Goal: Task Accomplishment & Management: Complete application form

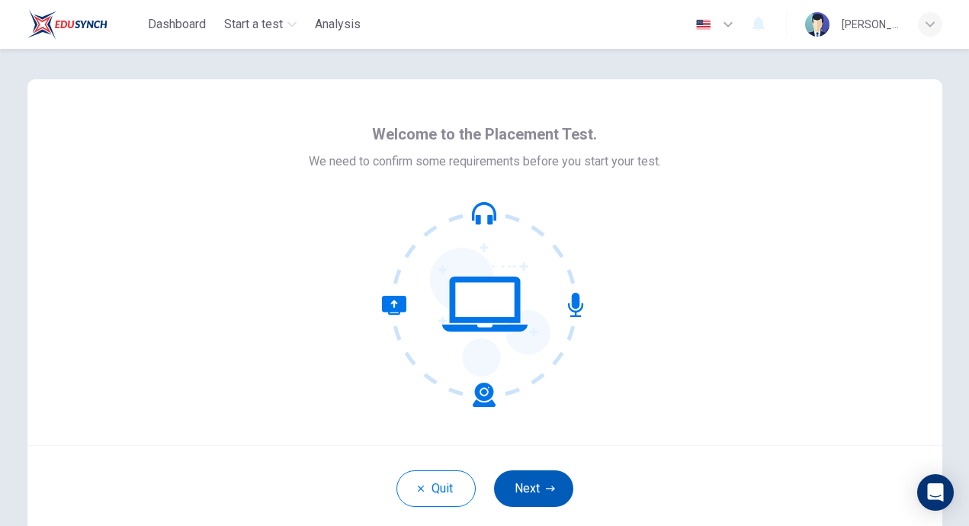
click at [543, 483] on button "Next" at bounding box center [533, 489] width 79 height 37
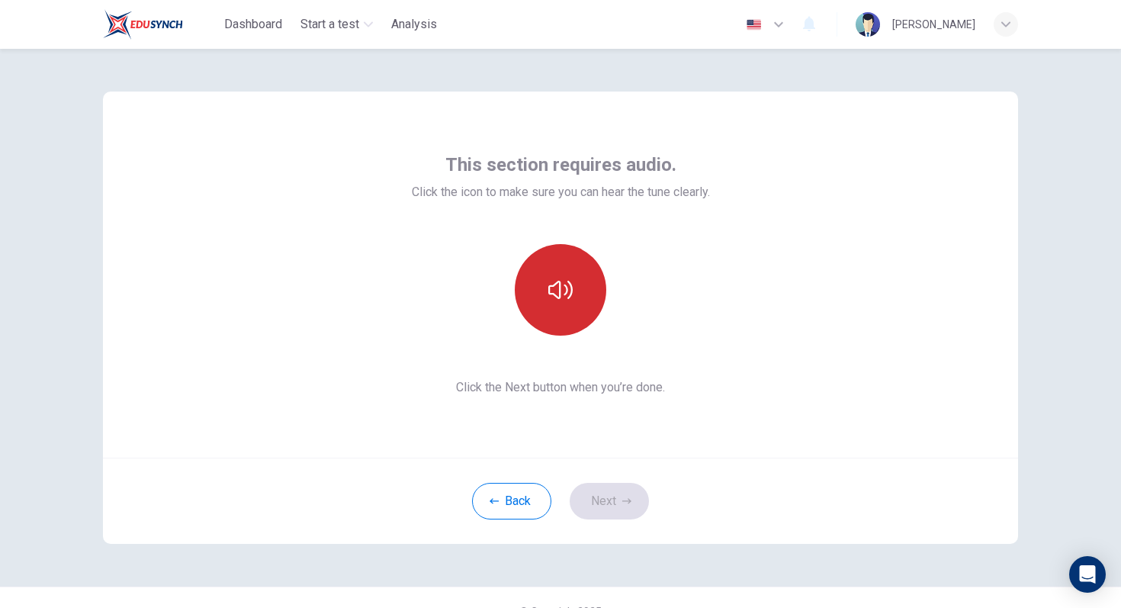
click at [550, 291] on icon "button" at bounding box center [560, 290] width 24 height 24
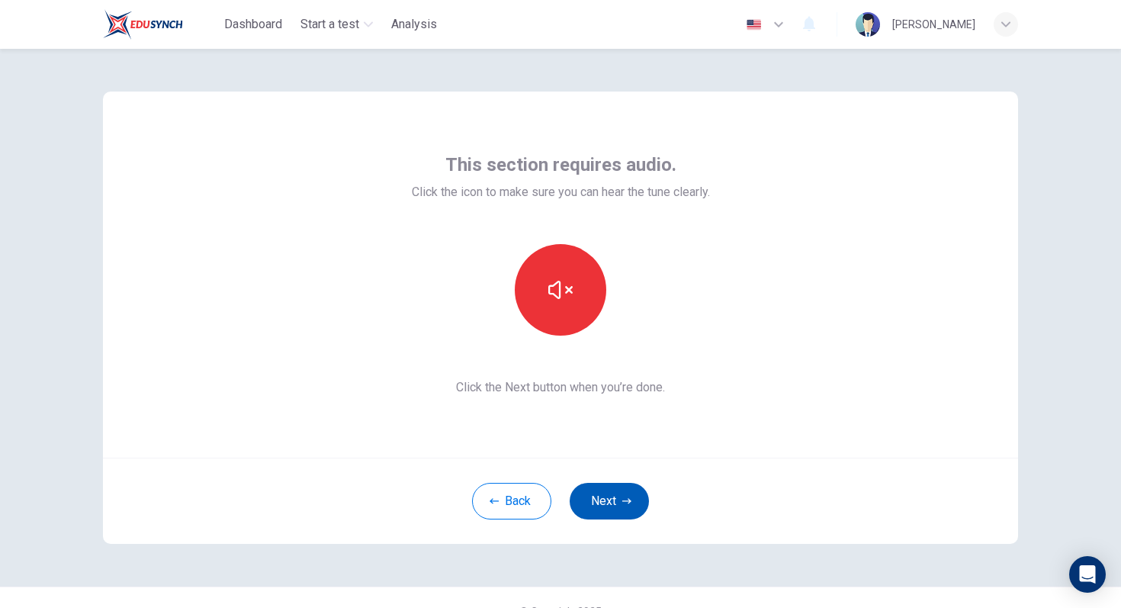
click at [606, 489] on button "Next" at bounding box center [609, 501] width 79 height 37
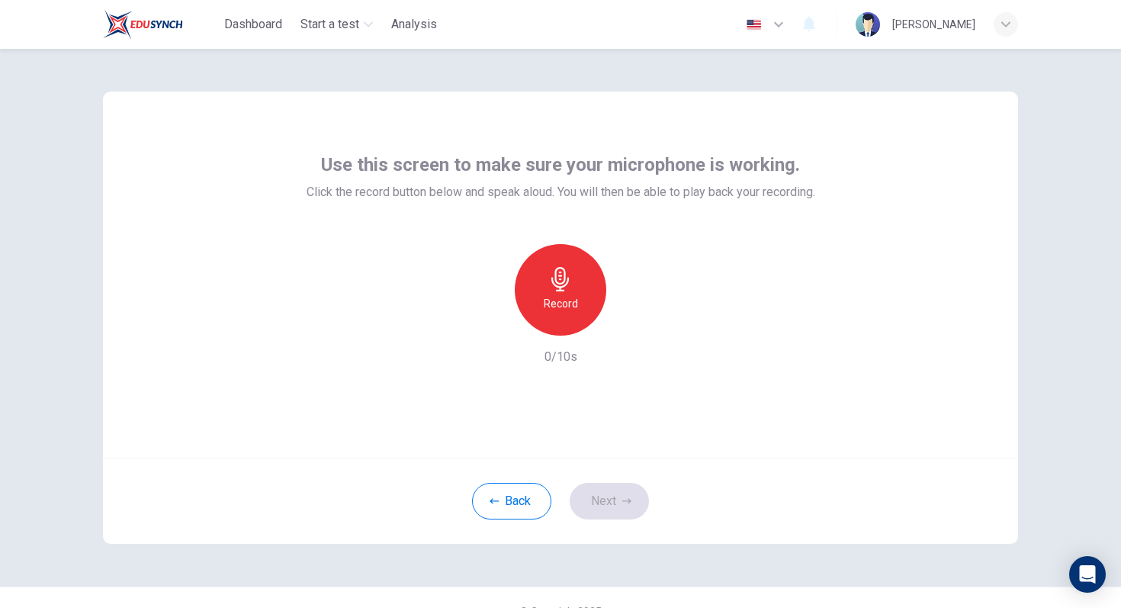
click at [574, 279] on div "Record" at bounding box center [561, 290] width 92 height 92
click at [574, 279] on div "Stop" at bounding box center [561, 290] width 92 height 92
click at [636, 326] on icon "button" at bounding box center [630, 323] width 15 height 15
click at [624, 503] on icon "button" at bounding box center [626, 500] width 9 height 9
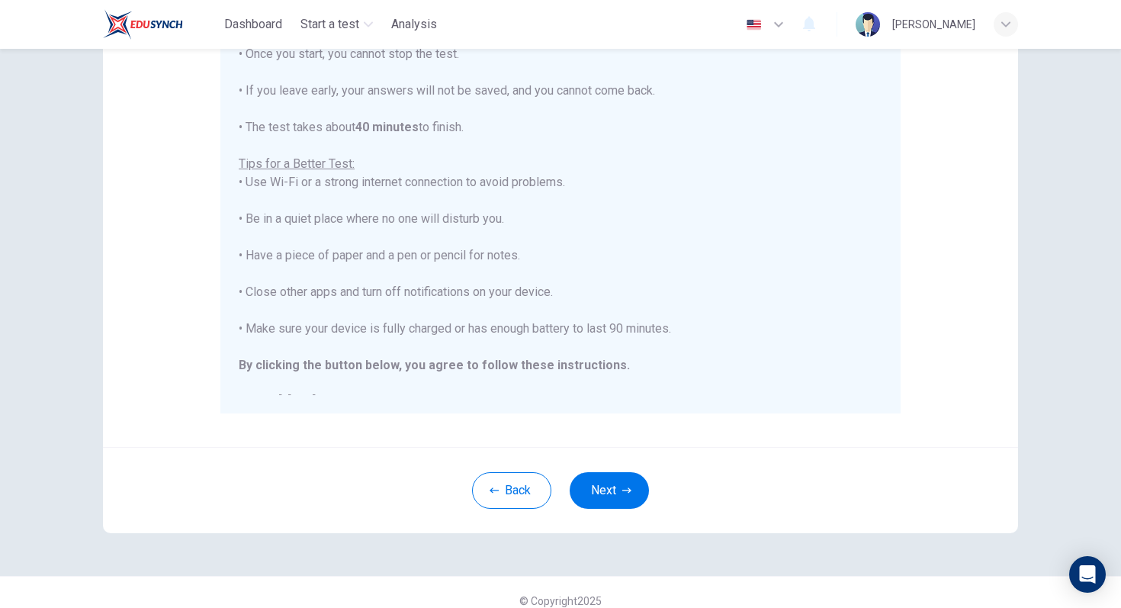
scroll to position [224, 0]
click at [612, 482] on button "Next" at bounding box center [609, 489] width 79 height 37
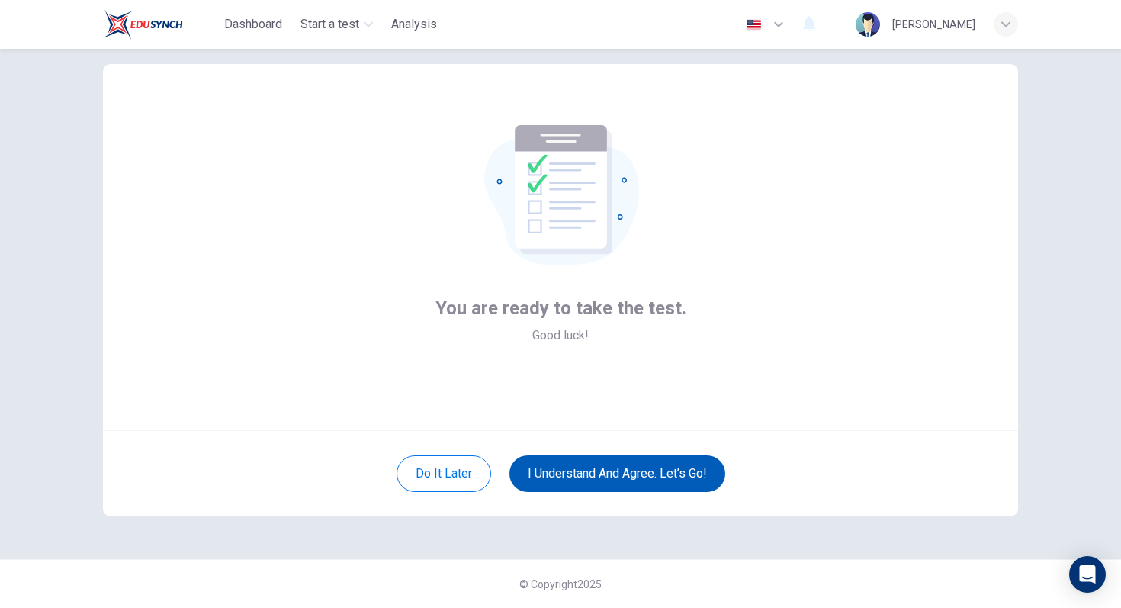
scroll to position [27, 0]
click at [612, 482] on button "I understand and agree. Let’s go!" at bounding box center [617, 473] width 216 height 37
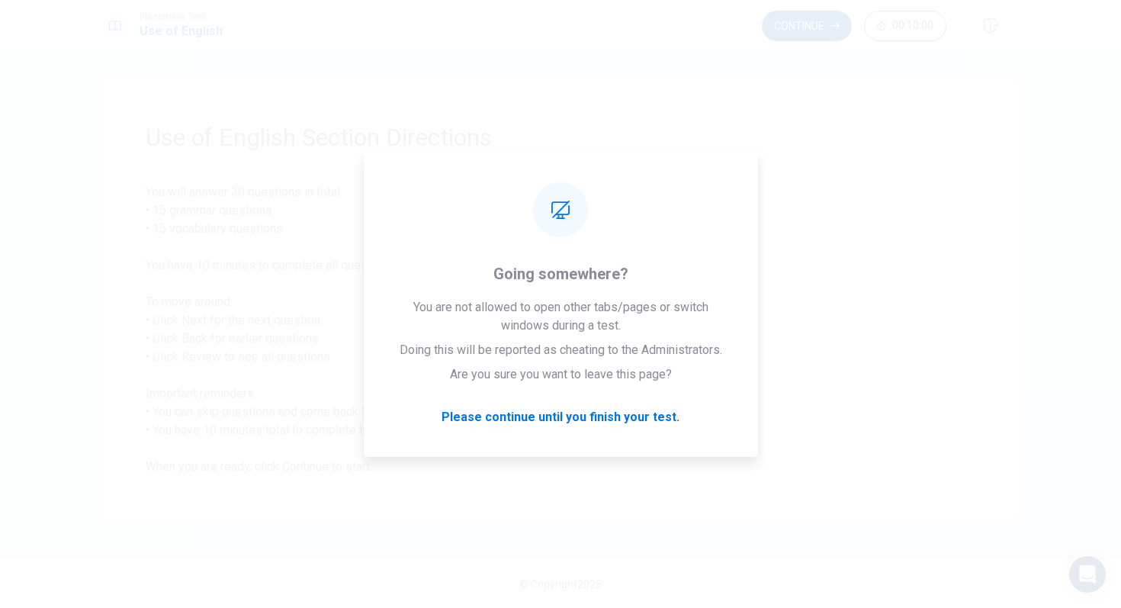
click at [808, 24] on button "Continue" at bounding box center [807, 26] width 90 height 31
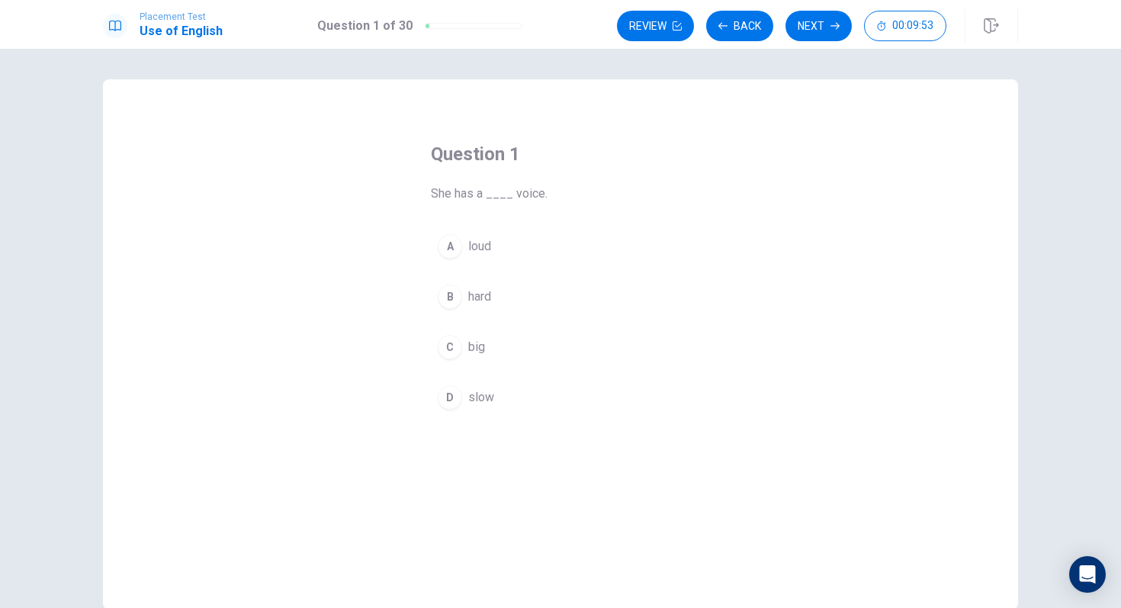
click at [457, 243] on div "A" at bounding box center [450, 246] width 24 height 24
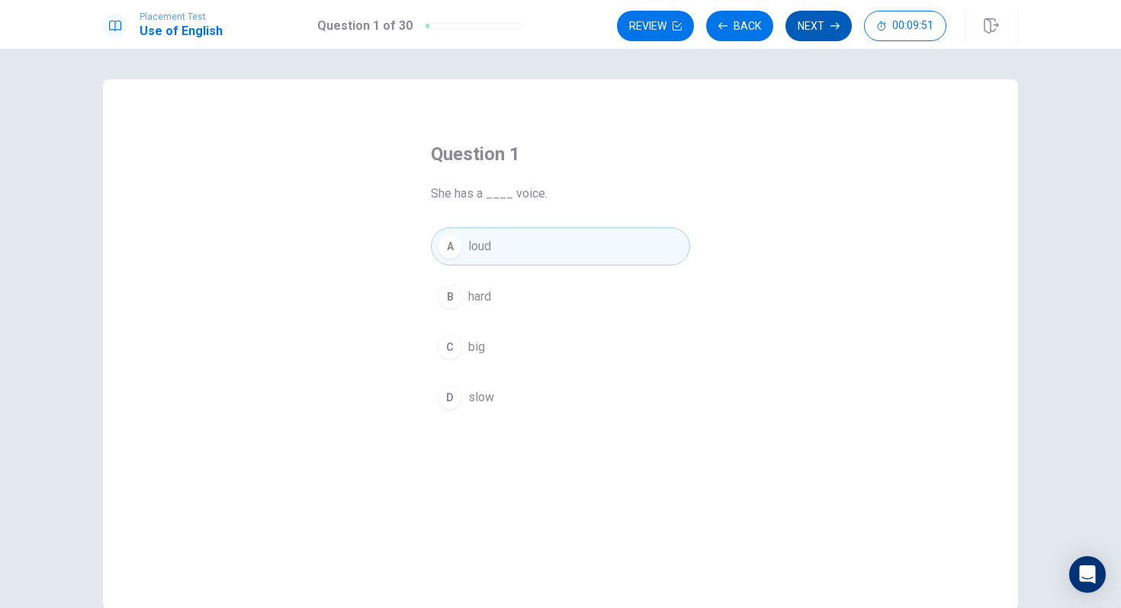
click at [824, 19] on button "Next" at bounding box center [819, 26] width 66 height 31
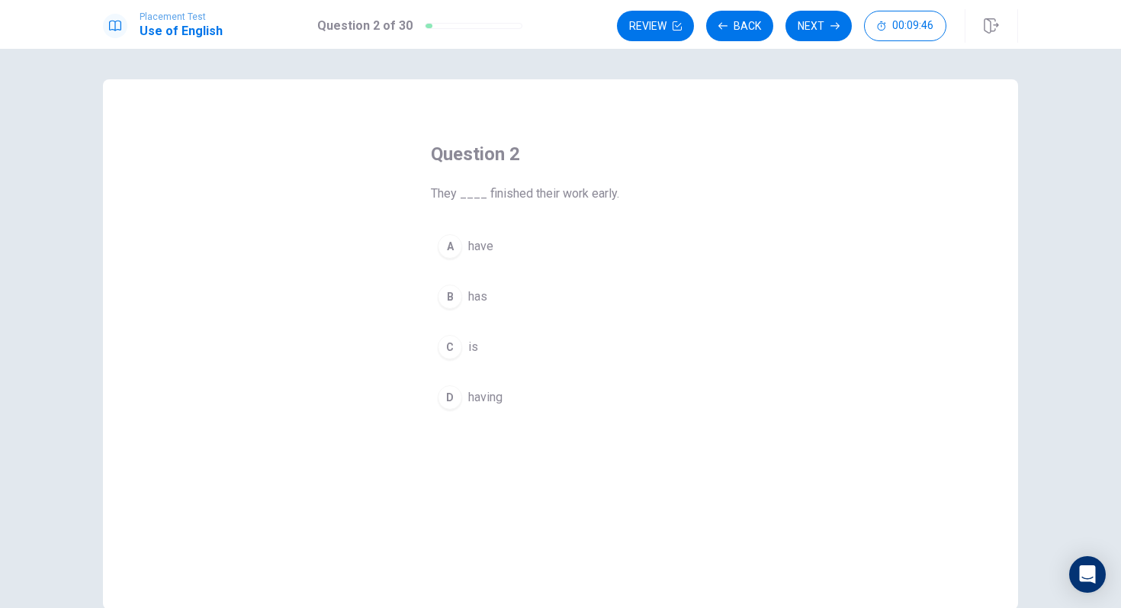
click at [487, 249] on span "have" at bounding box center [480, 246] width 25 height 18
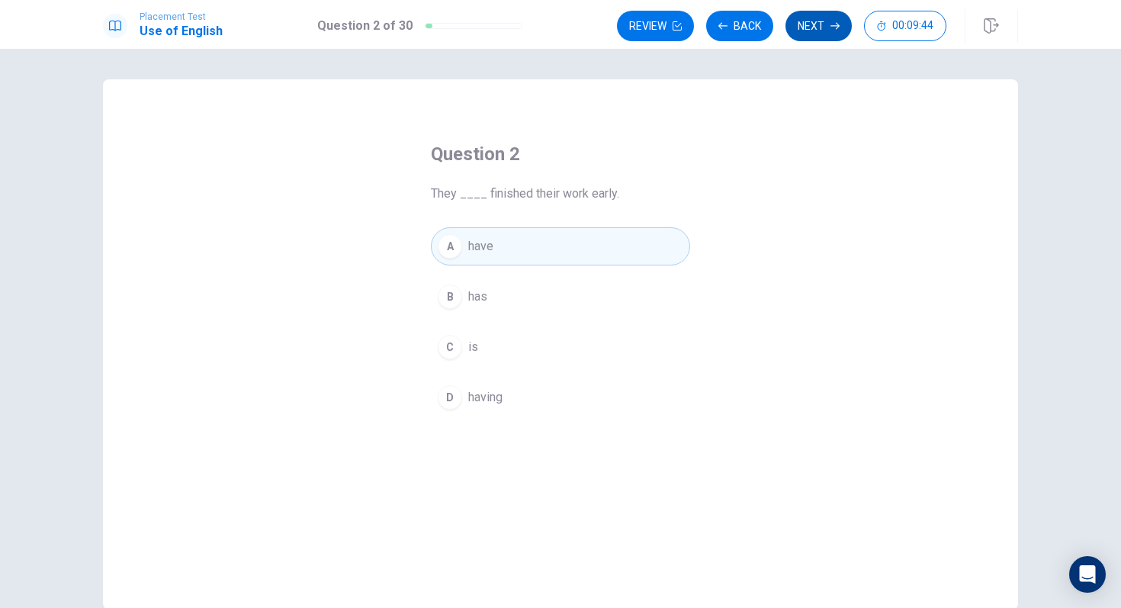
click at [821, 23] on button "Next" at bounding box center [819, 26] width 66 height 31
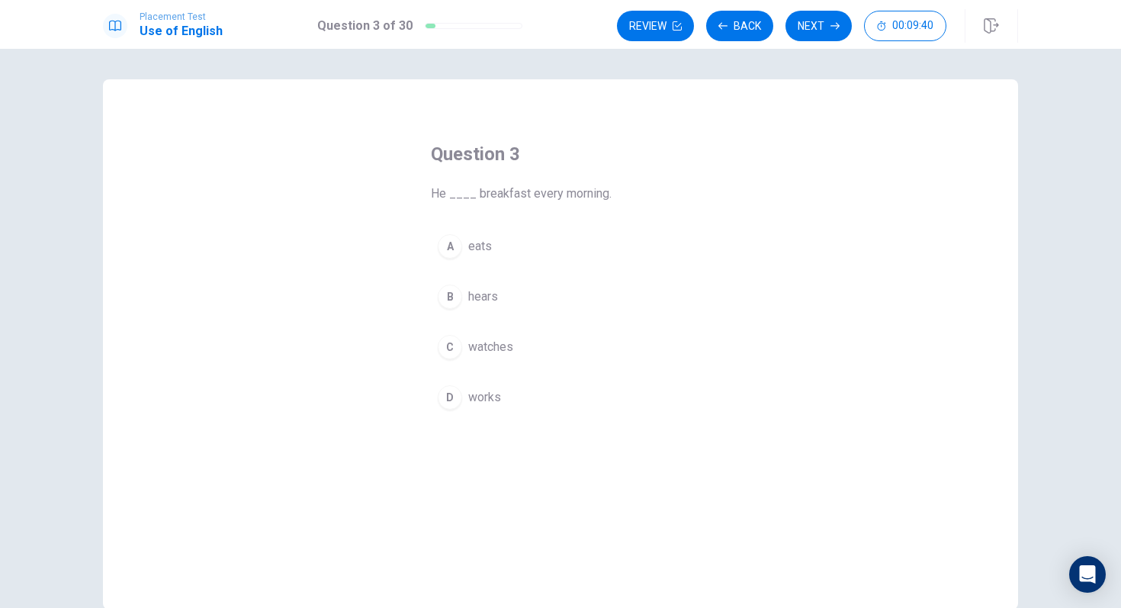
click at [483, 255] on button "A eats" at bounding box center [560, 246] width 259 height 38
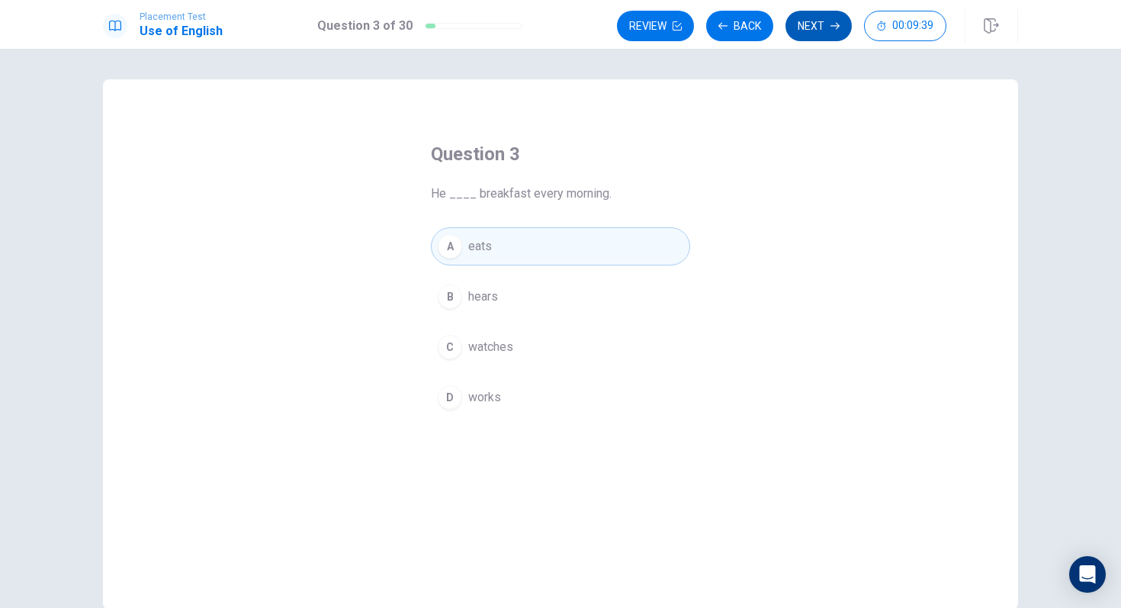
click at [811, 31] on button "Next" at bounding box center [819, 26] width 66 height 31
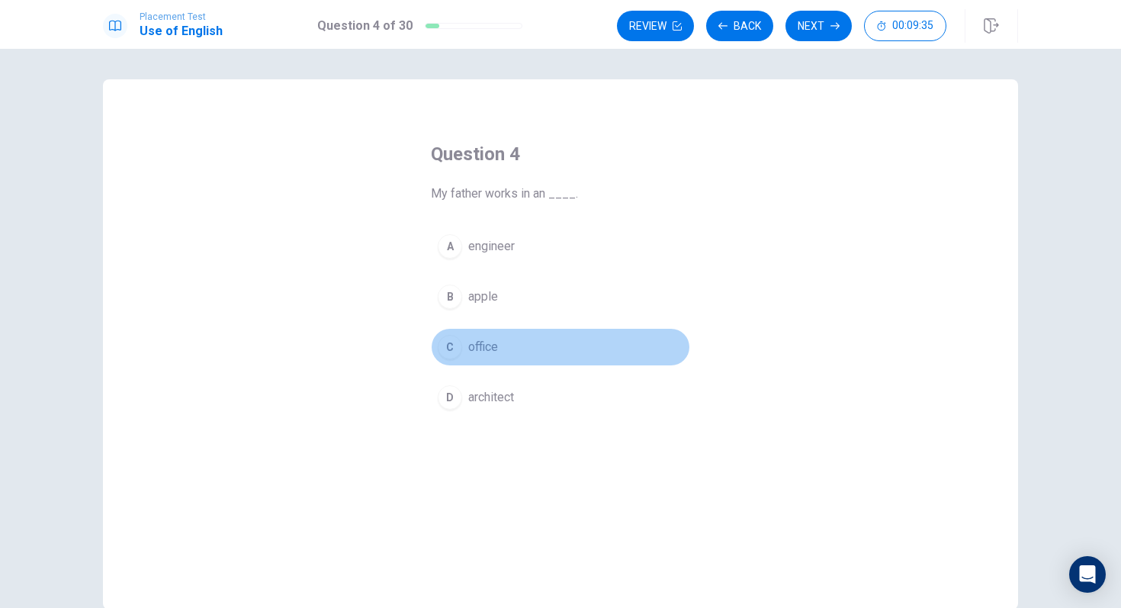
click at [487, 339] on span "office" at bounding box center [483, 347] width 30 height 18
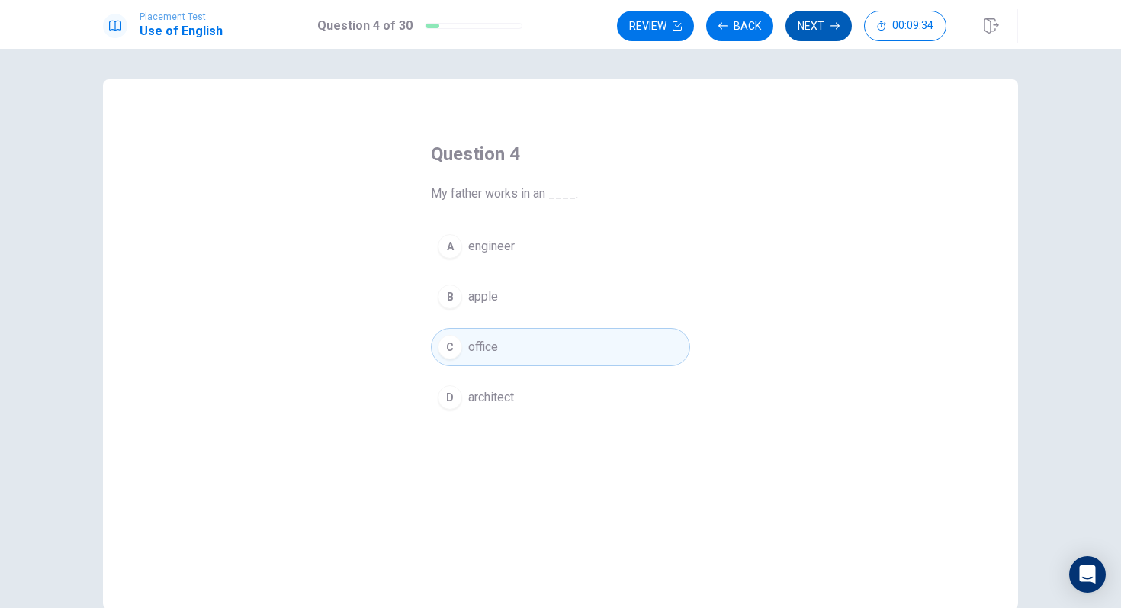
click at [827, 23] on button "Next" at bounding box center [819, 26] width 66 height 31
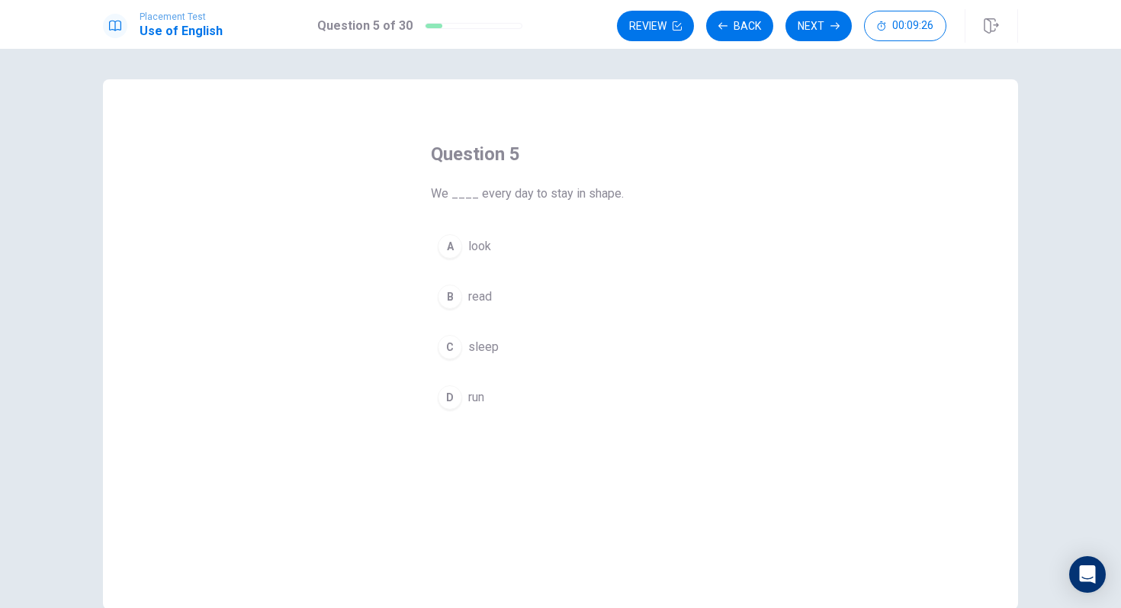
click at [478, 397] on span "run" at bounding box center [476, 397] width 16 height 18
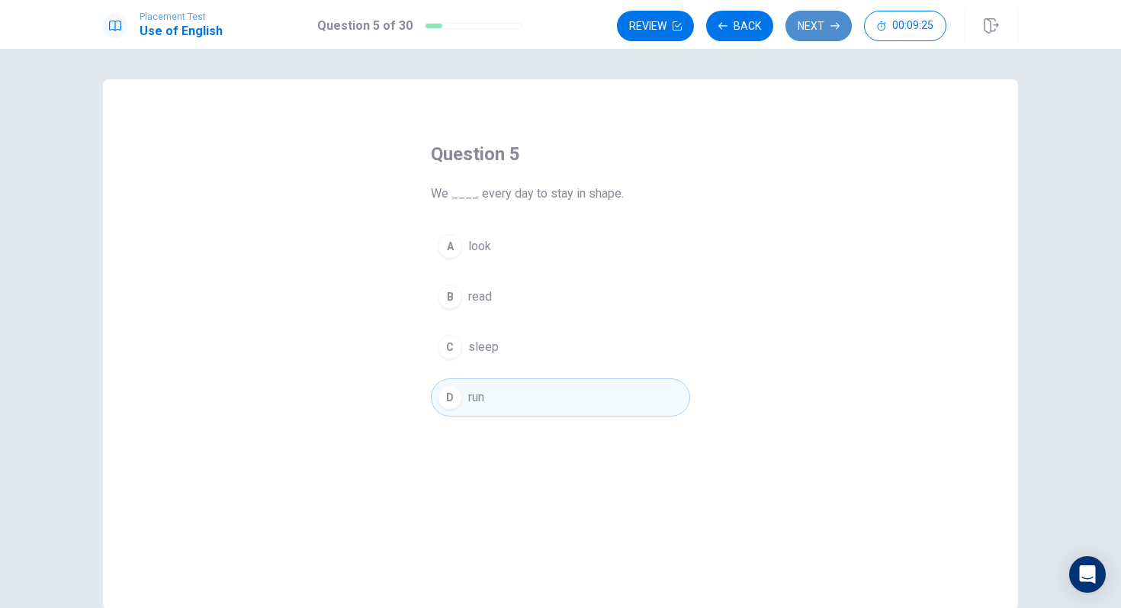
click at [815, 37] on button "Next" at bounding box center [819, 26] width 66 height 31
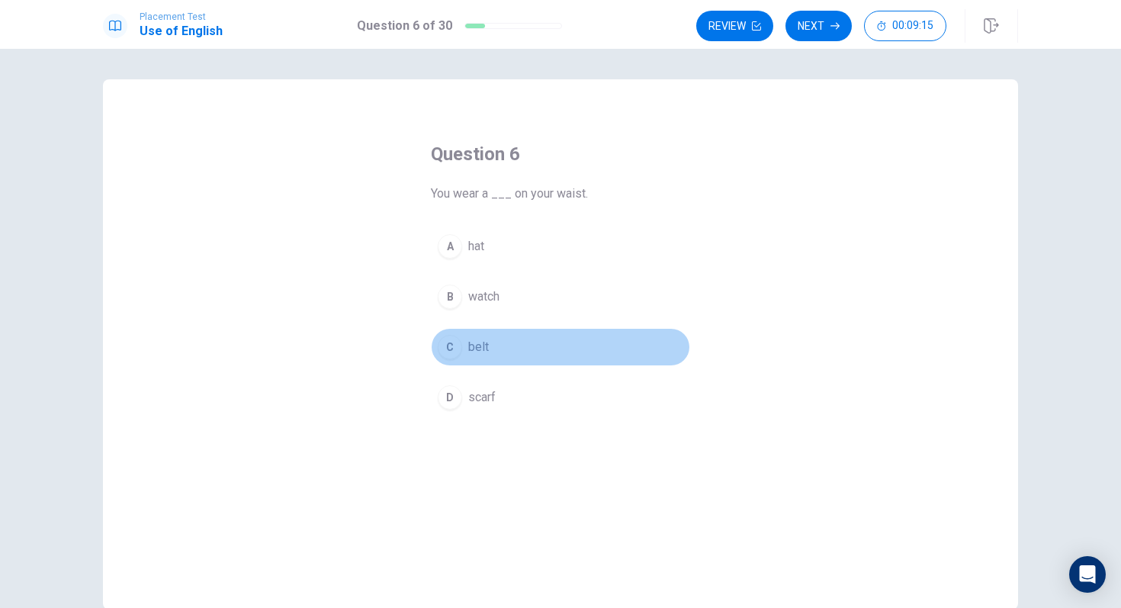
click at [464, 353] on button "C belt" at bounding box center [560, 347] width 259 height 38
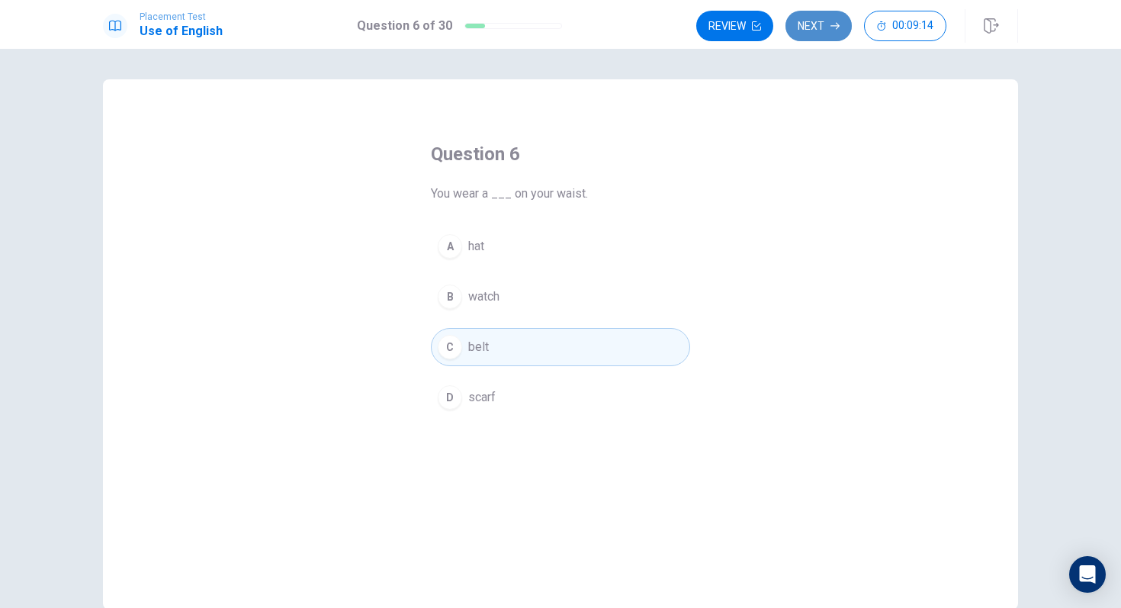
click at [813, 28] on button "Next" at bounding box center [819, 26] width 66 height 31
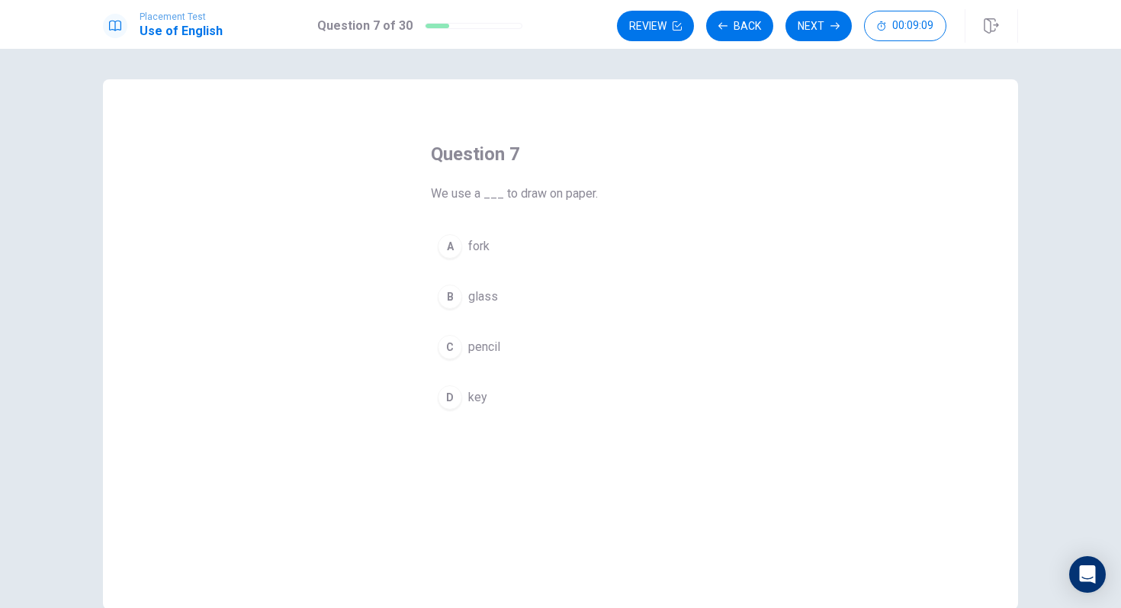
click at [482, 346] on span "pencil" at bounding box center [484, 347] width 32 height 18
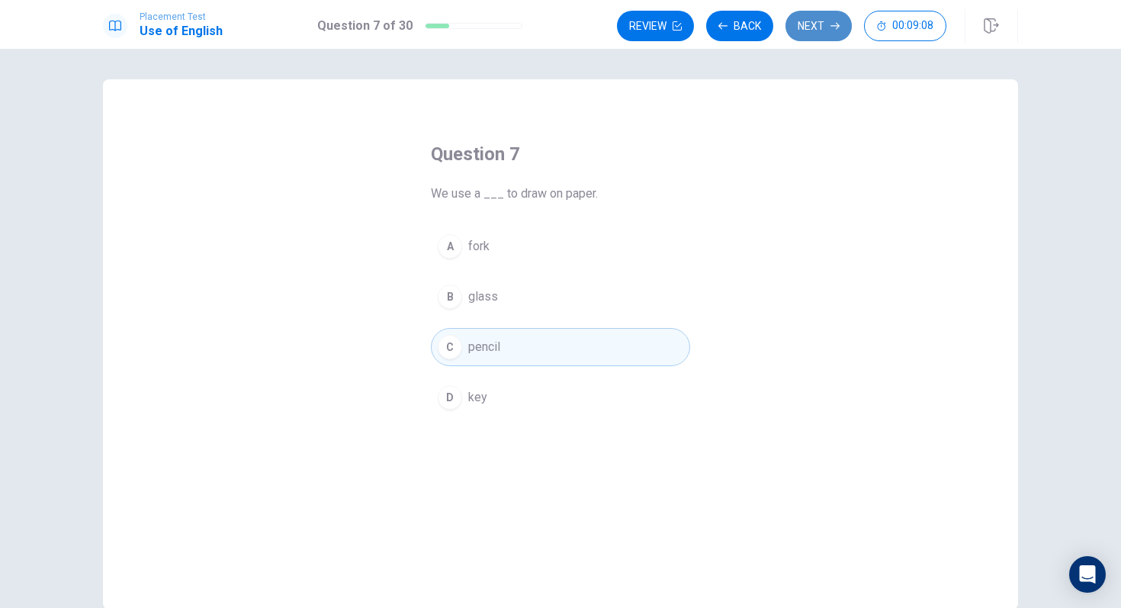
click at [840, 27] on button "Next" at bounding box center [819, 26] width 66 height 31
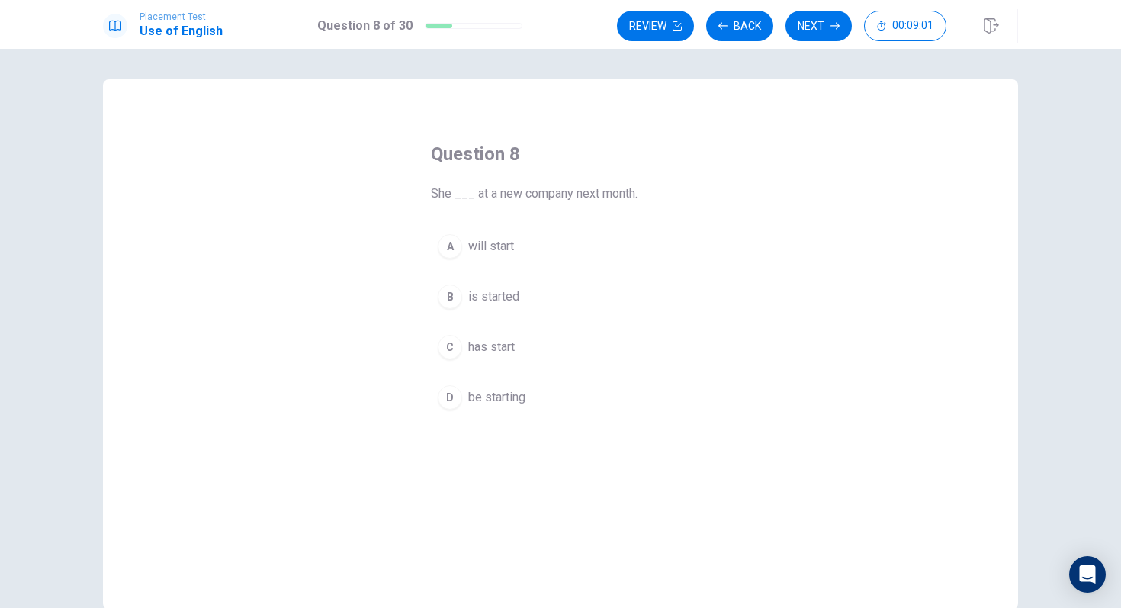
click at [507, 253] on span "will start" at bounding box center [491, 246] width 46 height 18
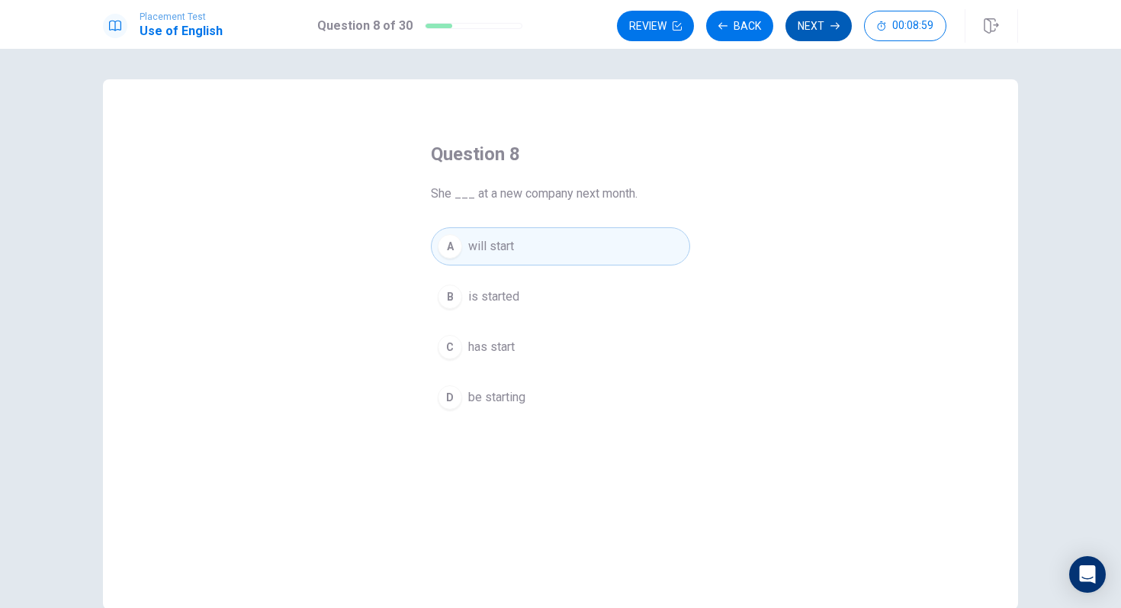
click at [808, 27] on button "Next" at bounding box center [819, 26] width 66 height 31
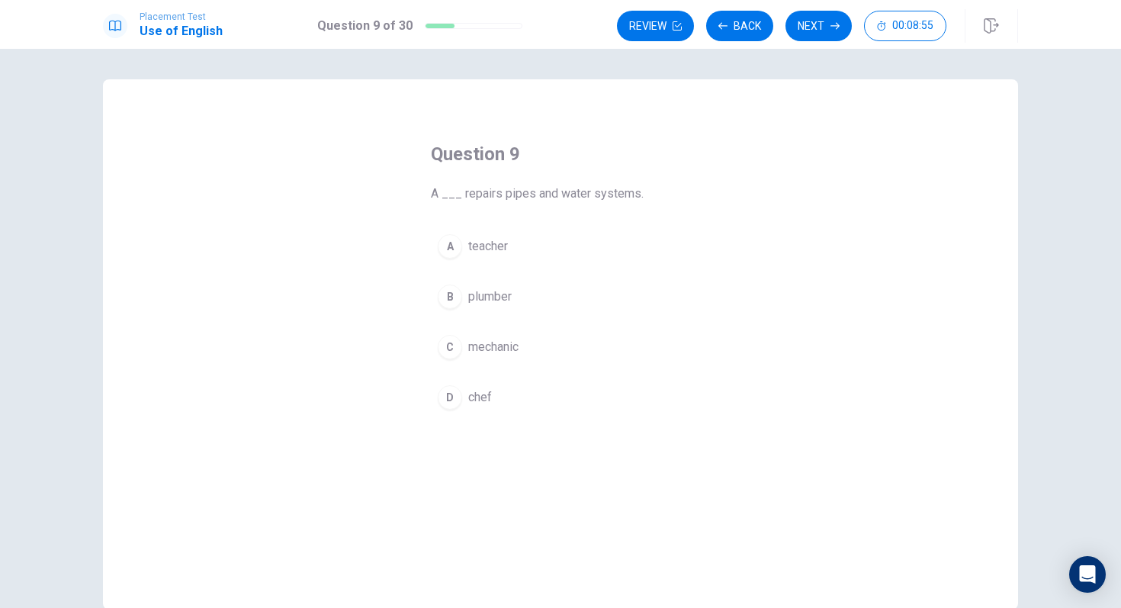
drag, startPoint x: 493, startPoint y: 301, endPoint x: 492, endPoint y: 281, distance: 20.6
click at [493, 301] on span "plumber" at bounding box center [489, 297] width 43 height 18
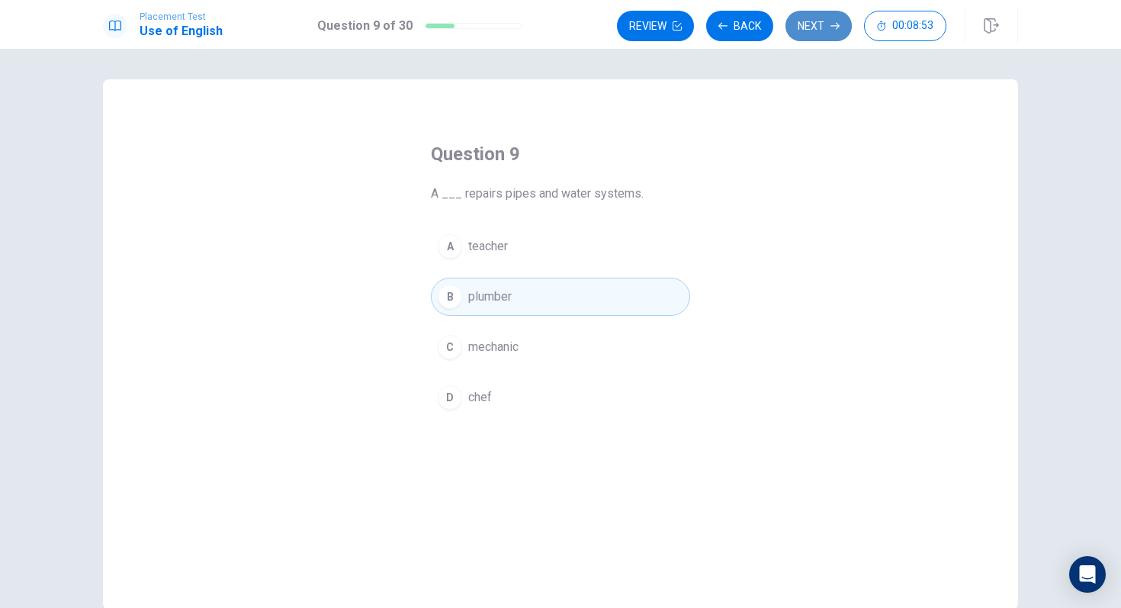
click at [821, 20] on button "Next" at bounding box center [819, 26] width 66 height 31
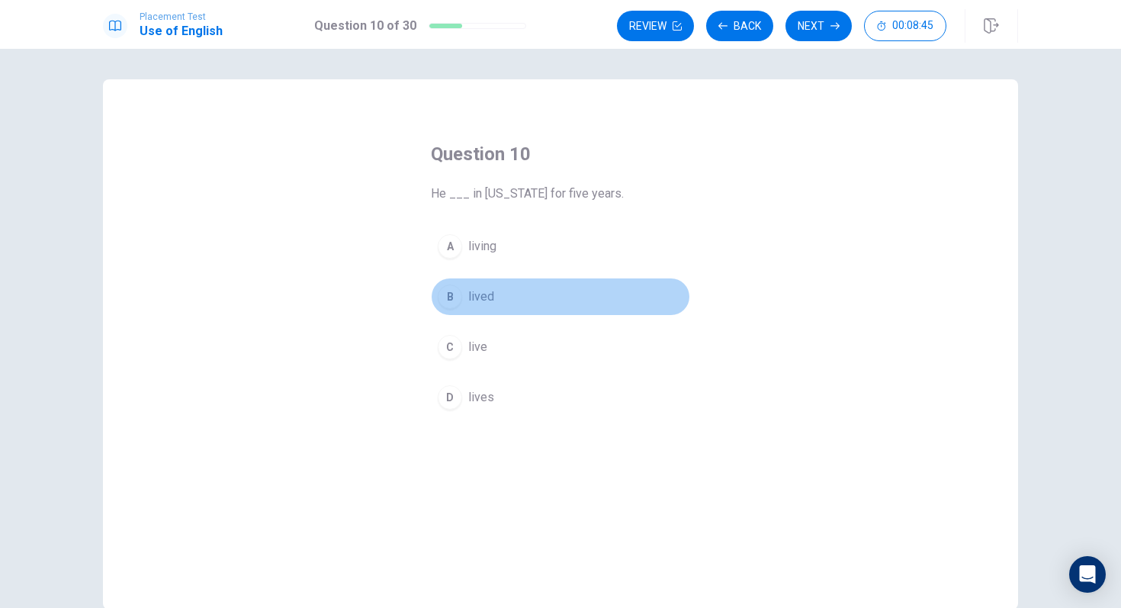
click at [490, 299] on span "lived" at bounding box center [481, 297] width 26 height 18
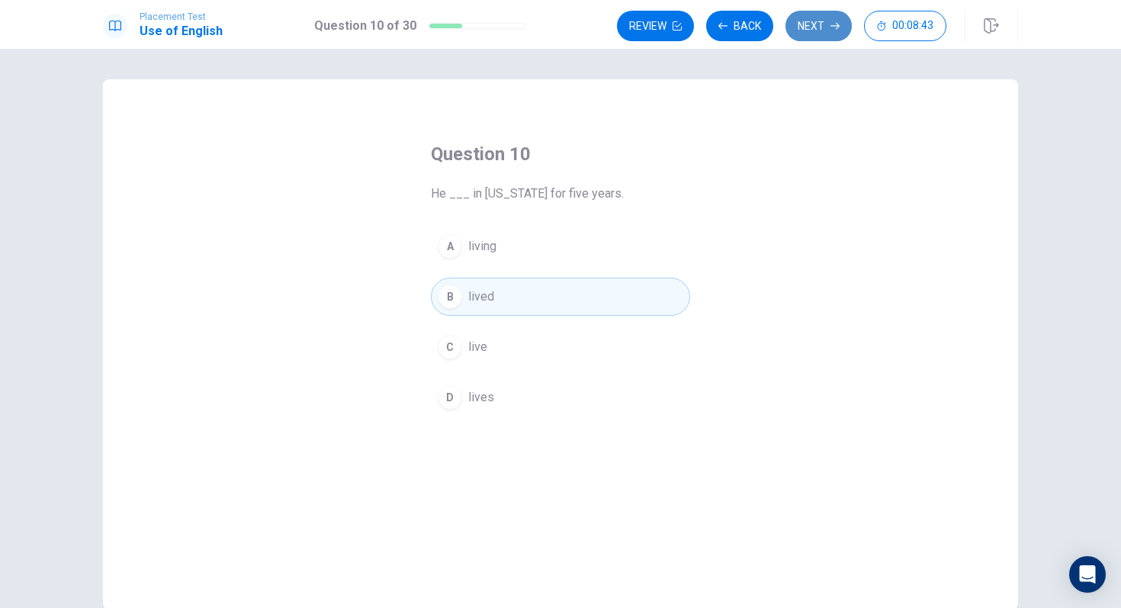
click at [829, 22] on button "Next" at bounding box center [819, 26] width 66 height 31
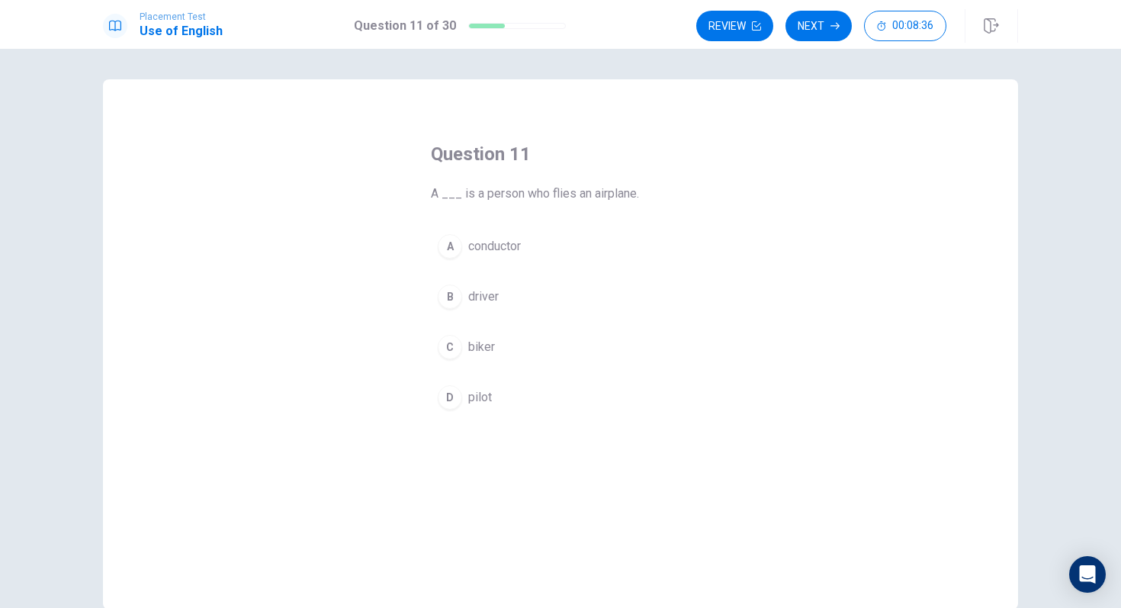
click at [487, 387] on button "D pilot" at bounding box center [560, 397] width 259 height 38
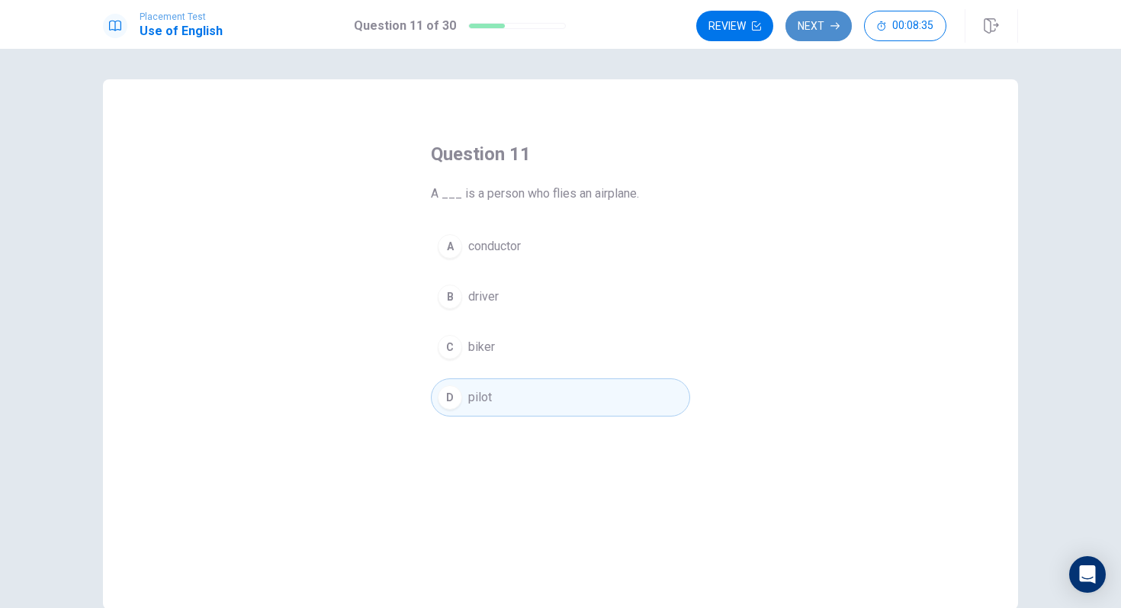
click at [804, 31] on button "Next" at bounding box center [819, 26] width 66 height 31
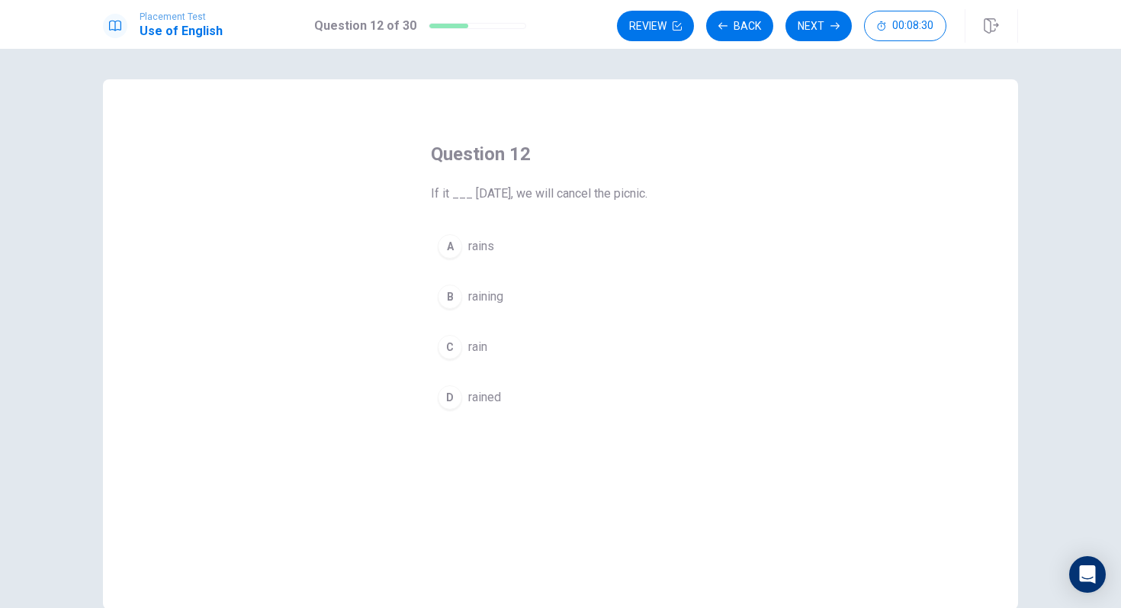
click at [474, 249] on span "rains" at bounding box center [481, 246] width 26 height 18
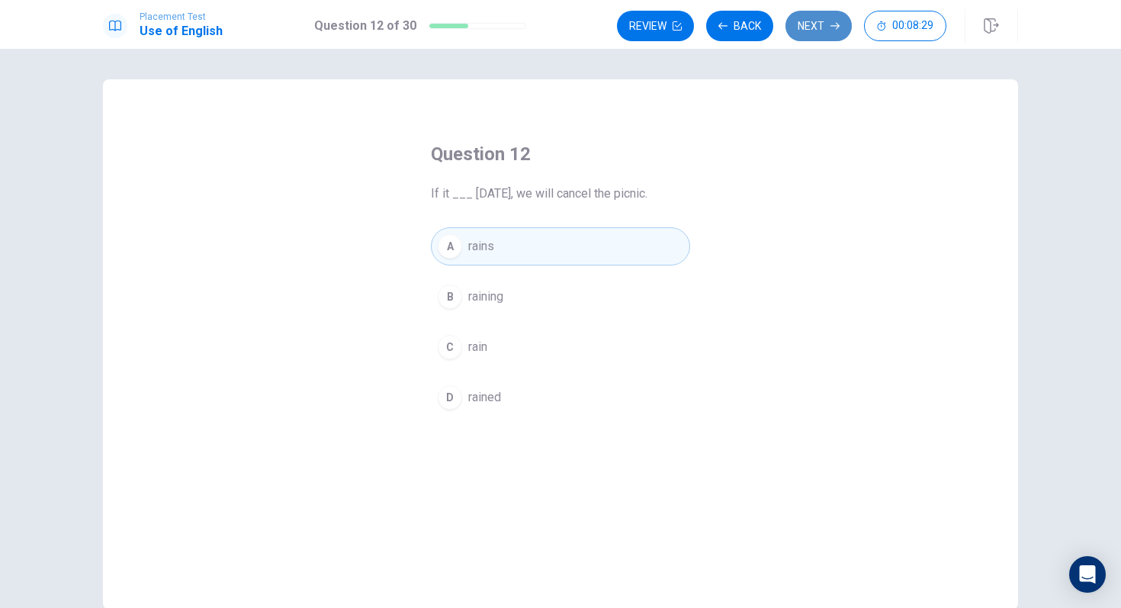
click at [802, 38] on button "Next" at bounding box center [819, 26] width 66 height 31
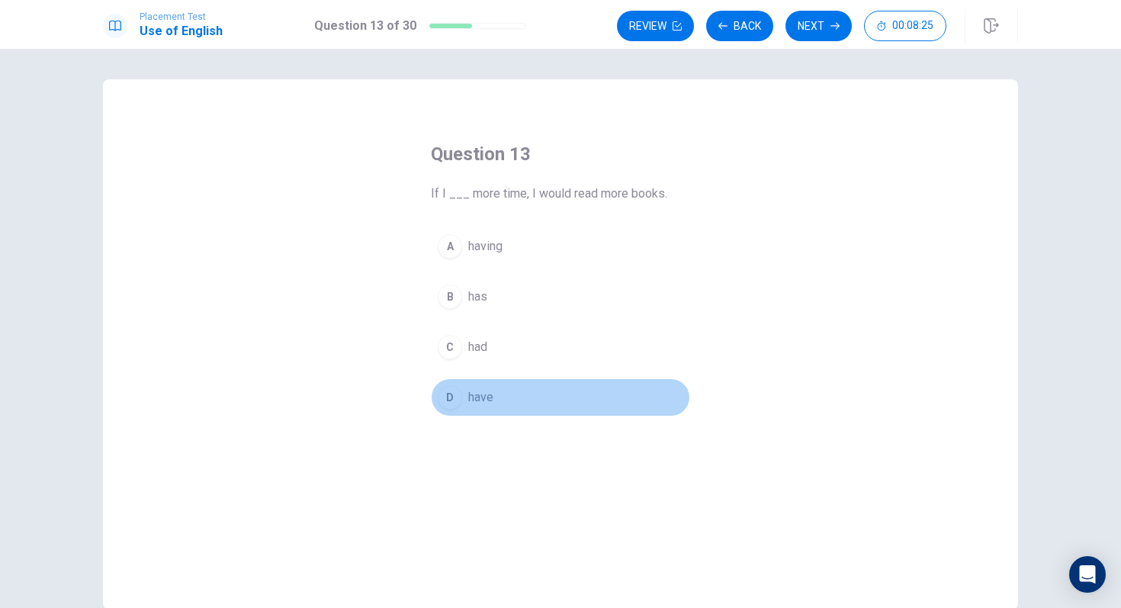
click at [487, 395] on span "have" at bounding box center [480, 397] width 25 height 18
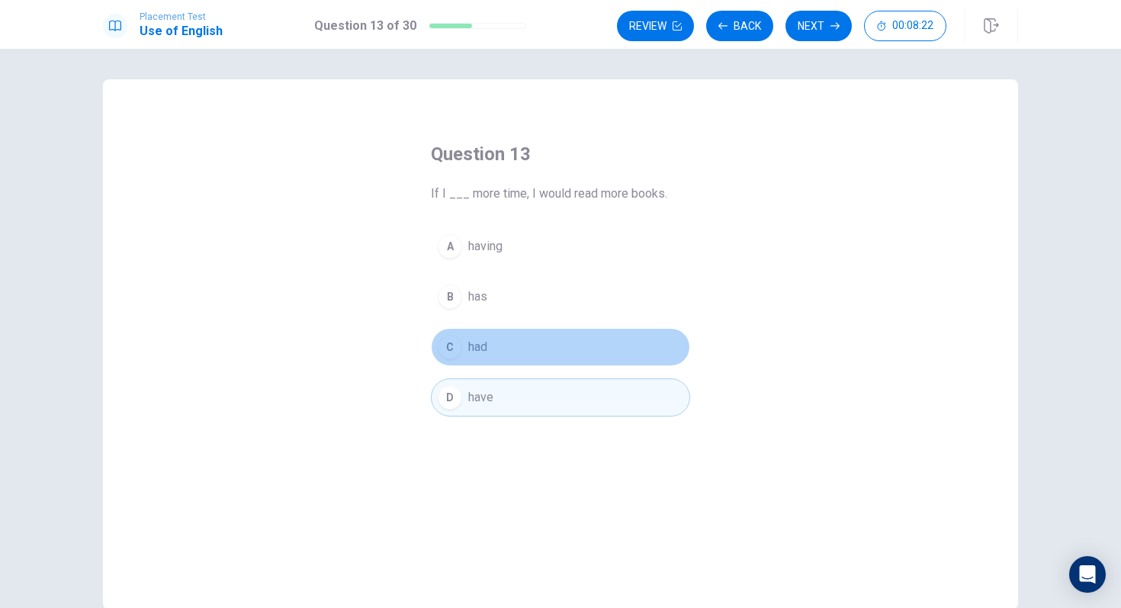
click at [498, 344] on button "C had" at bounding box center [560, 347] width 259 height 38
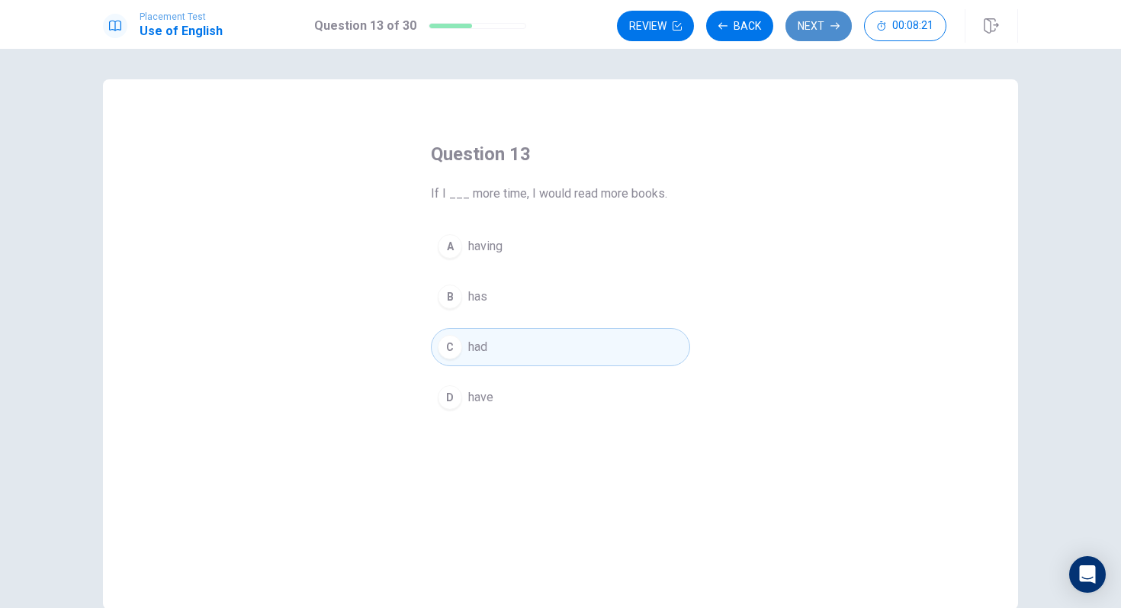
click at [821, 24] on button "Next" at bounding box center [819, 26] width 66 height 31
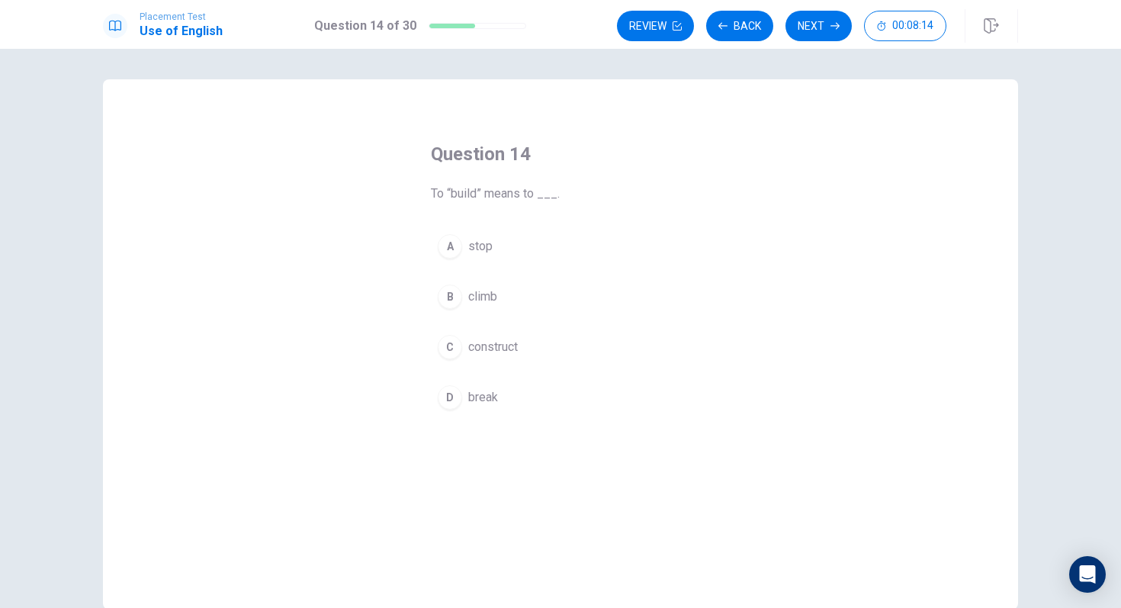
click at [502, 353] on span "construct" at bounding box center [493, 347] width 50 height 18
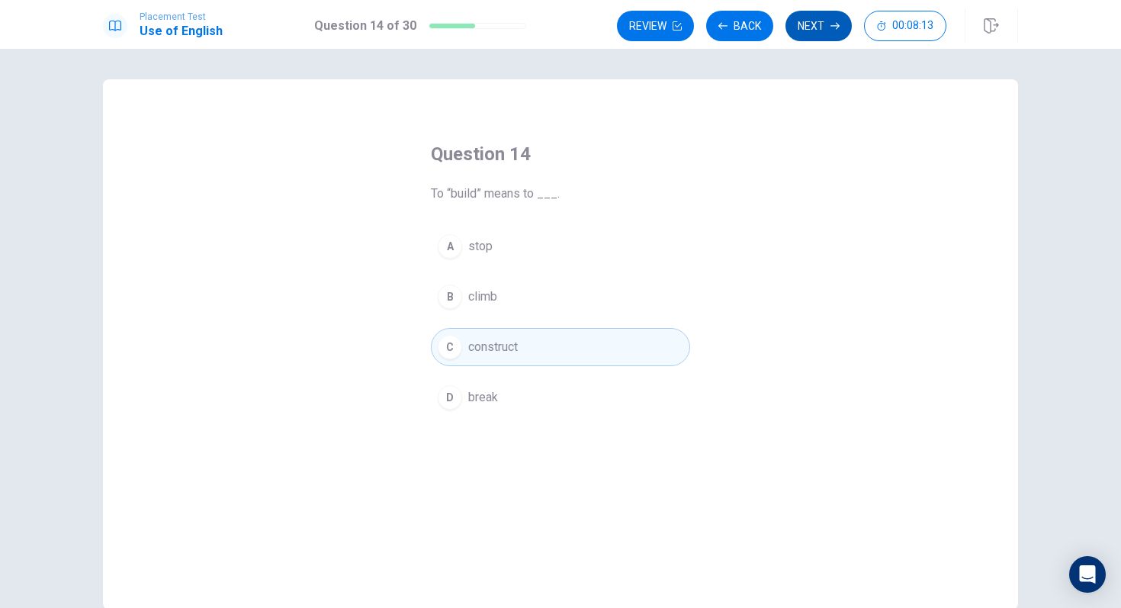
click at [812, 37] on button "Next" at bounding box center [819, 26] width 66 height 31
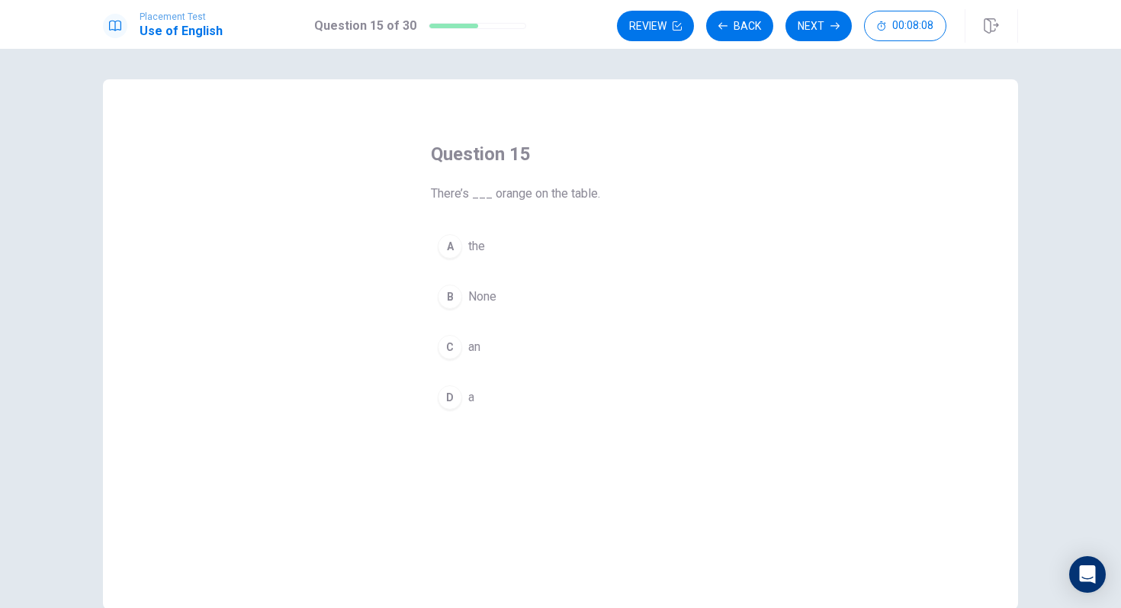
click at [468, 397] on span "a" at bounding box center [471, 397] width 6 height 18
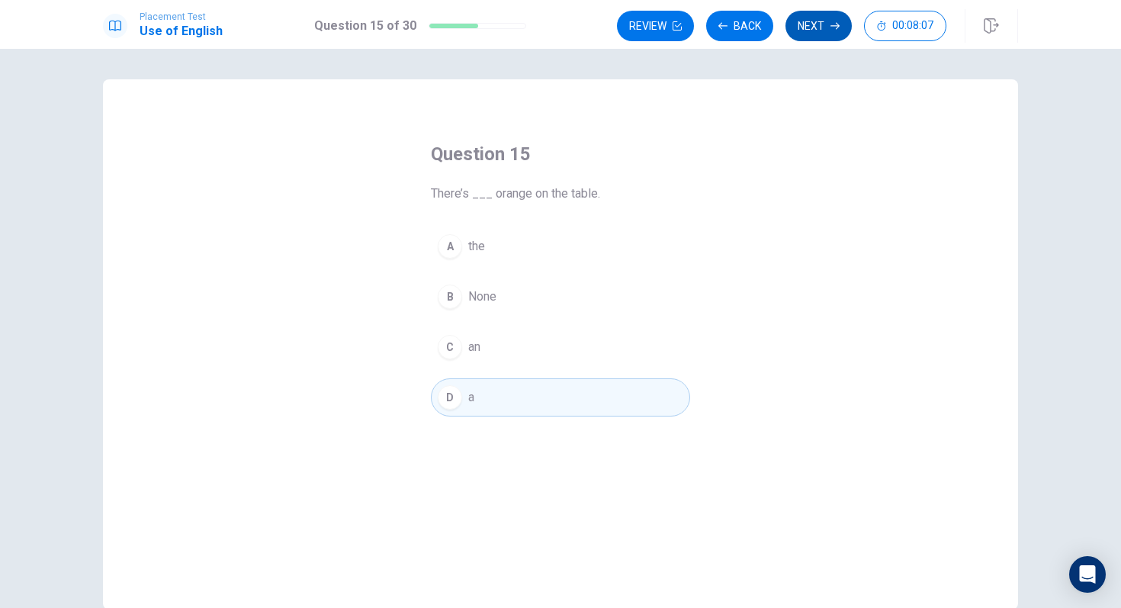
click at [820, 37] on button "Next" at bounding box center [819, 26] width 66 height 31
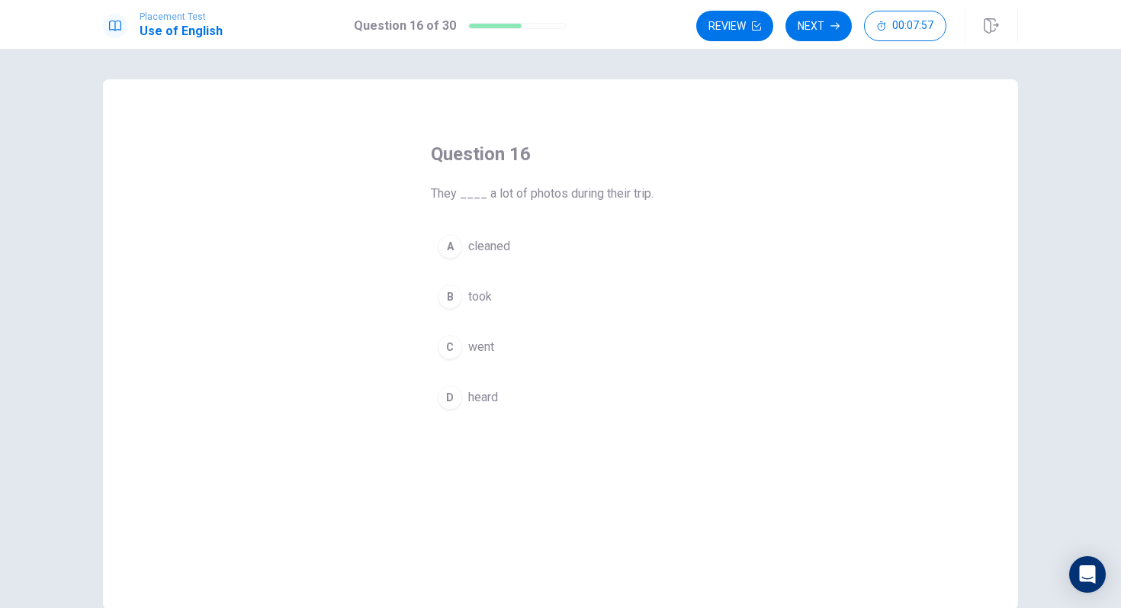
click at [498, 249] on span "cleaned" at bounding box center [489, 246] width 42 height 18
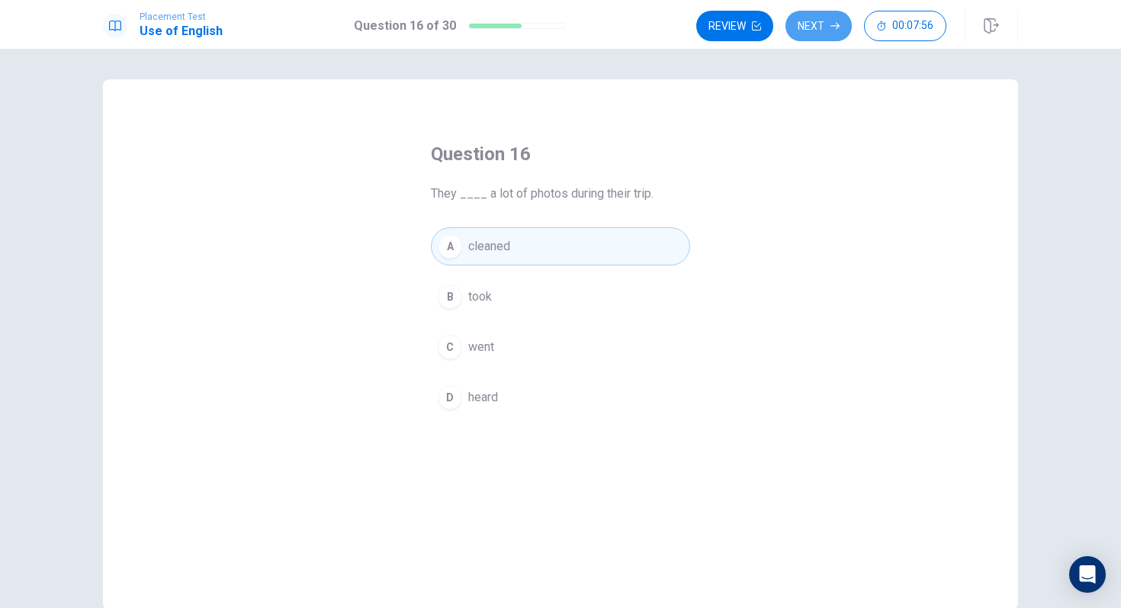
click at [832, 28] on icon "button" at bounding box center [835, 25] width 9 height 9
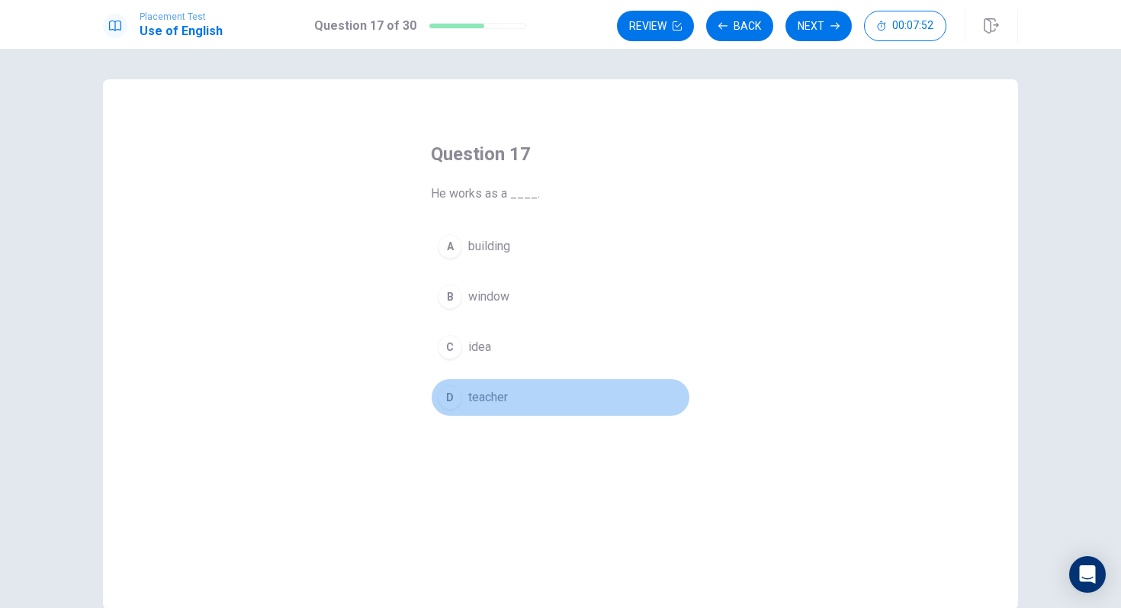
click at [489, 385] on button "D teacher" at bounding box center [560, 397] width 259 height 38
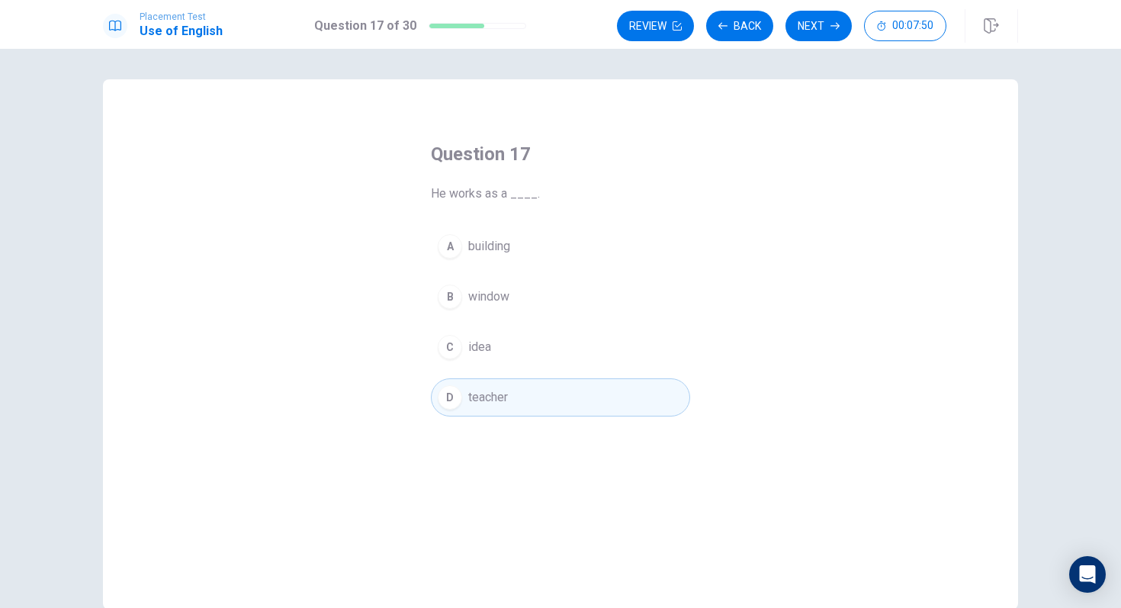
click at [831, 6] on div "Placement Test Use of English Question 17 of 30 Review Back Next 00:07:50" at bounding box center [560, 24] width 1121 height 49
click at [826, 31] on button "Next" at bounding box center [819, 26] width 66 height 31
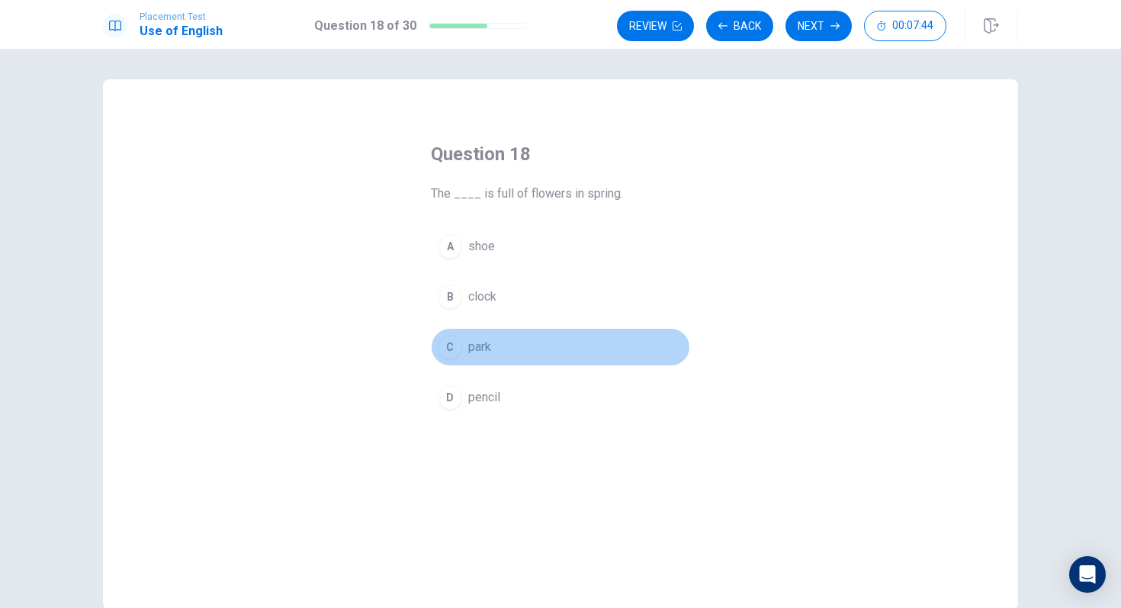
click at [487, 340] on span "park" at bounding box center [479, 347] width 23 height 18
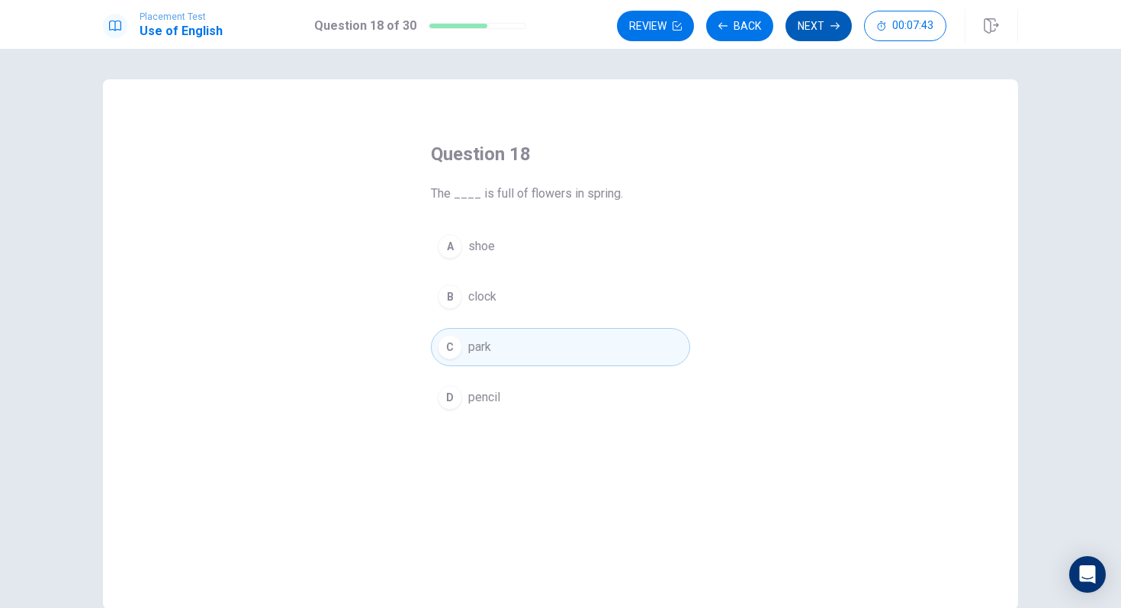
click at [803, 31] on button "Next" at bounding box center [819, 26] width 66 height 31
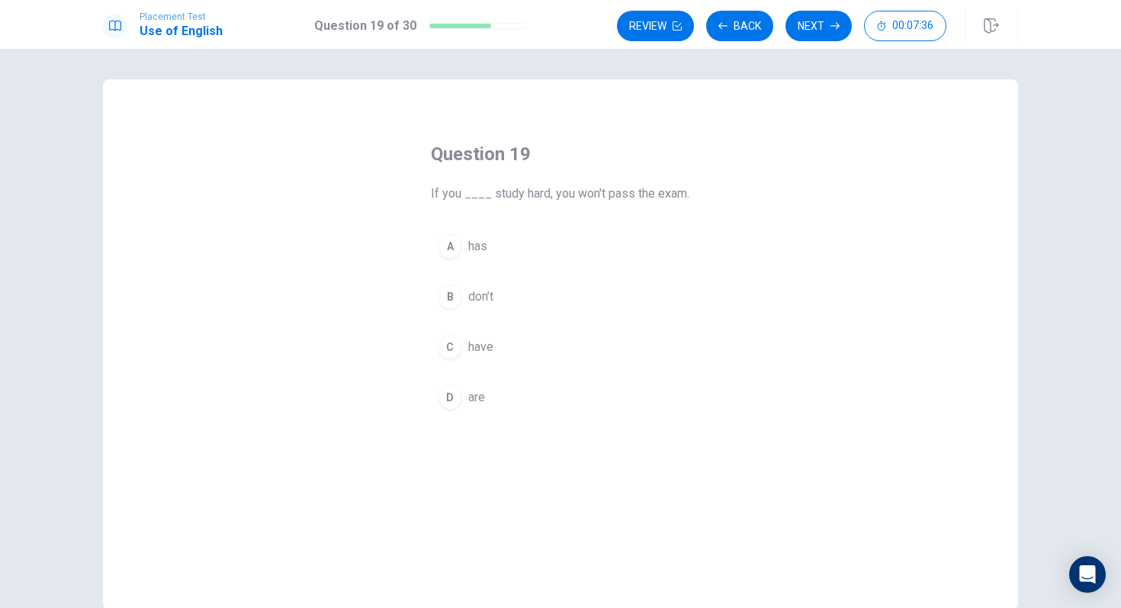
click at [480, 345] on span "have" at bounding box center [480, 347] width 25 height 18
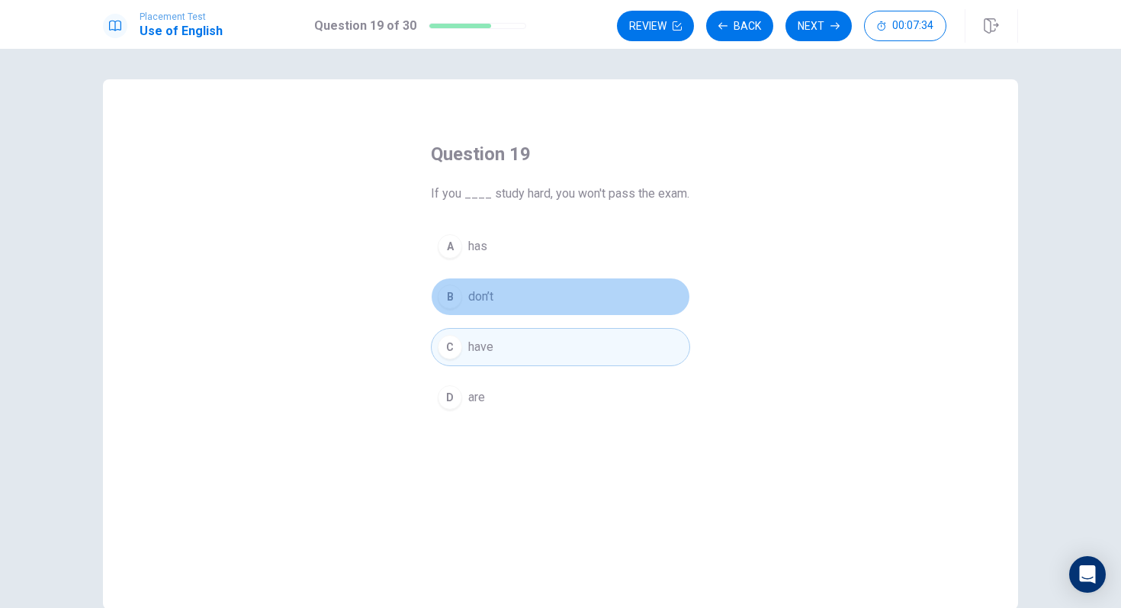
click at [496, 298] on button "B don’t" at bounding box center [560, 297] width 259 height 38
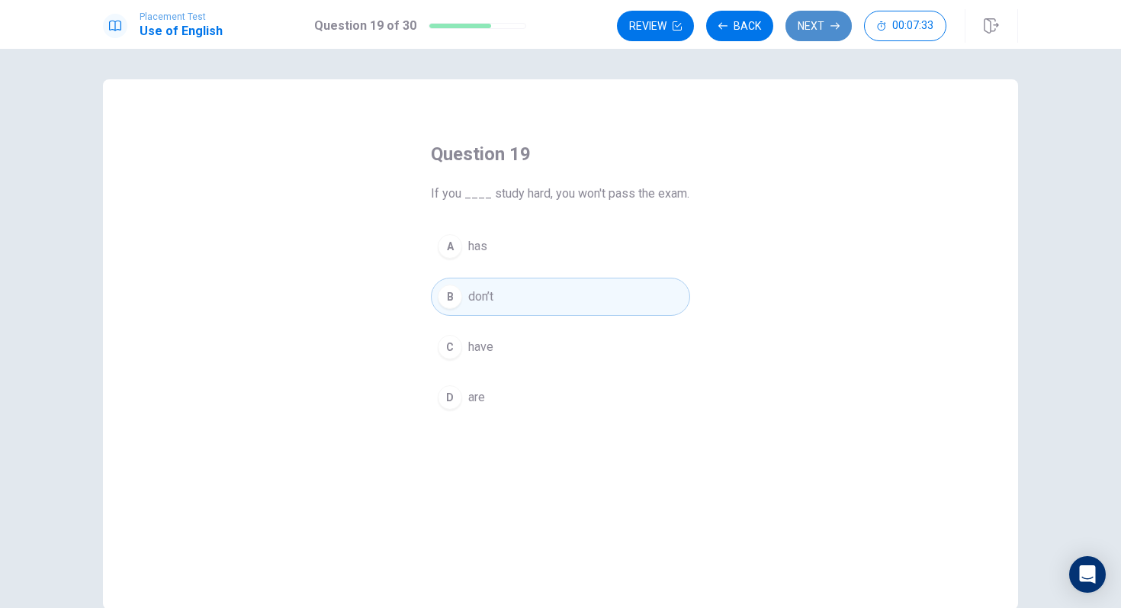
click at [793, 29] on button "Next" at bounding box center [819, 26] width 66 height 31
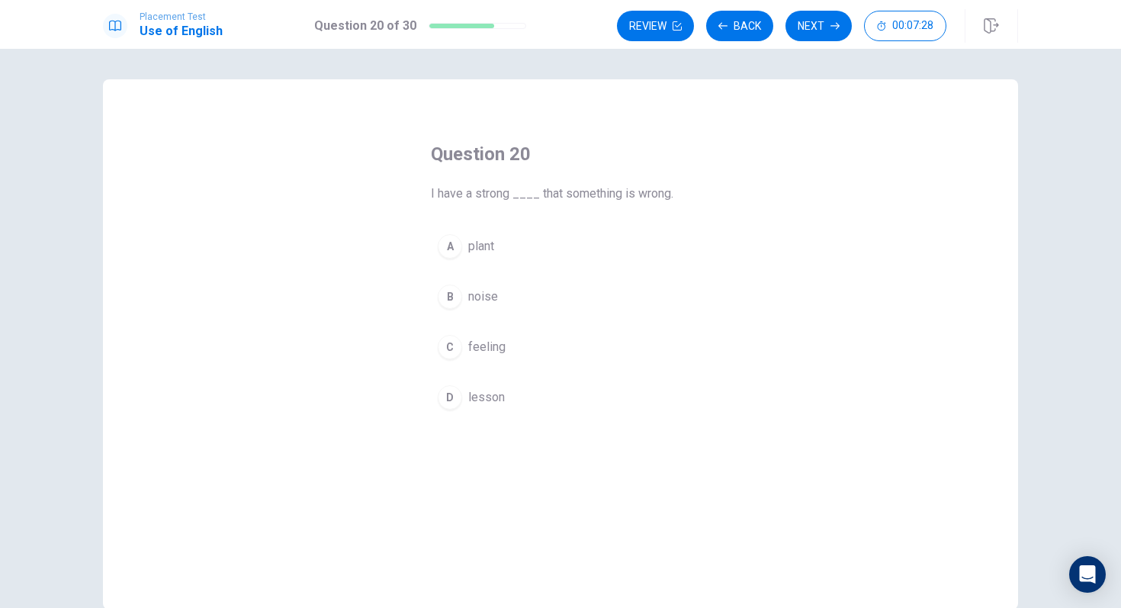
click at [493, 343] on span "feeling" at bounding box center [486, 347] width 37 height 18
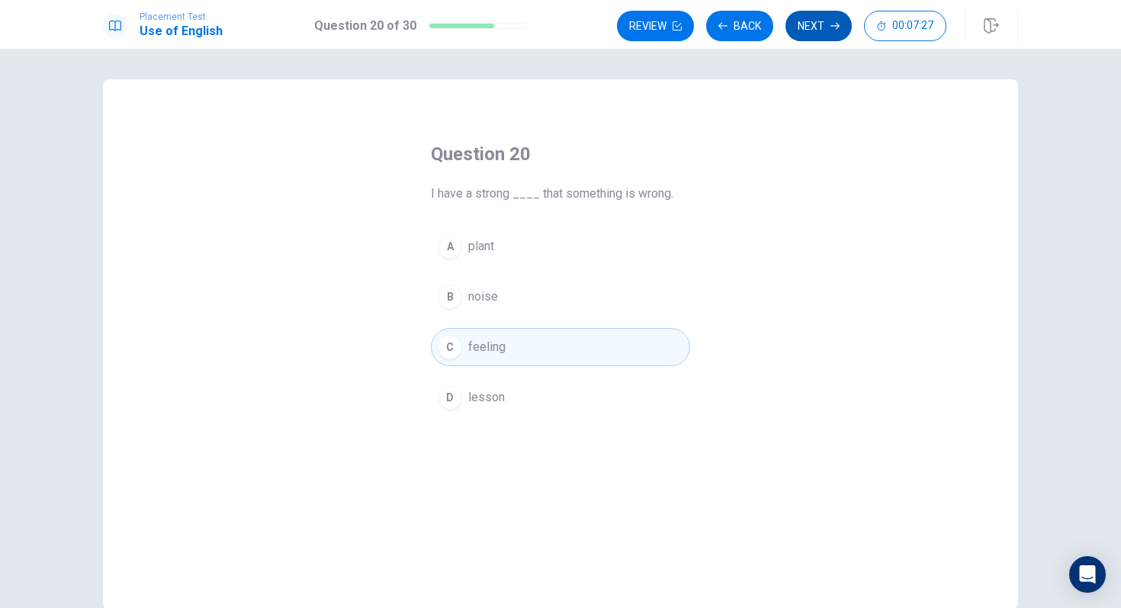
click at [816, 30] on button "Next" at bounding box center [819, 26] width 66 height 31
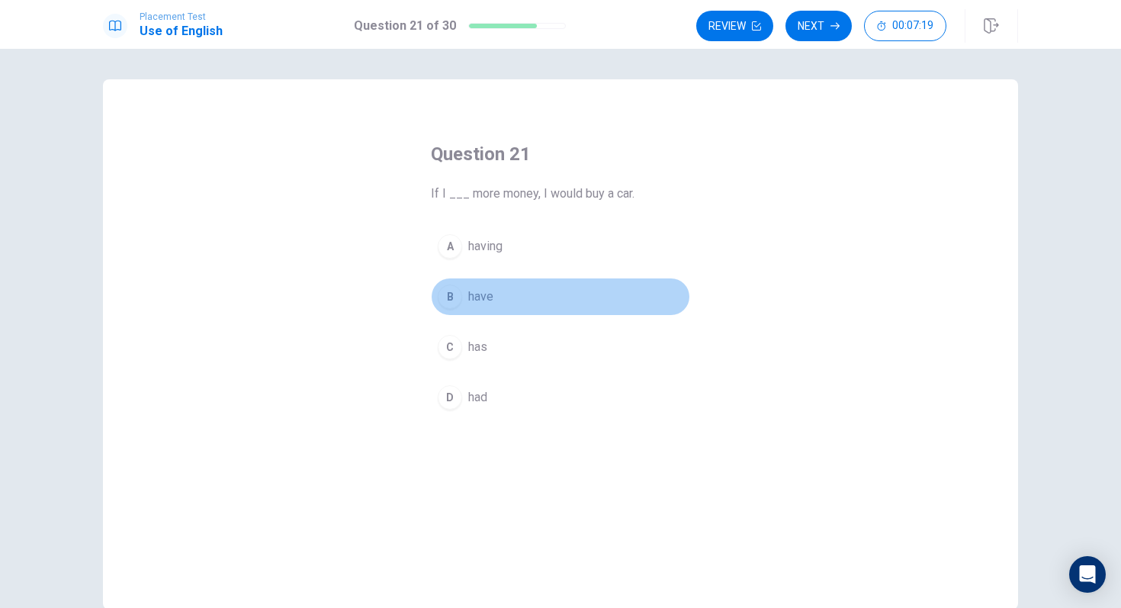
click at [491, 295] on span "have" at bounding box center [480, 297] width 25 height 18
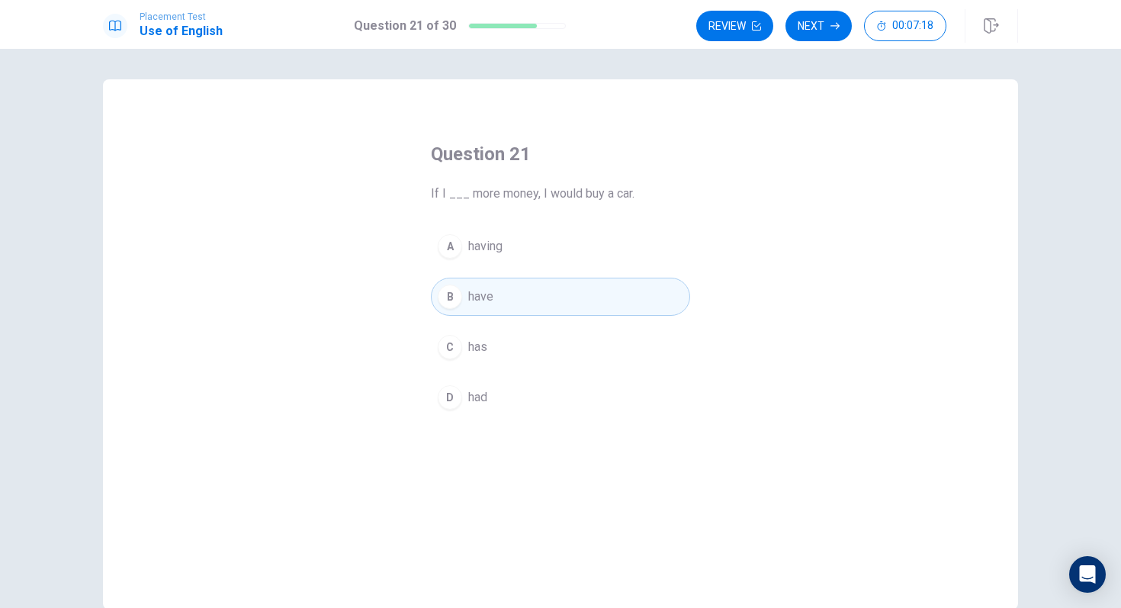
click at [477, 398] on span "had" at bounding box center [477, 397] width 19 height 18
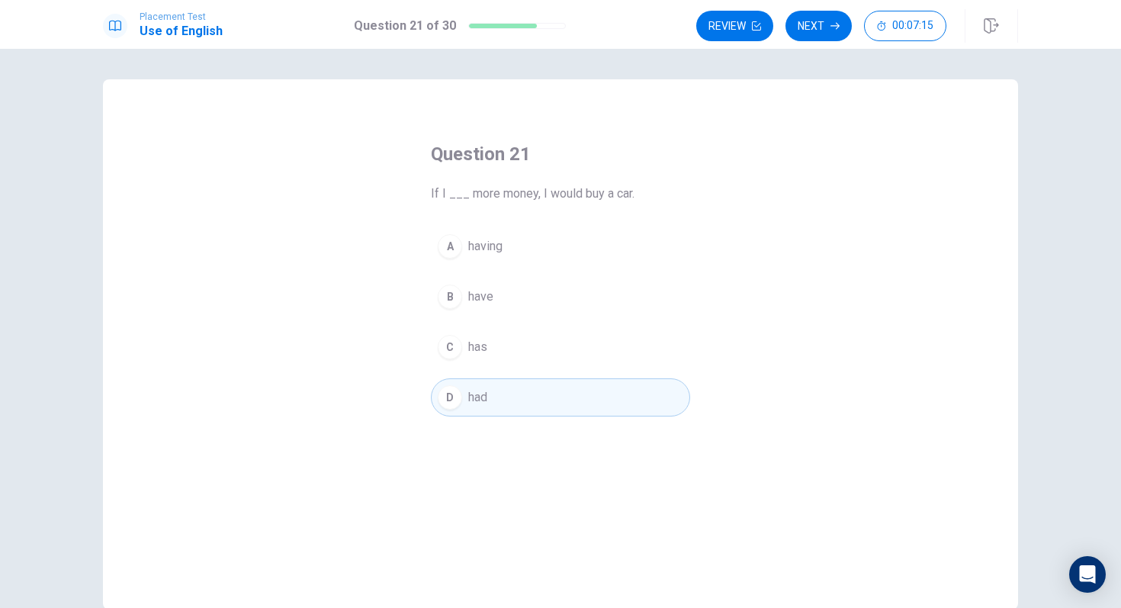
click at [829, 34] on button "Next" at bounding box center [819, 26] width 66 height 31
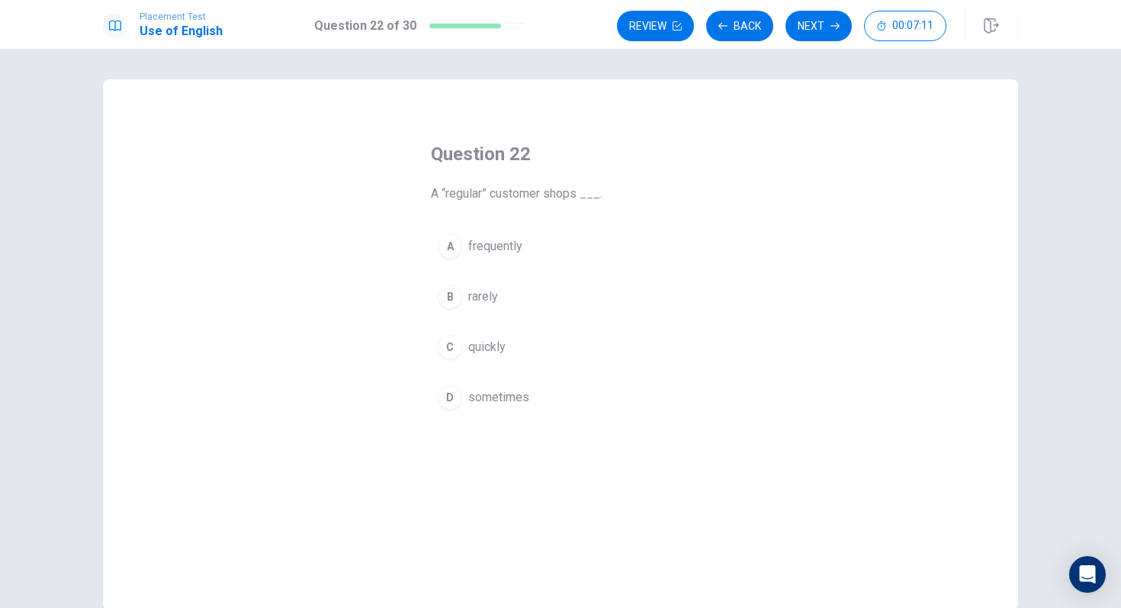
click at [496, 257] on button "A frequently" at bounding box center [560, 246] width 259 height 38
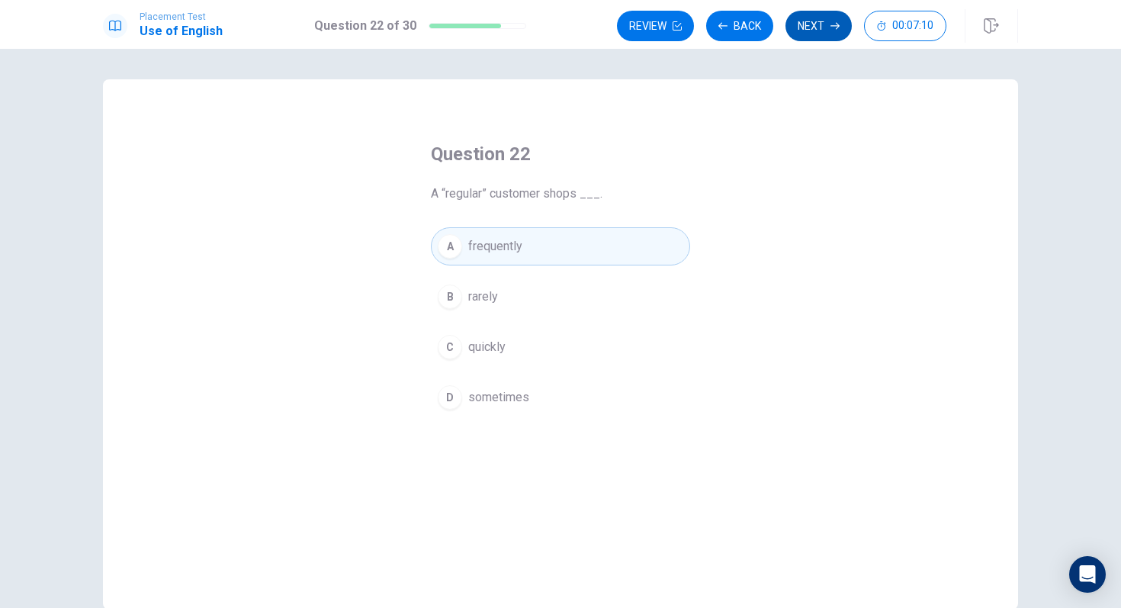
click at [831, 30] on icon "button" at bounding box center [835, 25] width 9 height 9
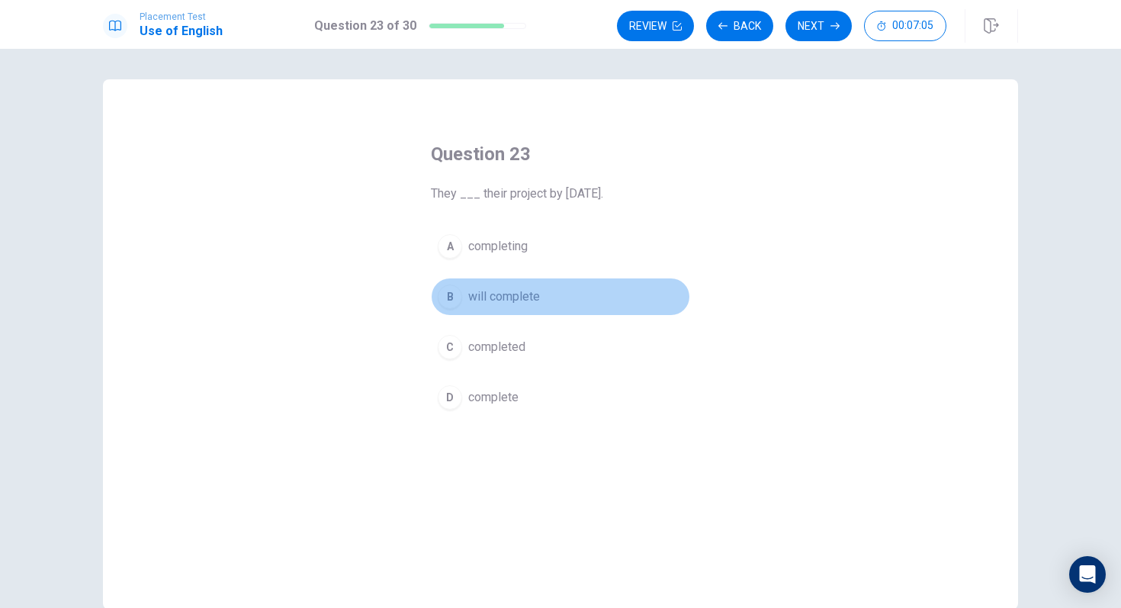
drag, startPoint x: 511, startPoint y: 294, endPoint x: 505, endPoint y: 281, distance: 15.0
click at [510, 293] on span "will complete" at bounding box center [504, 297] width 72 height 18
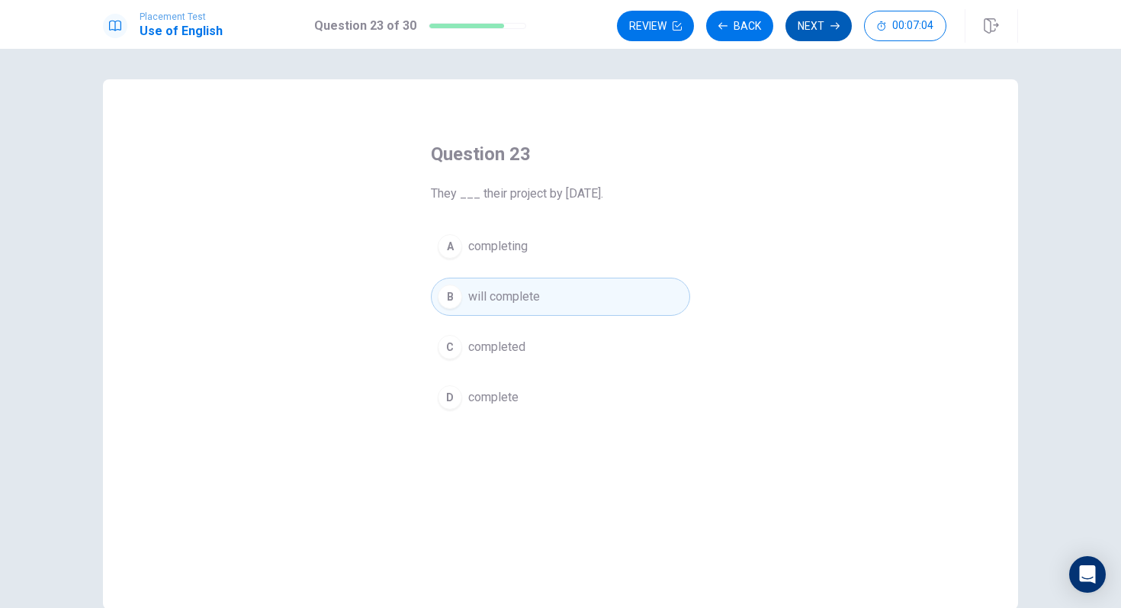
click at [802, 30] on button "Next" at bounding box center [819, 26] width 66 height 31
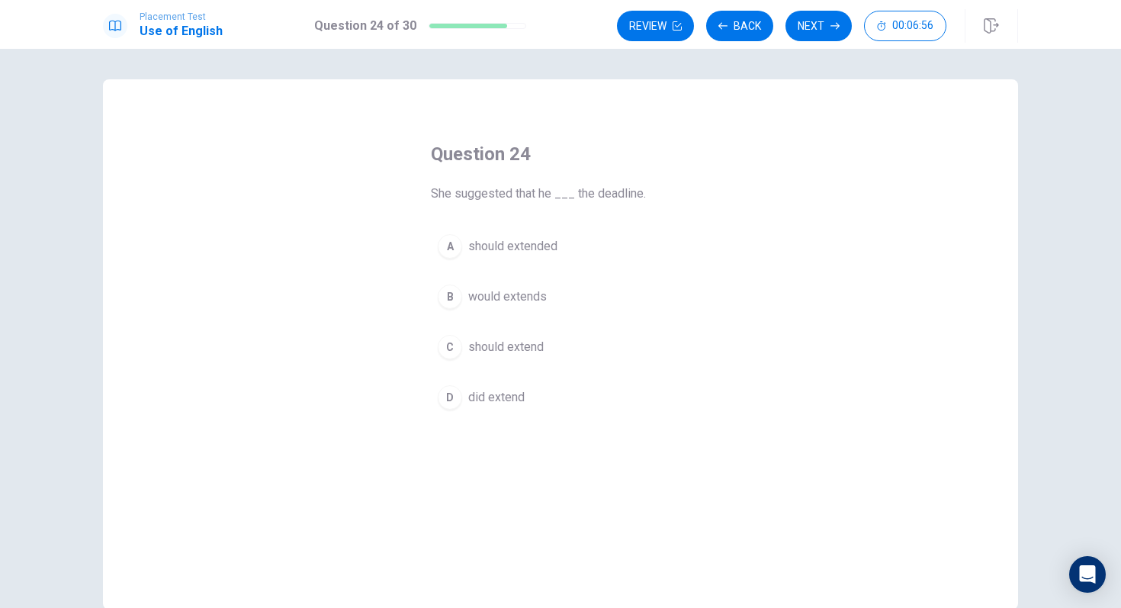
click at [500, 342] on span "should extend" at bounding box center [506, 347] width 76 height 18
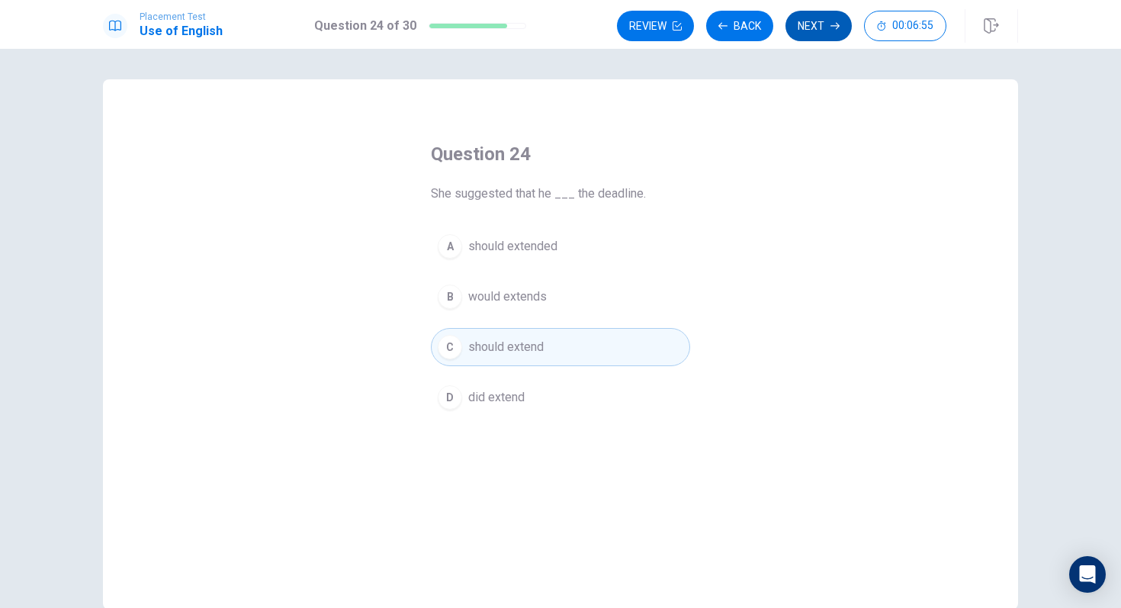
click at [815, 40] on button "Next" at bounding box center [819, 26] width 66 height 31
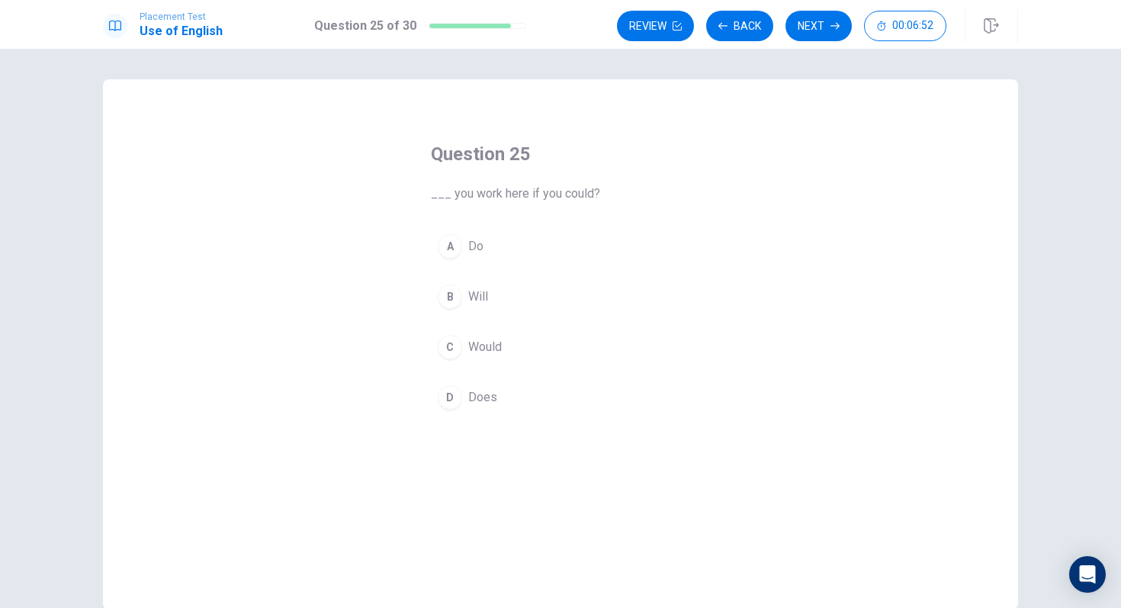
click at [478, 242] on span "Do" at bounding box center [475, 246] width 15 height 18
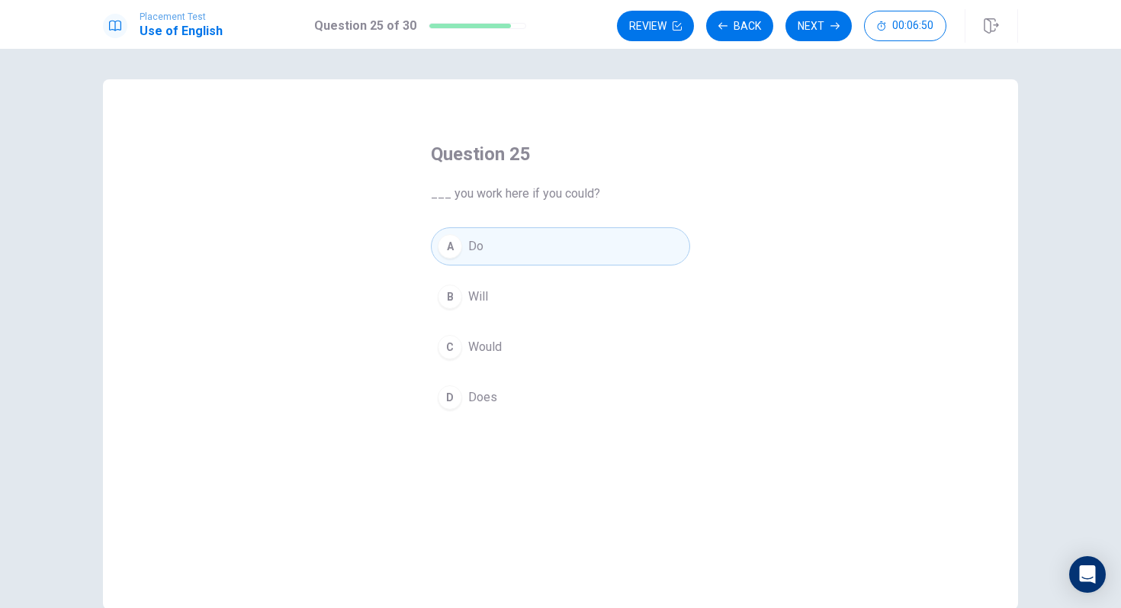
click at [485, 351] on span "Would" at bounding box center [485, 347] width 34 height 18
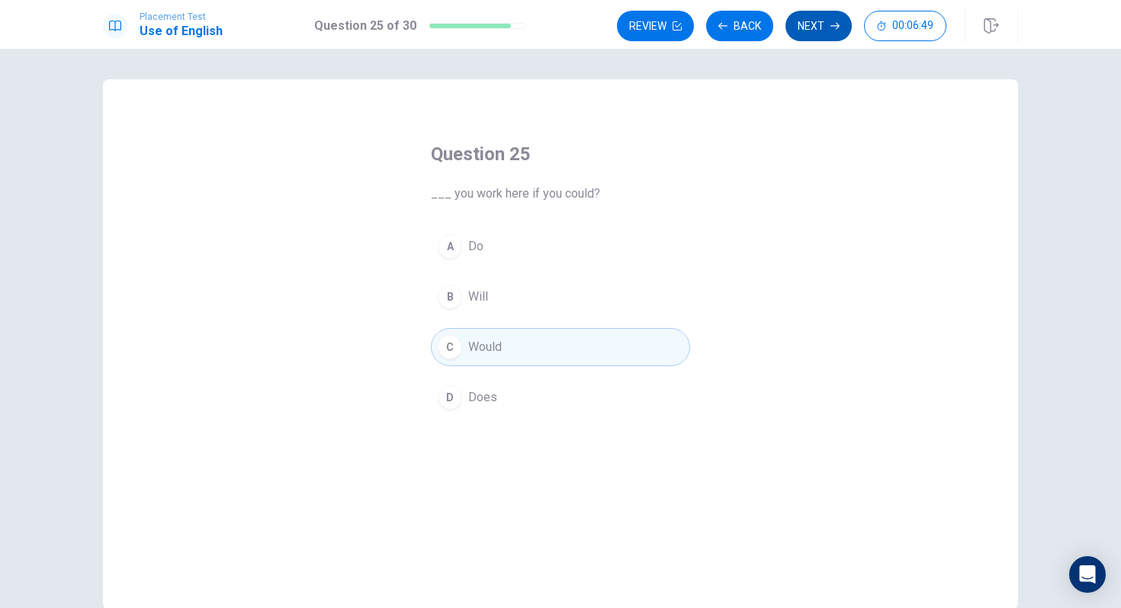
click at [825, 22] on button "Next" at bounding box center [819, 26] width 66 height 31
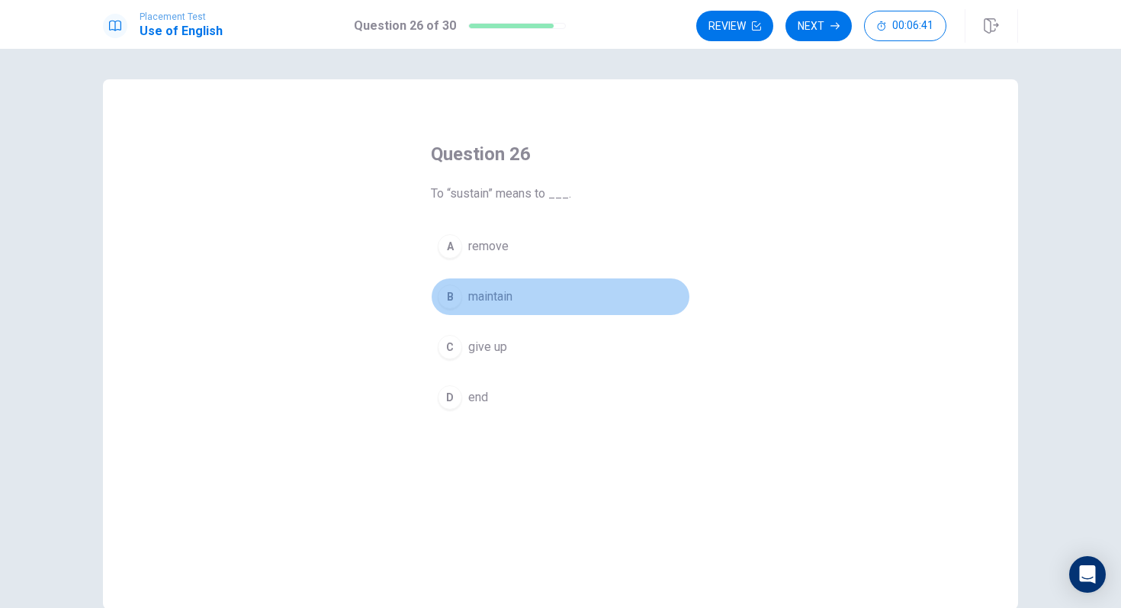
click at [505, 298] on span "maintain" at bounding box center [490, 297] width 44 height 18
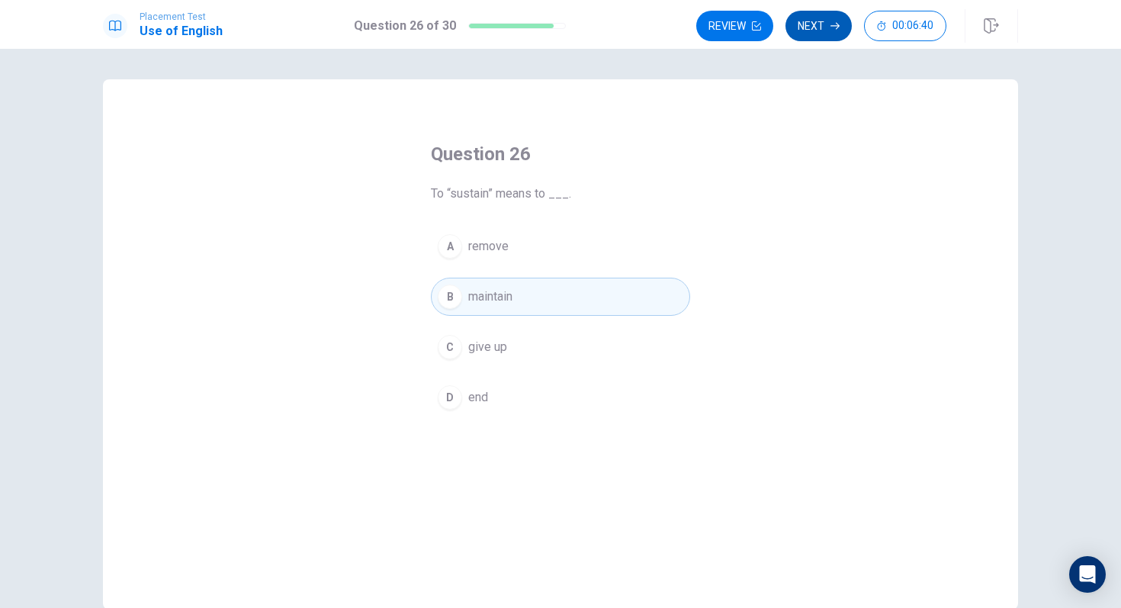
click at [812, 37] on button "Next" at bounding box center [819, 26] width 66 height 31
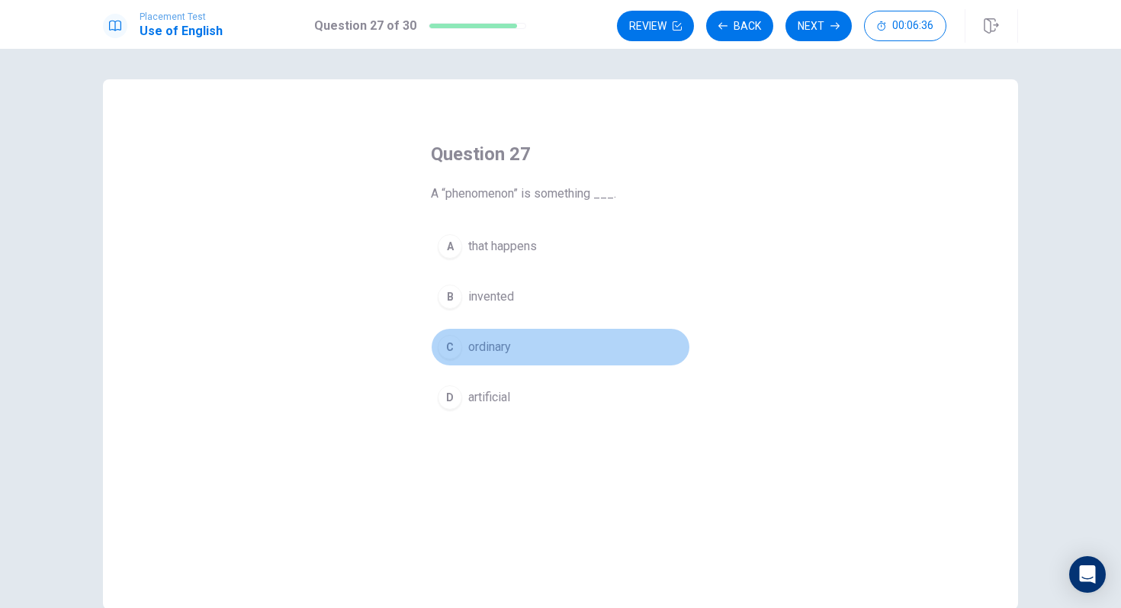
click at [500, 349] on span "ordinary" at bounding box center [489, 347] width 43 height 18
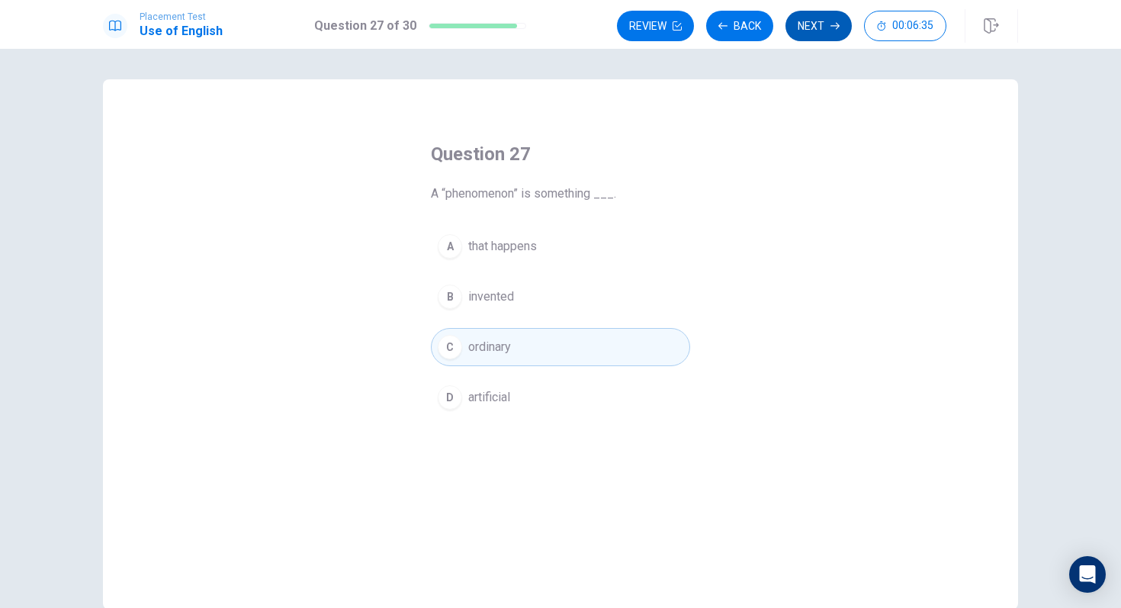
click at [813, 30] on button "Next" at bounding box center [819, 26] width 66 height 31
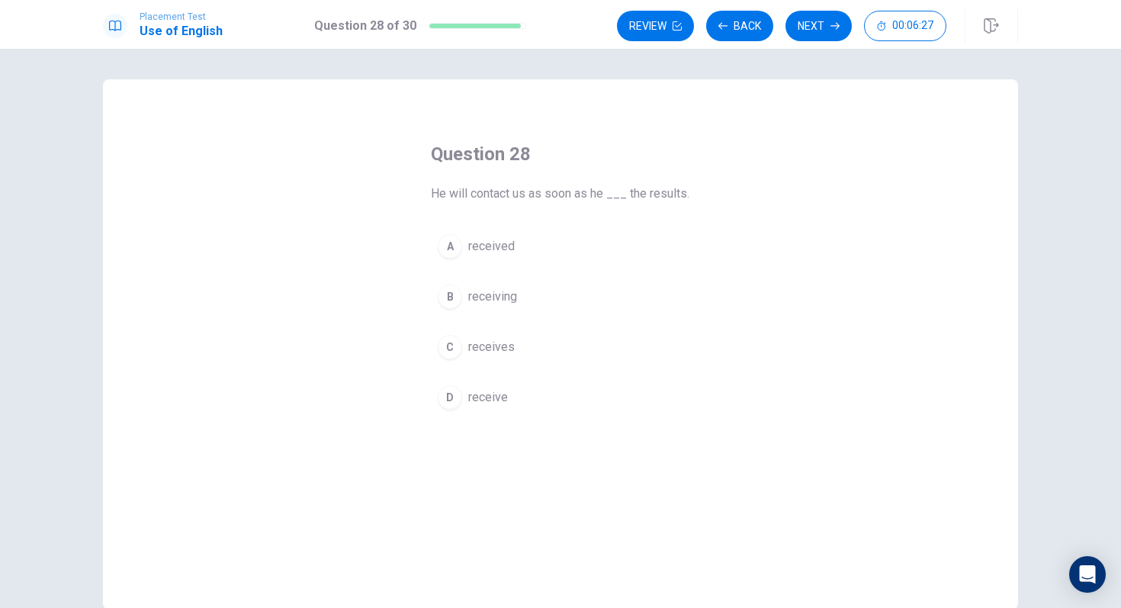
click at [493, 349] on span "receives" at bounding box center [491, 347] width 47 height 18
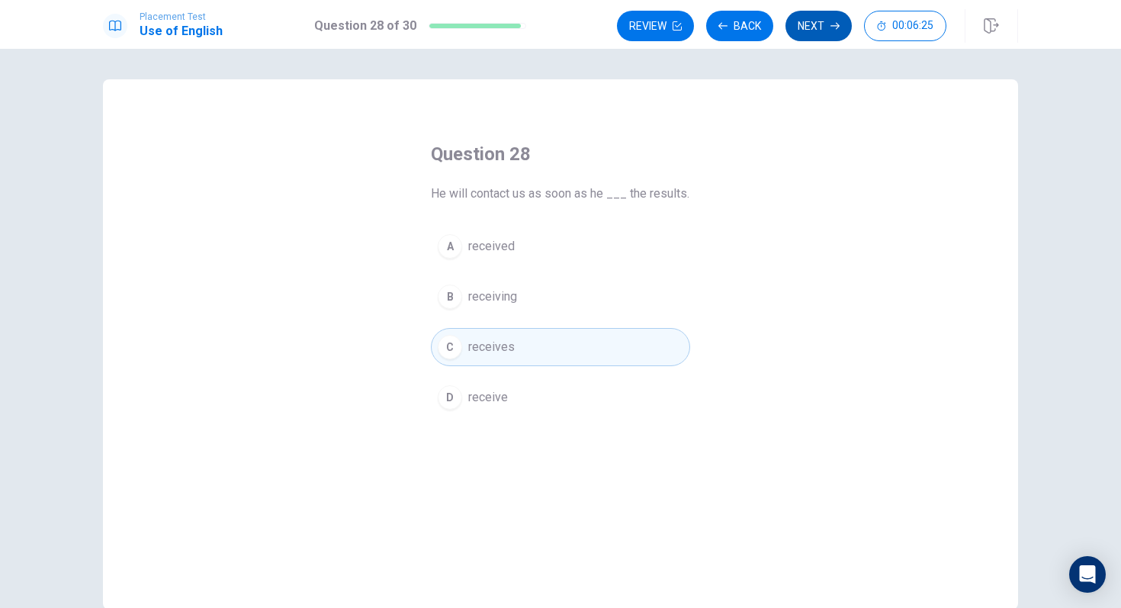
click at [810, 18] on button "Next" at bounding box center [819, 26] width 66 height 31
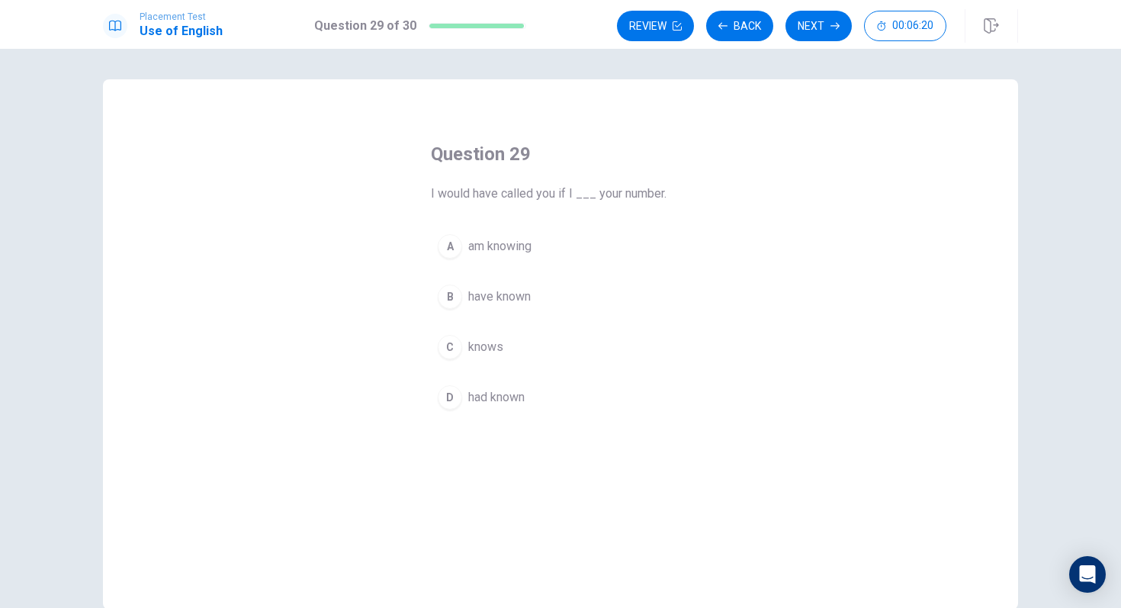
click at [496, 393] on span "had known" at bounding box center [496, 397] width 56 height 18
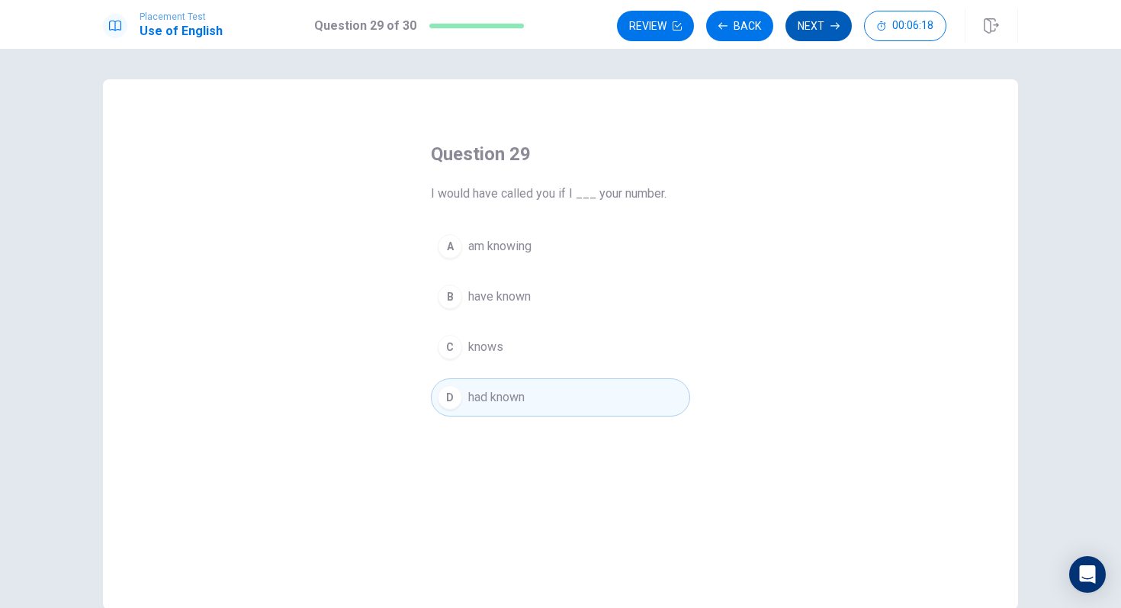
click at [820, 40] on button "Next" at bounding box center [819, 26] width 66 height 31
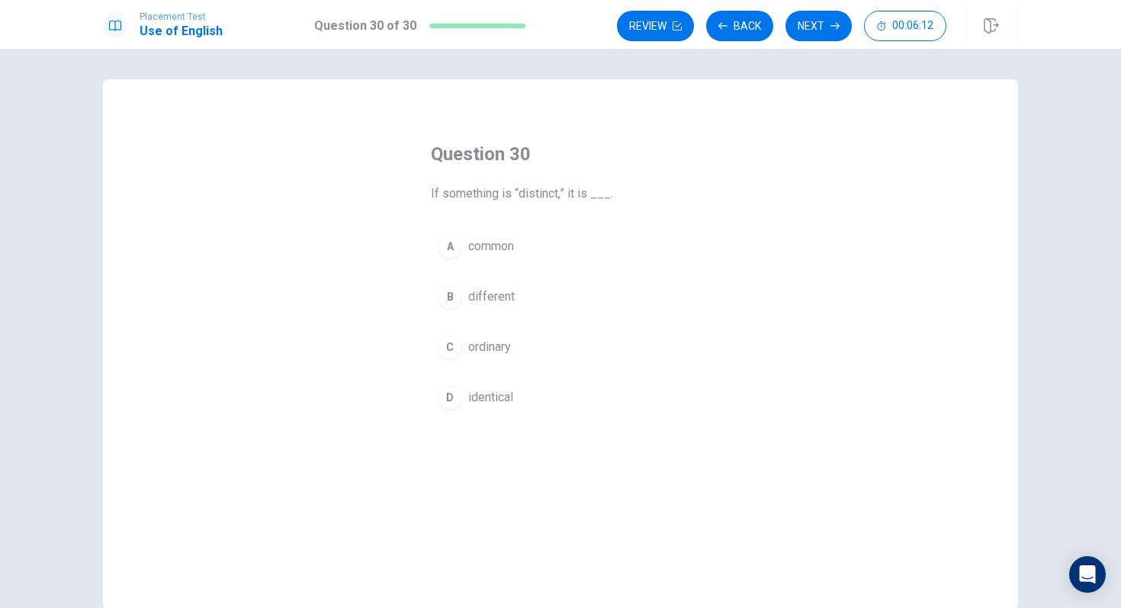
click at [506, 301] on span "different" at bounding box center [491, 297] width 47 height 18
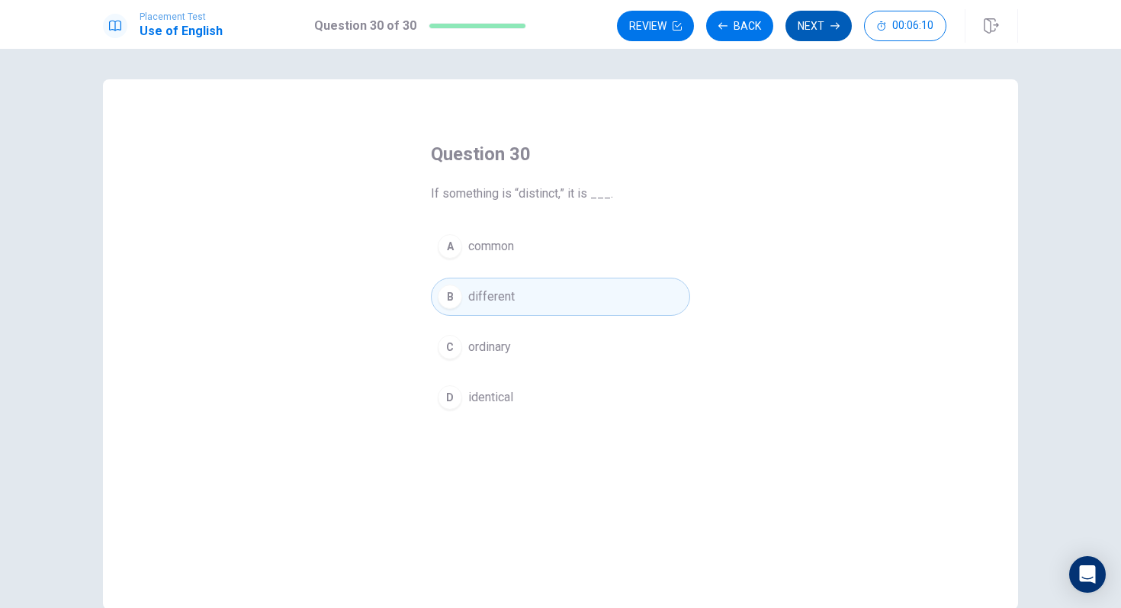
click at [802, 37] on button "Next" at bounding box center [819, 26] width 66 height 31
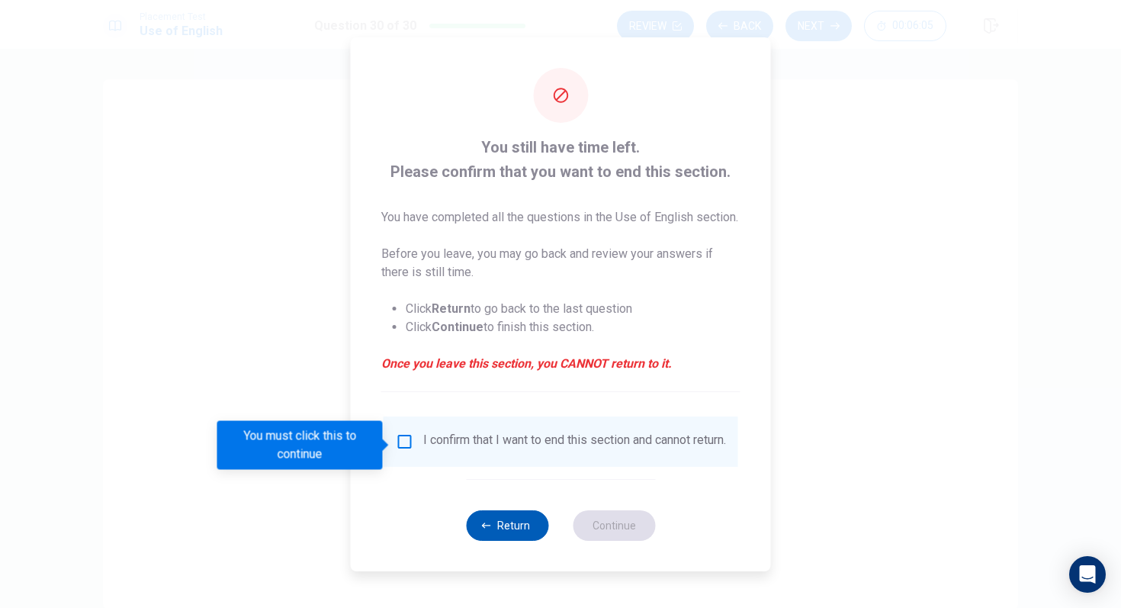
click at [487, 525] on icon "button" at bounding box center [486, 525] width 9 height 9
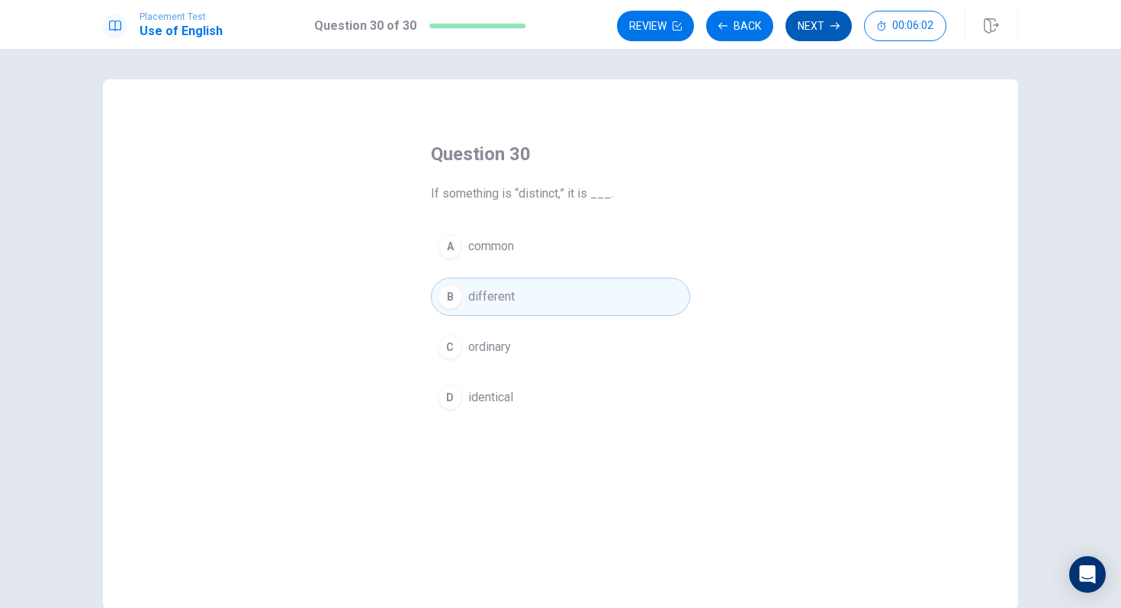
click at [824, 34] on button "Next" at bounding box center [819, 26] width 66 height 31
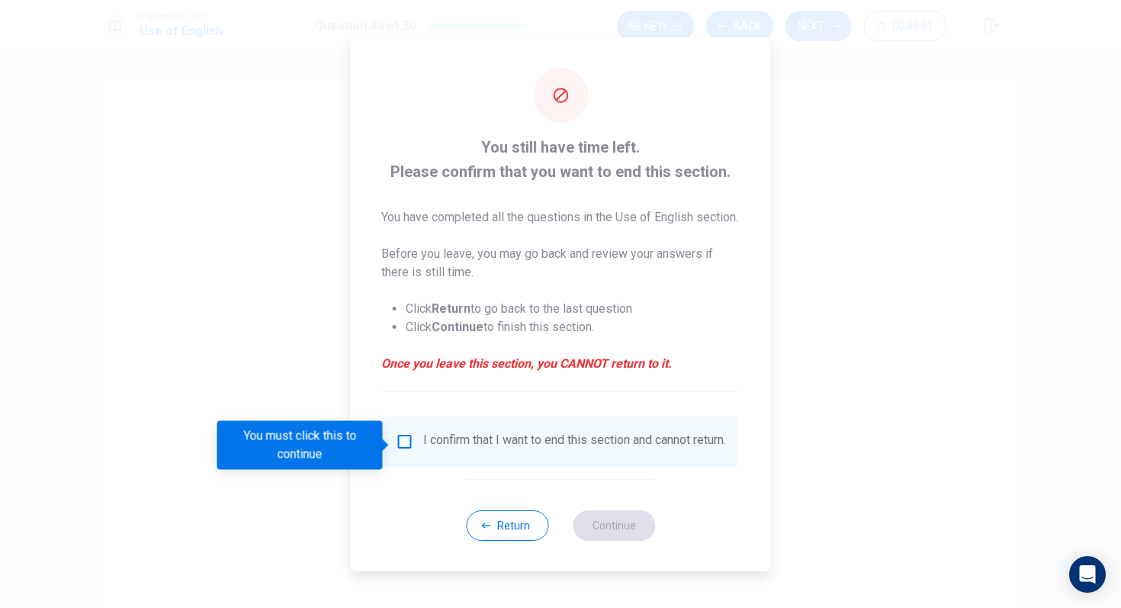
click at [498, 445] on div "I confirm that I want to end this section and cannot return." at bounding box center [574, 441] width 303 height 18
click at [410, 451] on div "I confirm that I want to end this section and cannot return." at bounding box center [561, 441] width 330 height 18
click at [407, 450] on input "You must click this to continue" at bounding box center [405, 441] width 18 height 18
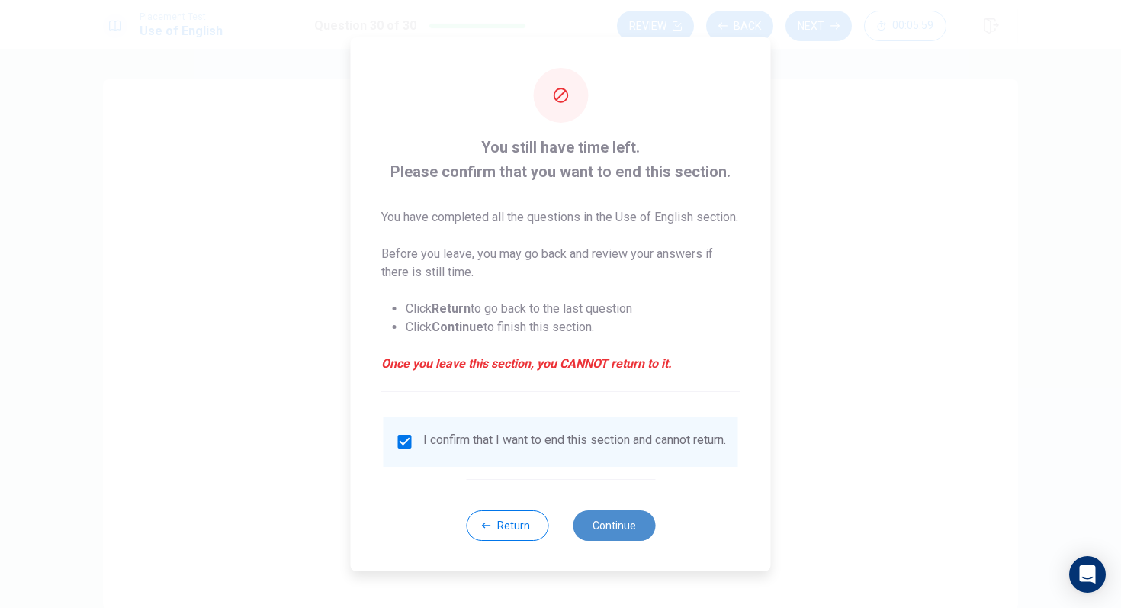
click at [626, 525] on button "Continue" at bounding box center [614, 525] width 82 height 31
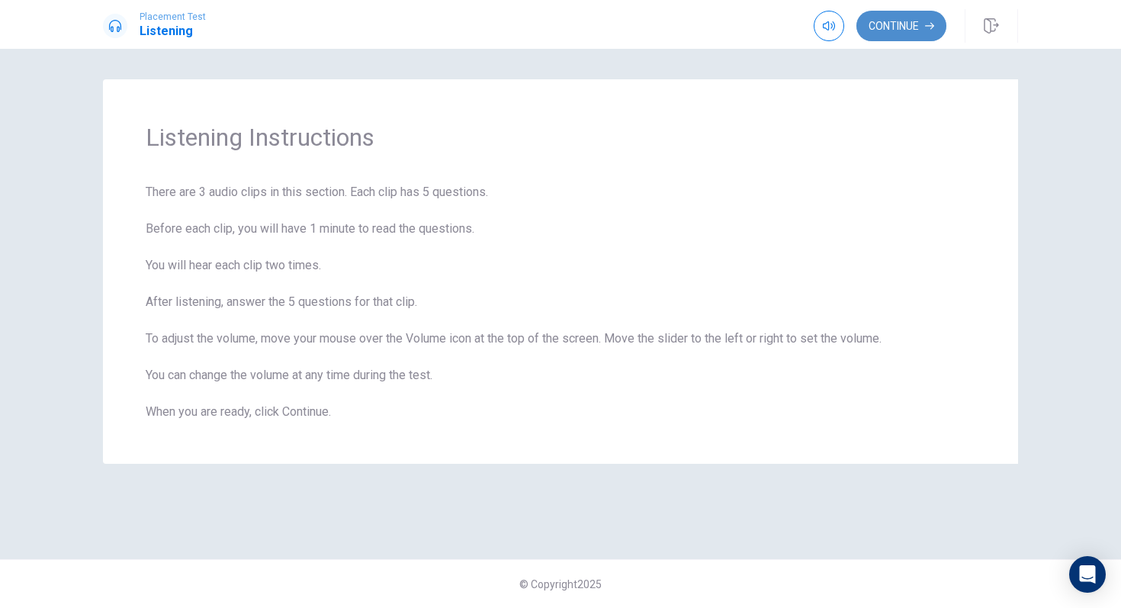
click at [898, 20] on button "Continue" at bounding box center [901, 26] width 90 height 31
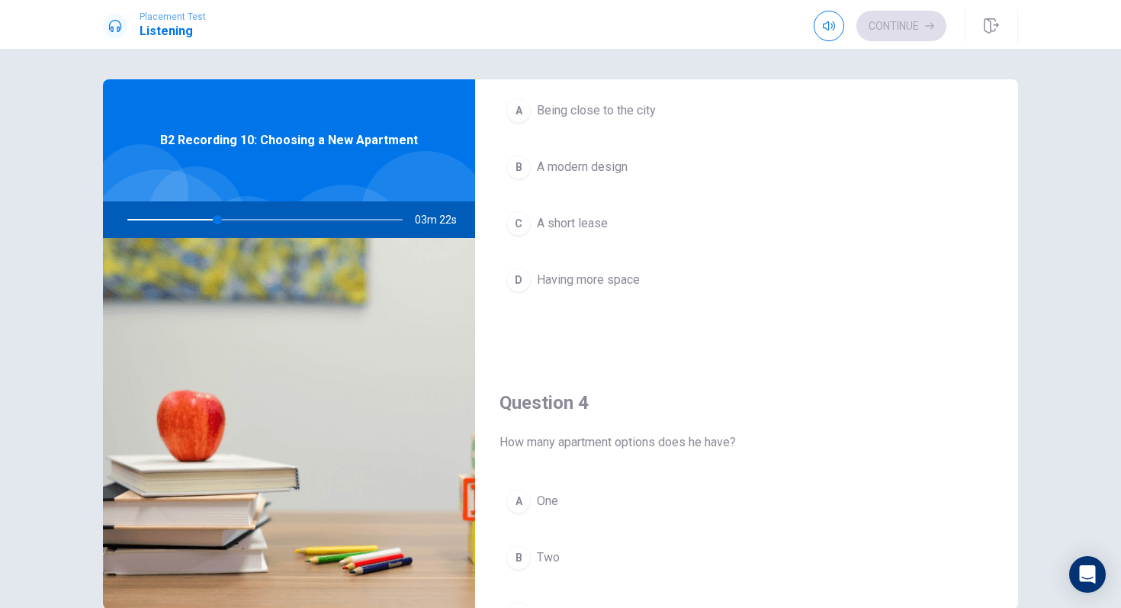
scroll to position [887, 0]
click at [560, 115] on span "Being close to the city" at bounding box center [596, 114] width 119 height 18
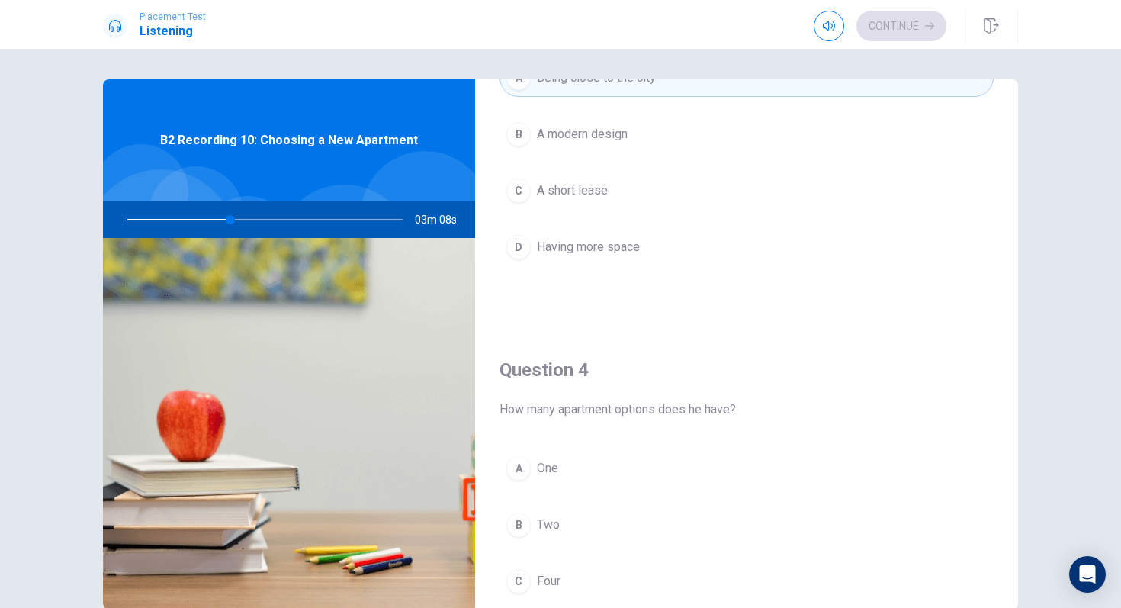
scroll to position [919, 0]
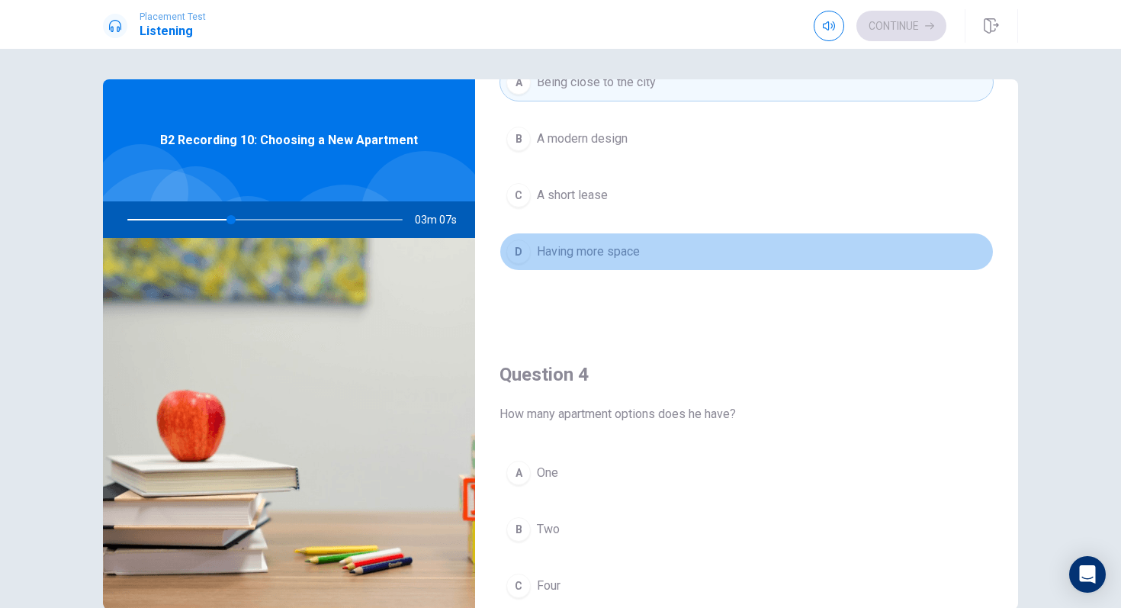
click at [625, 260] on span "Having more space" at bounding box center [588, 252] width 103 height 18
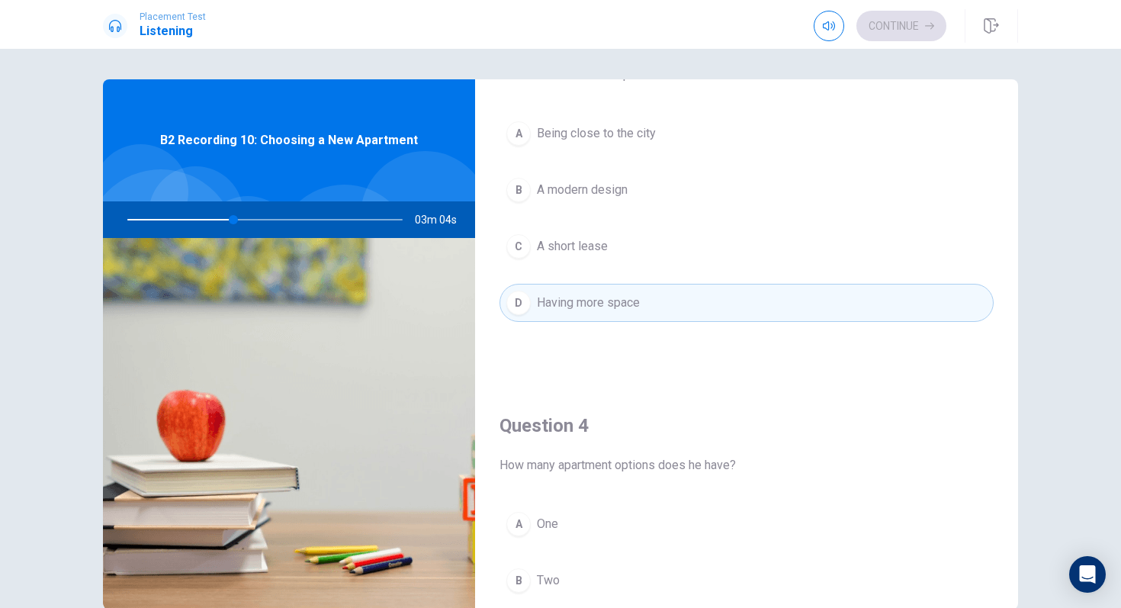
scroll to position [866, 0]
click at [548, 525] on span "Two" at bounding box center [548, 583] width 23 height 18
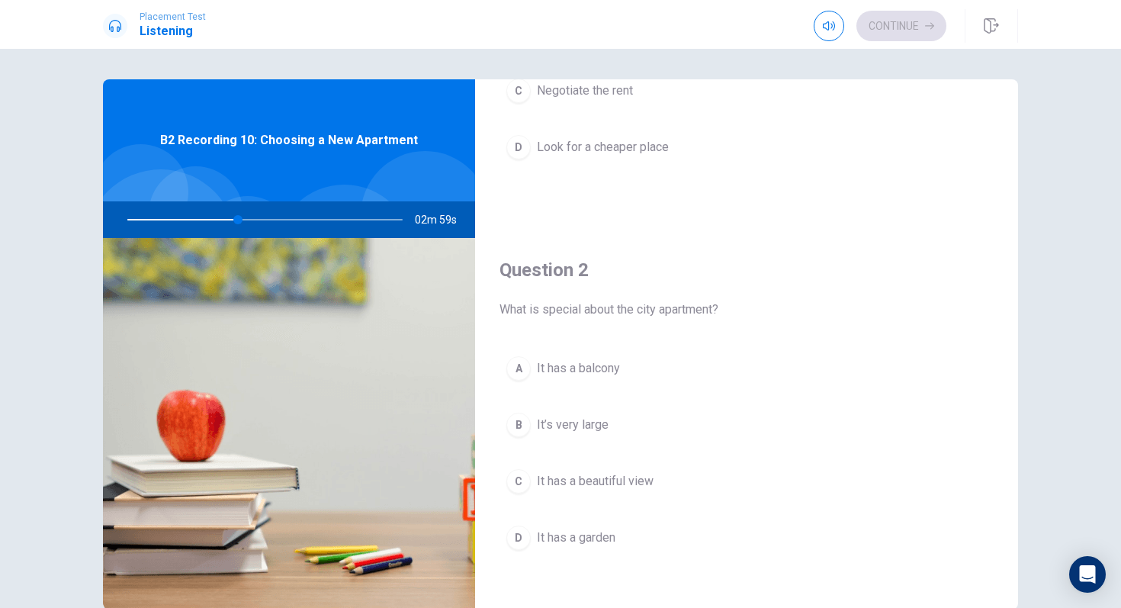
scroll to position [237, 0]
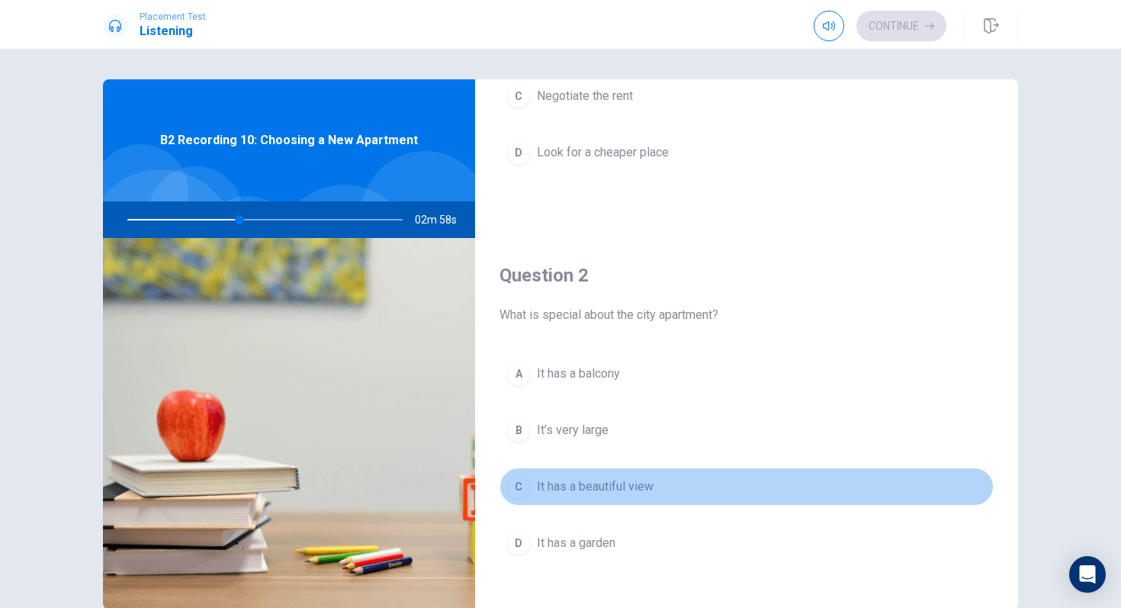
click at [608, 489] on span "It has a beautiful view" at bounding box center [595, 486] width 117 height 18
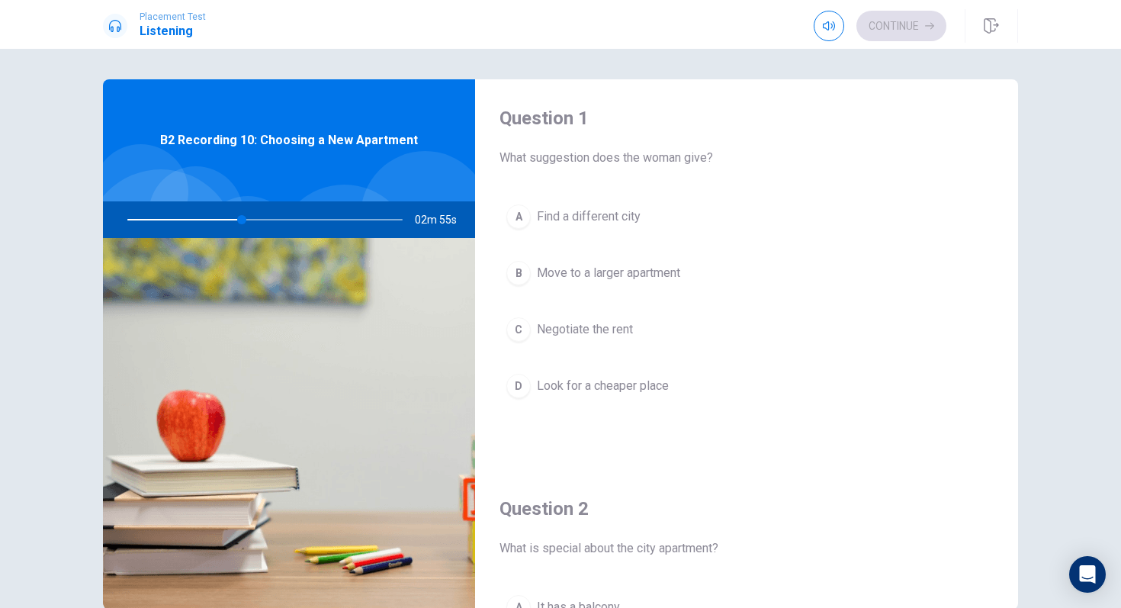
scroll to position [2, 0]
click at [596, 337] on span "Negotiate the rent" at bounding box center [585, 332] width 96 height 18
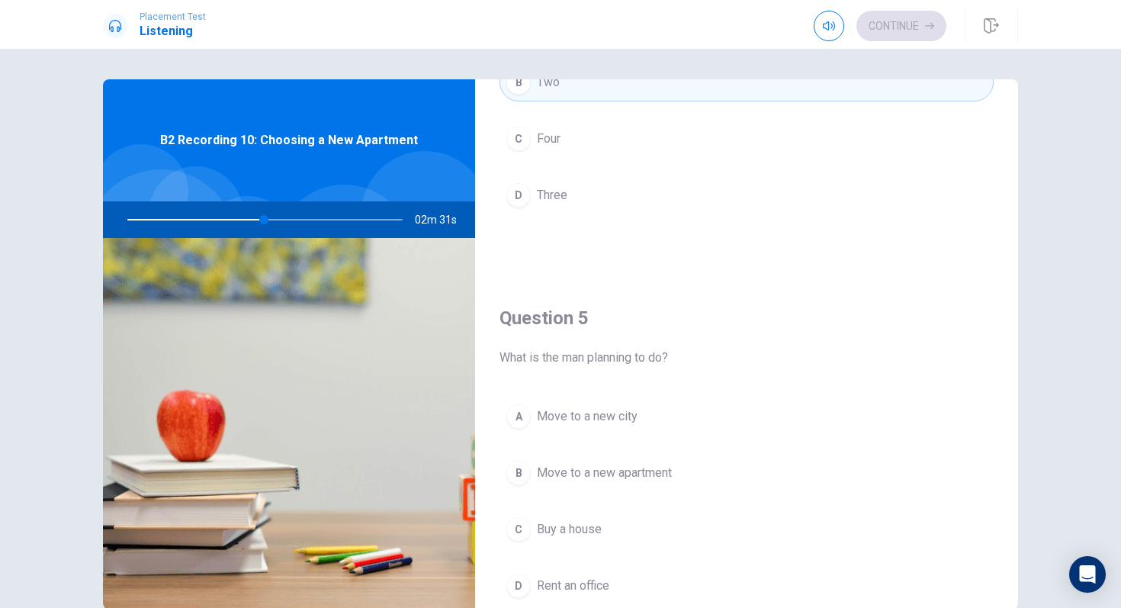
scroll to position [1372, 0]
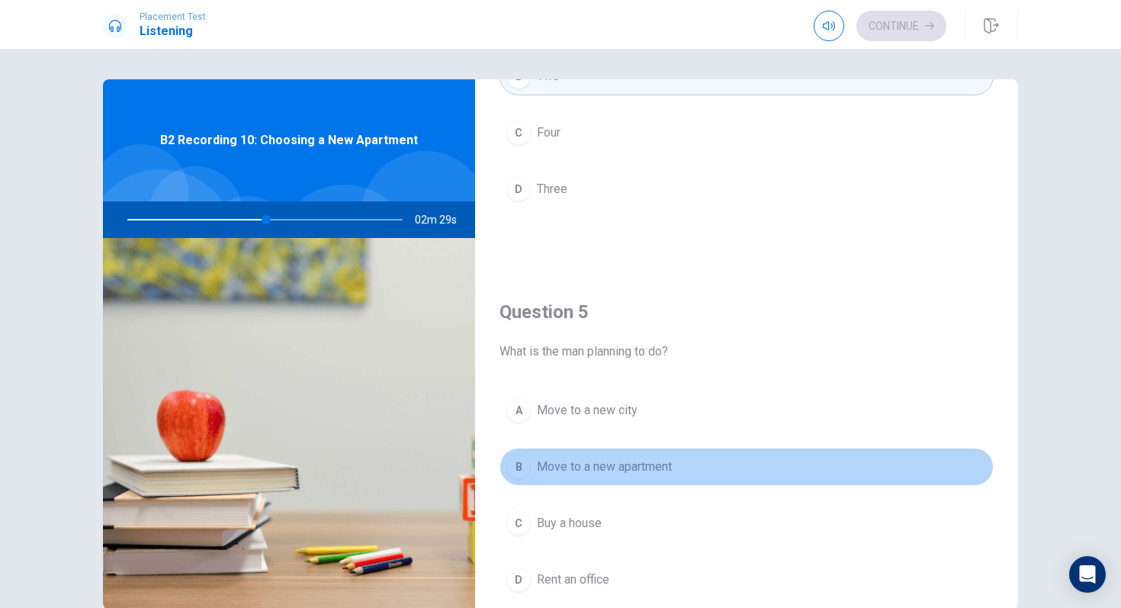
click at [556, 471] on span "Move to a new apartment" at bounding box center [604, 467] width 135 height 18
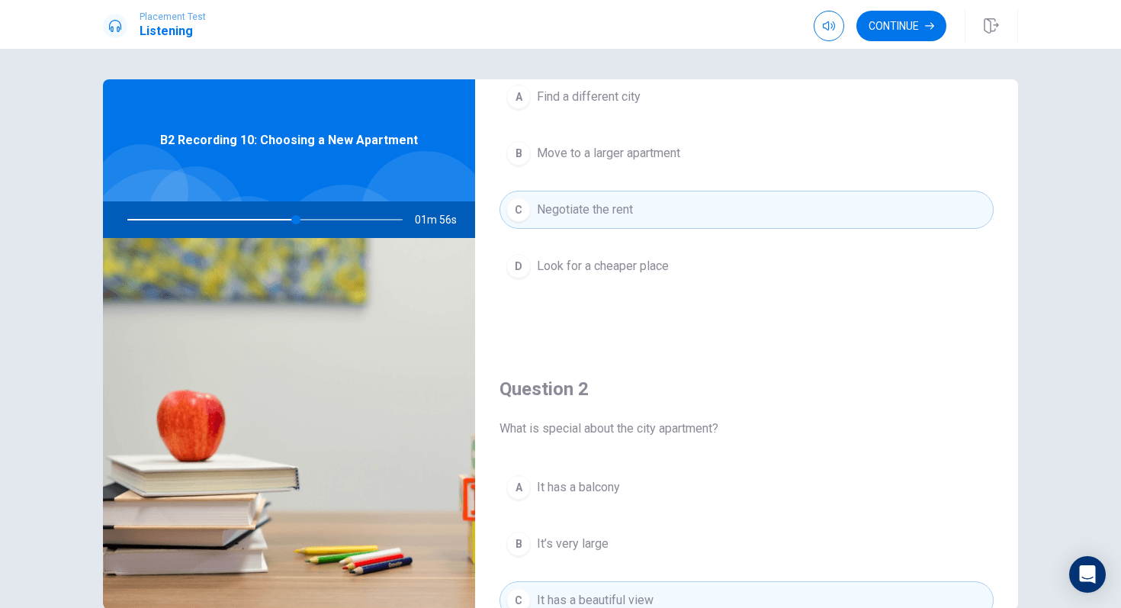
scroll to position [0, 0]
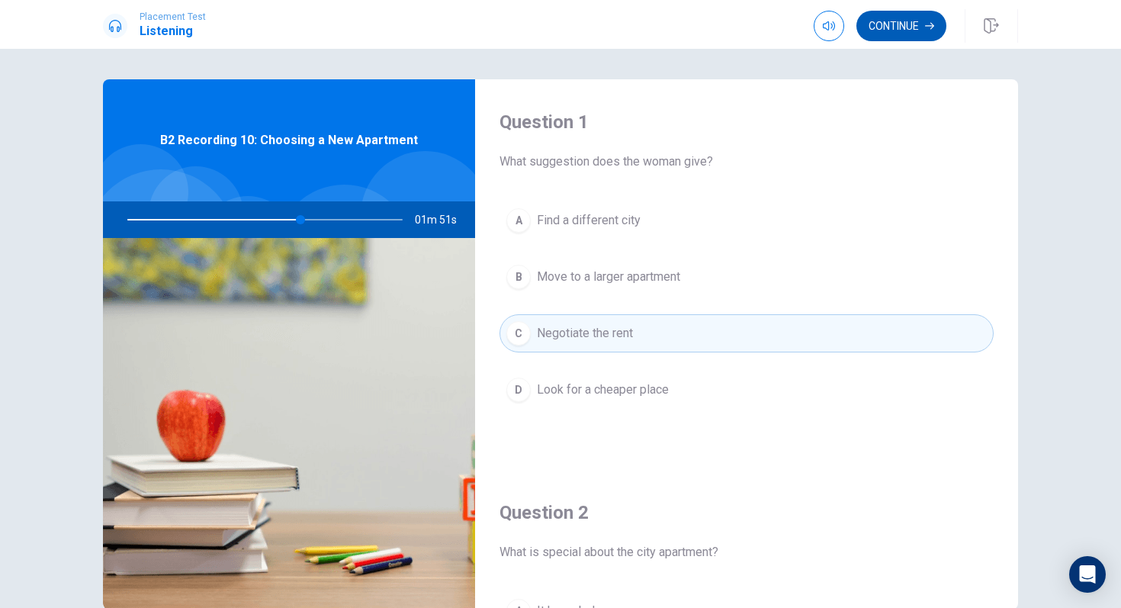
click at [911, 18] on button "Continue" at bounding box center [901, 26] width 90 height 31
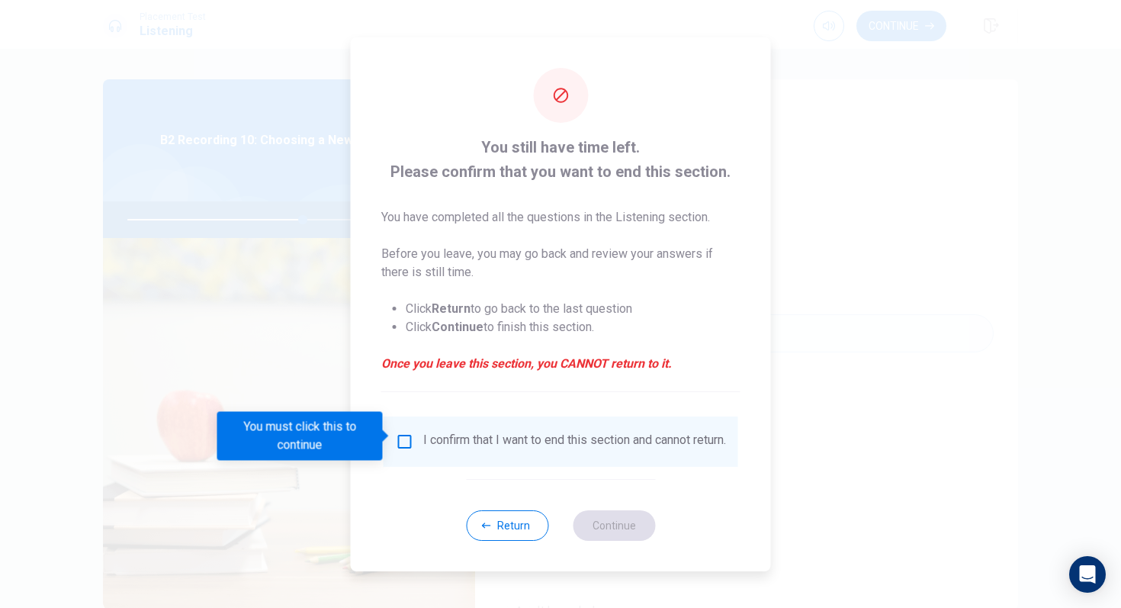
click at [448, 438] on div "I confirm that I want to end this section and cannot return." at bounding box center [574, 441] width 303 height 18
click at [410, 433] on input "You must click this to continue" at bounding box center [405, 441] width 18 height 18
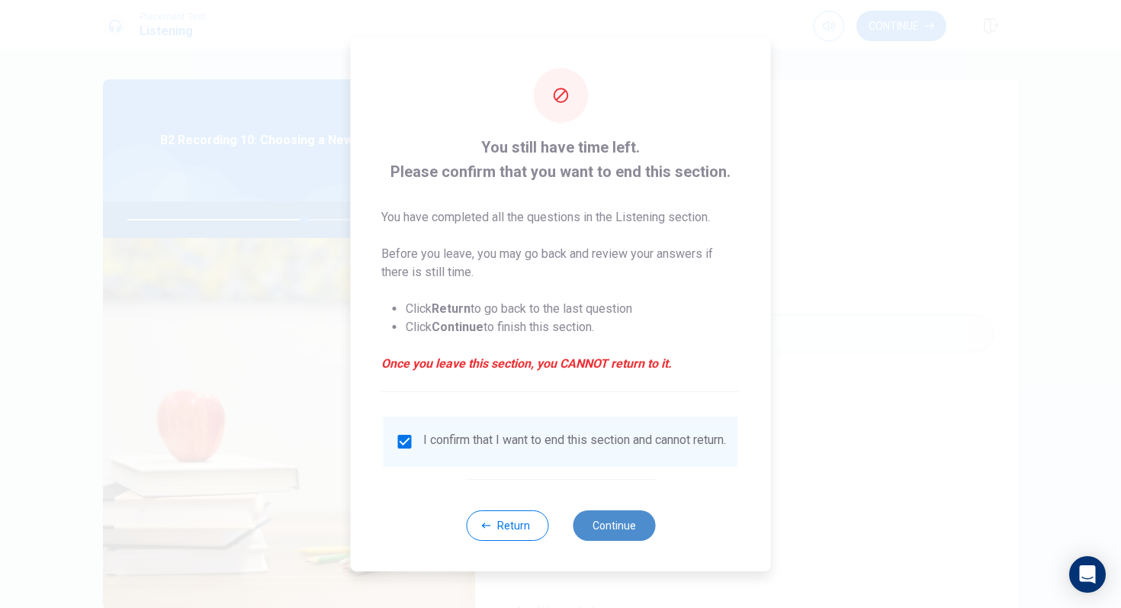
click at [610, 522] on button "Continue" at bounding box center [614, 525] width 82 height 31
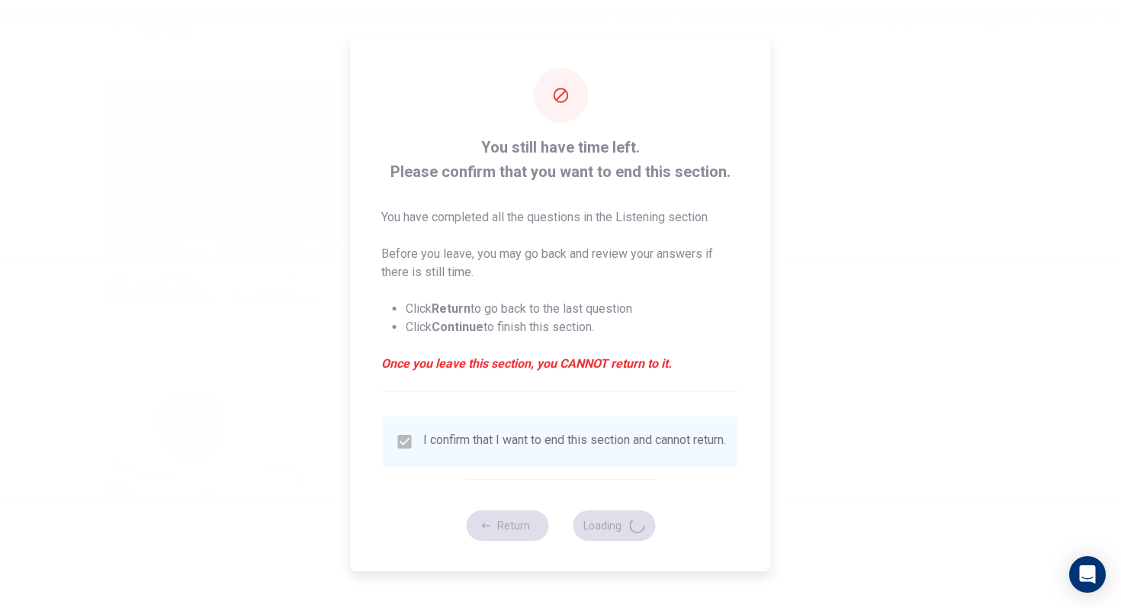
type input "65"
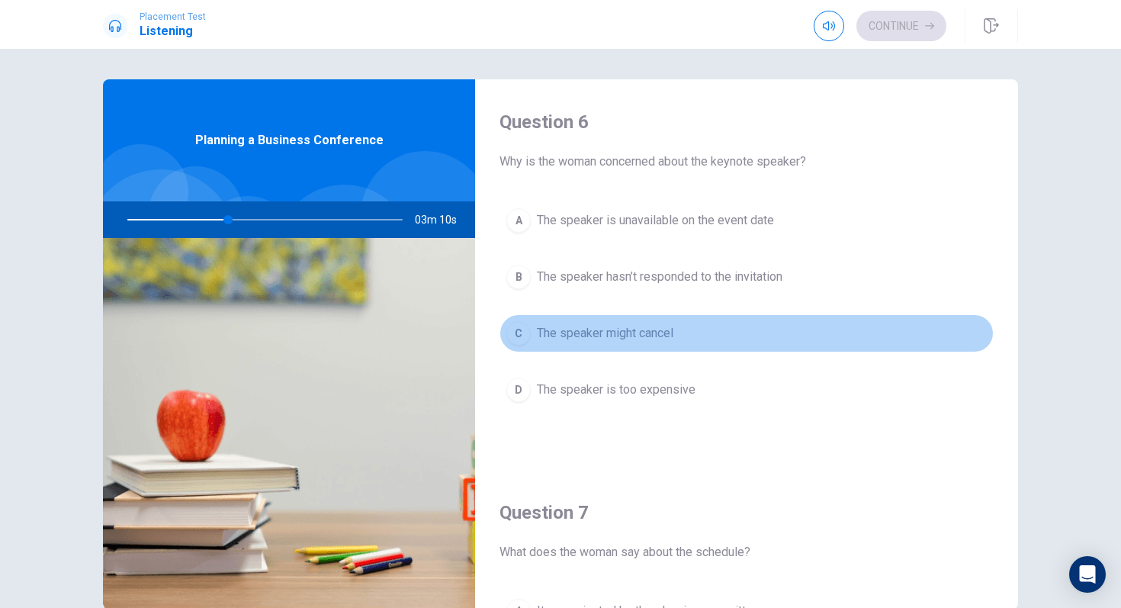
click at [644, 329] on span "The speaker might cancel" at bounding box center [605, 333] width 137 height 18
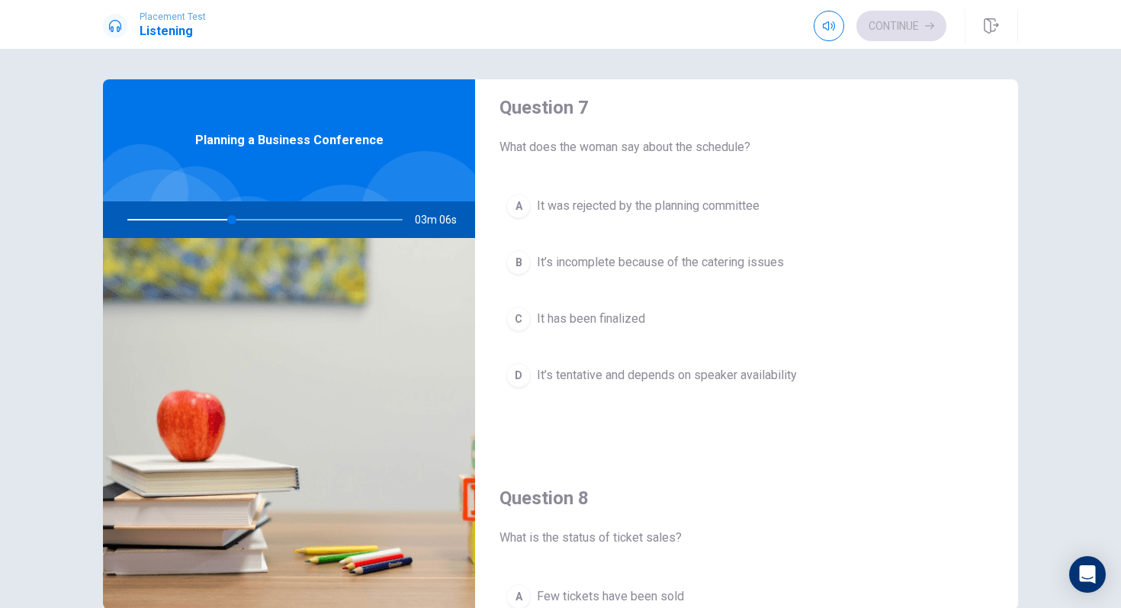
scroll to position [404, 0]
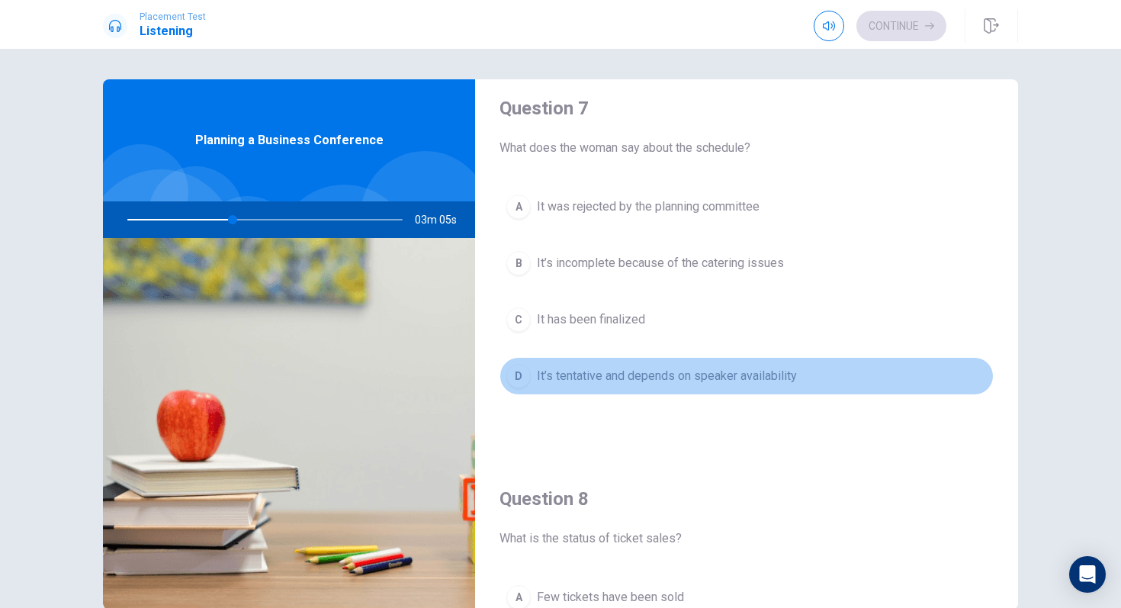
click at [645, 374] on span "It’s tentative and depends on speaker availability" at bounding box center [667, 376] width 260 height 18
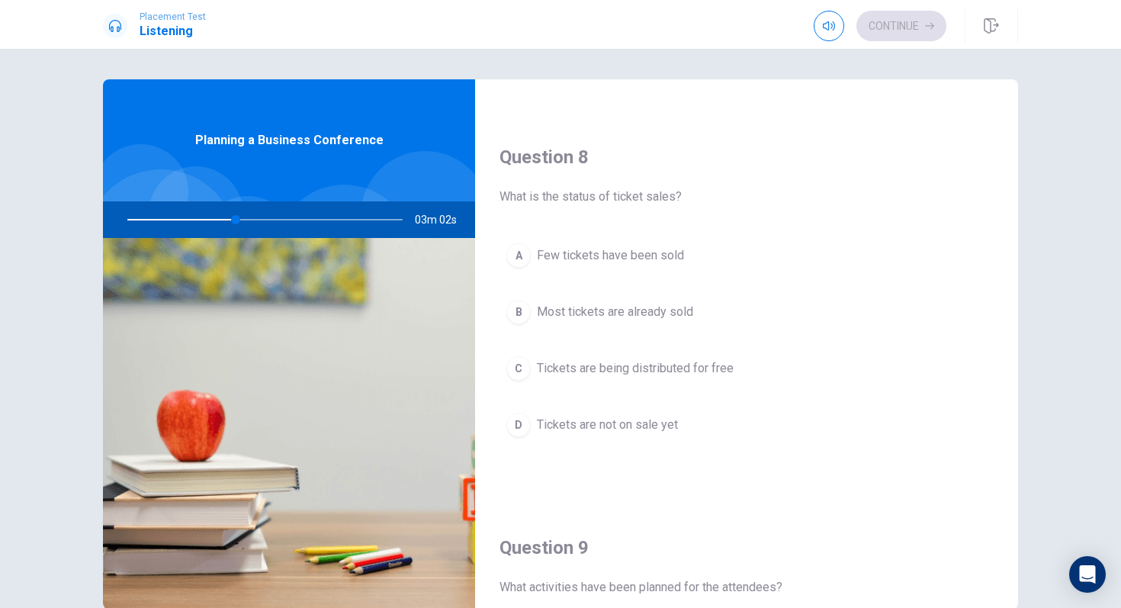
scroll to position [748, 0]
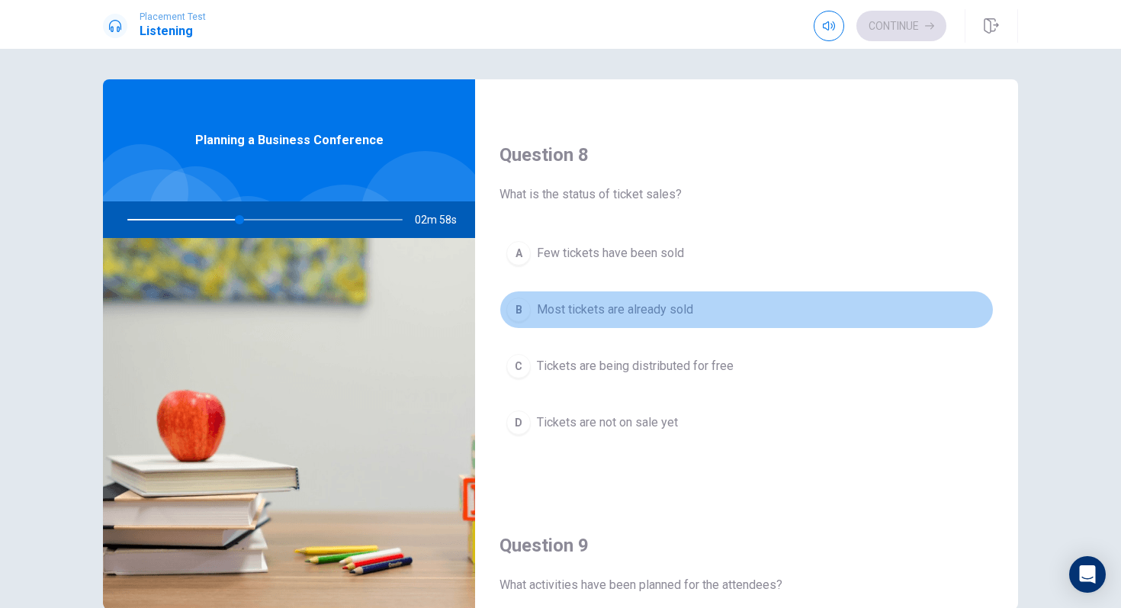
click at [686, 314] on span "Most tickets are already sold" at bounding box center [615, 309] width 156 height 18
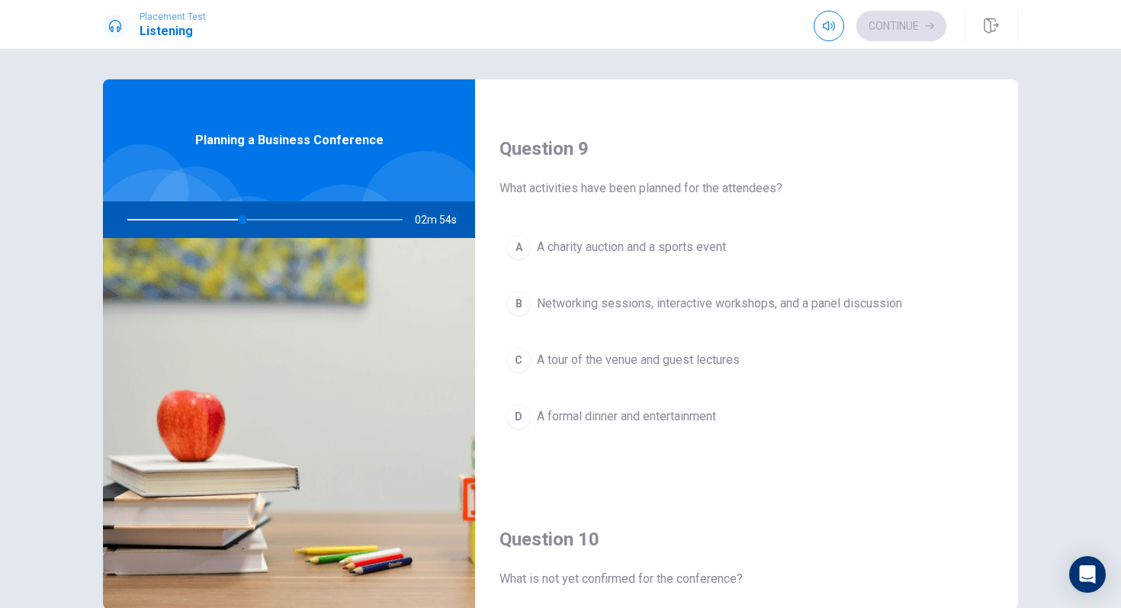
scroll to position [1150, 0]
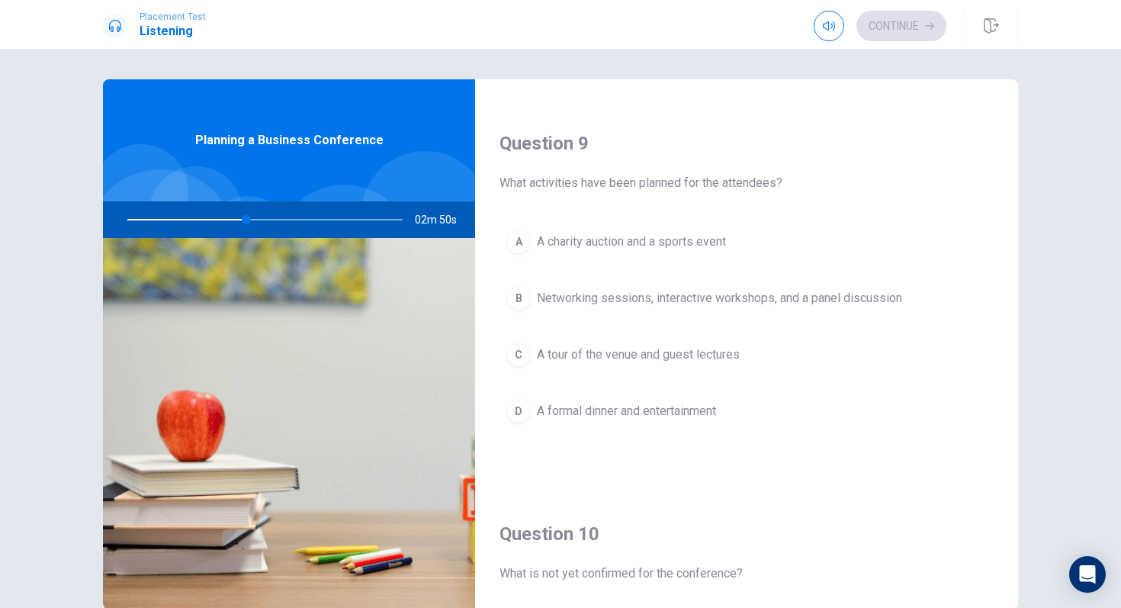
click at [698, 298] on span "Networking sessions, interactive workshops, and a panel discussion" at bounding box center [719, 298] width 365 height 18
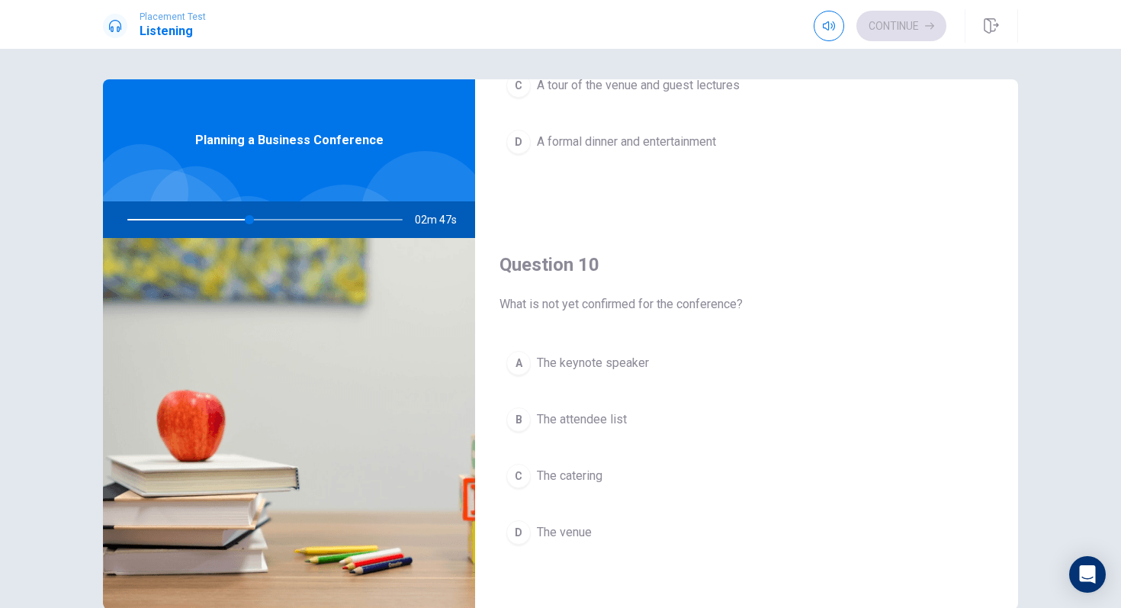
scroll to position [1422, 0]
click at [620, 355] on span "The keynote speaker" at bounding box center [593, 360] width 112 height 18
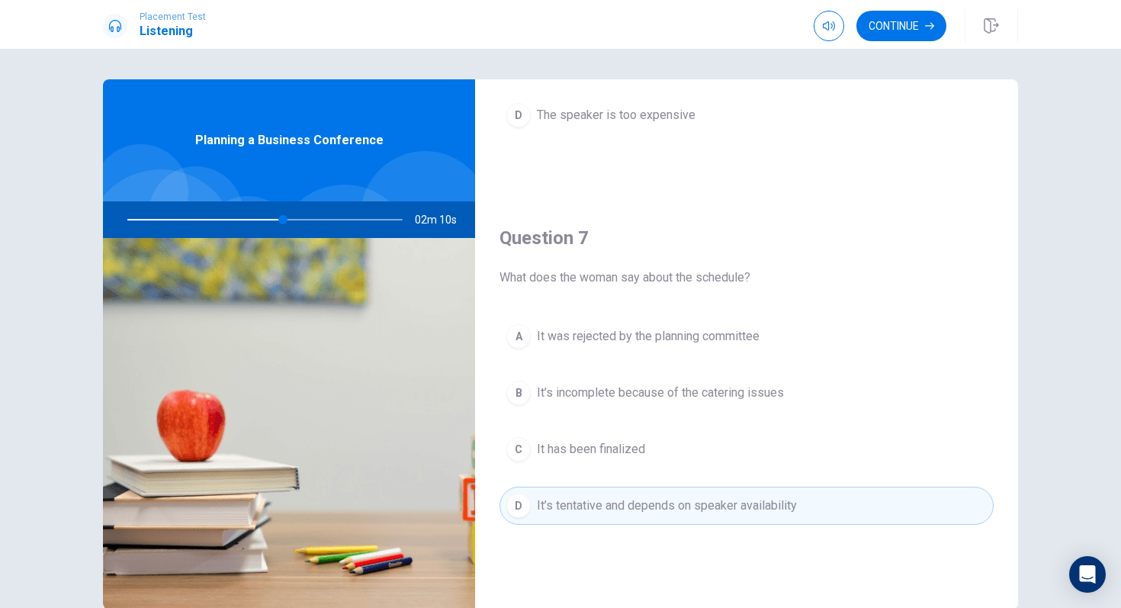
scroll to position [279, 0]
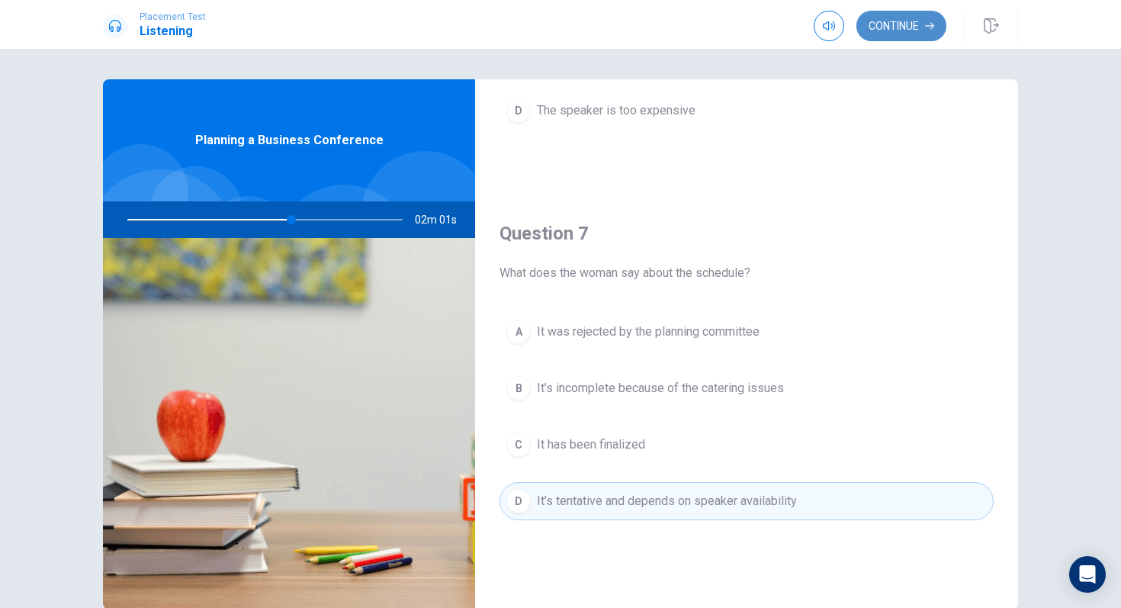
click at [887, 34] on button "Continue" at bounding box center [901, 26] width 90 height 31
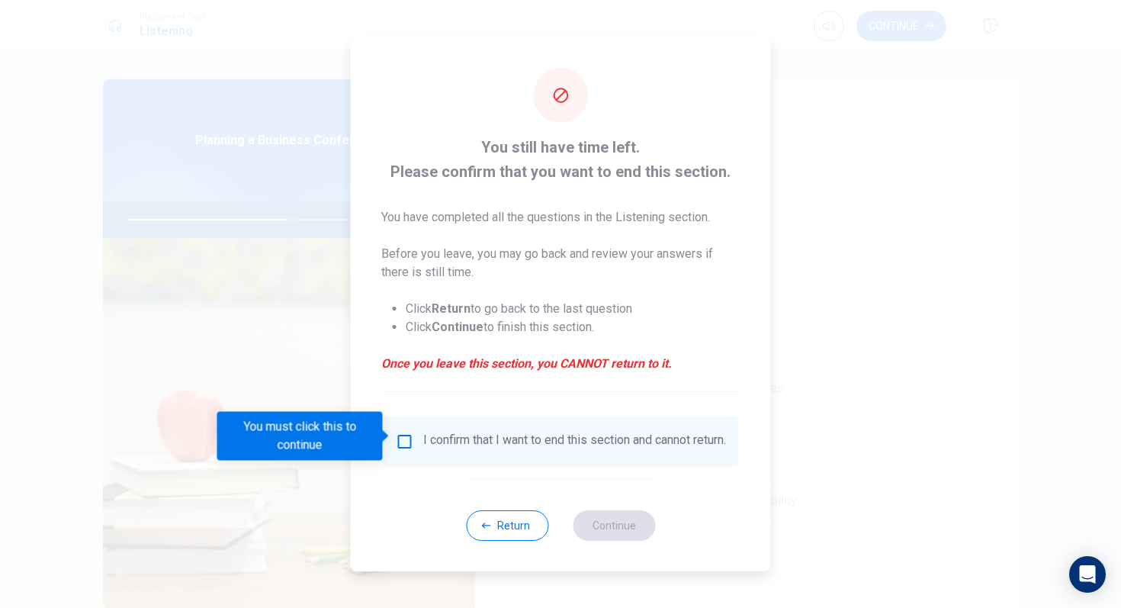
drag, startPoint x: 460, startPoint y: 449, endPoint x: 460, endPoint y: 436, distance: 13.0
click at [460, 449] on div "I confirm that I want to end this section and cannot return." at bounding box center [574, 441] width 303 height 18
click at [409, 436] on input "You must click this to continue" at bounding box center [405, 441] width 18 height 18
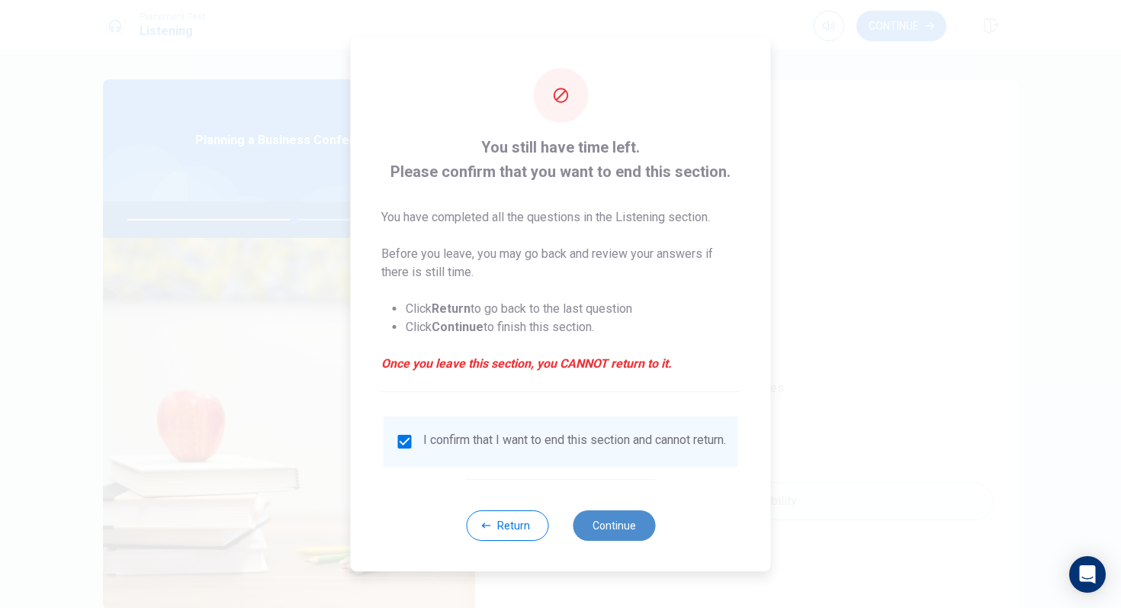
click at [620, 525] on button "Continue" at bounding box center [614, 525] width 82 height 31
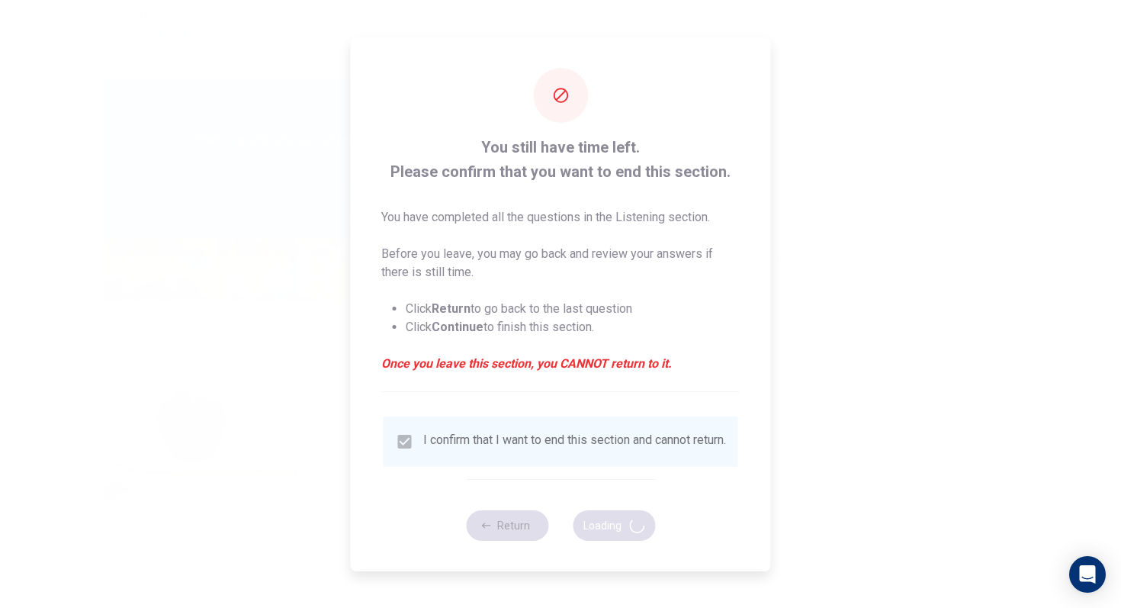
type input "61"
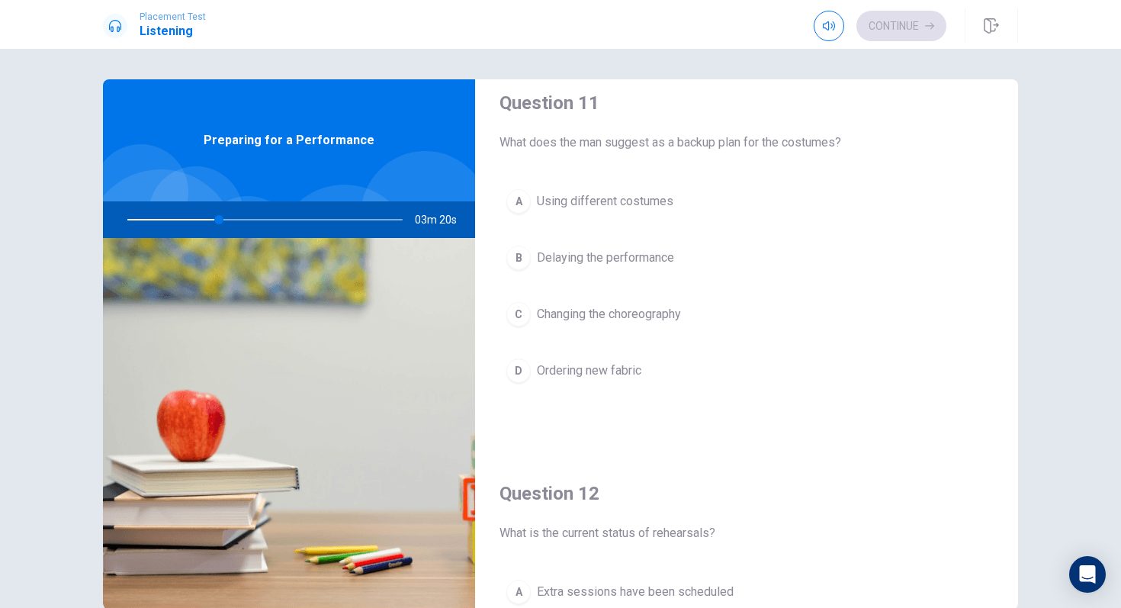
scroll to position [0, 0]
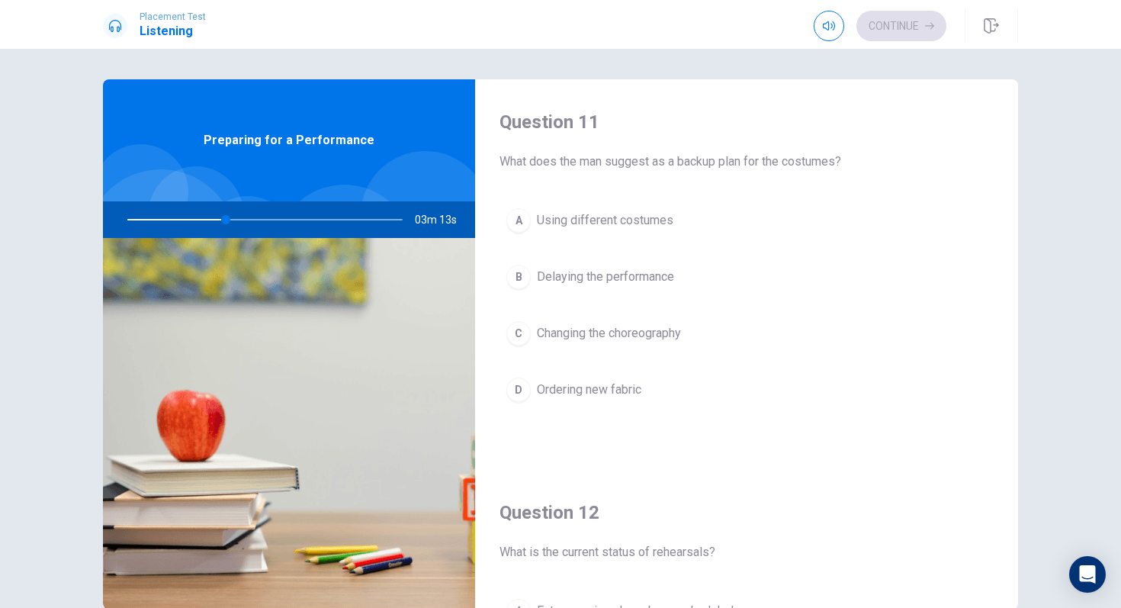
click at [631, 226] on span "Using different costumes" at bounding box center [605, 220] width 137 height 18
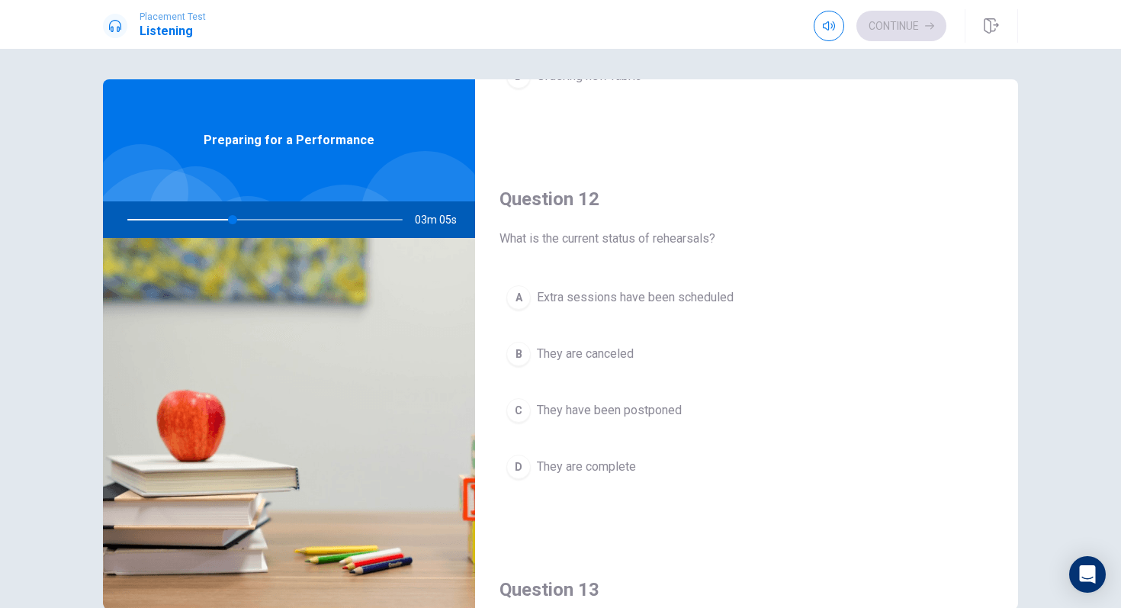
scroll to position [318, 0]
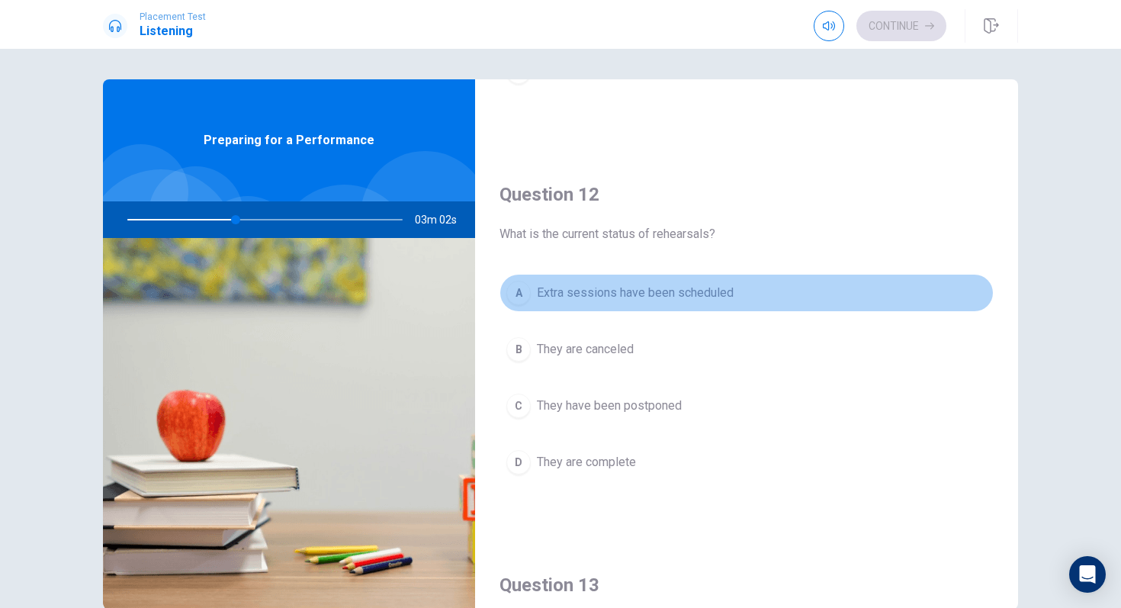
click at [667, 294] on span "Extra sessions have been scheduled" at bounding box center [635, 293] width 197 height 18
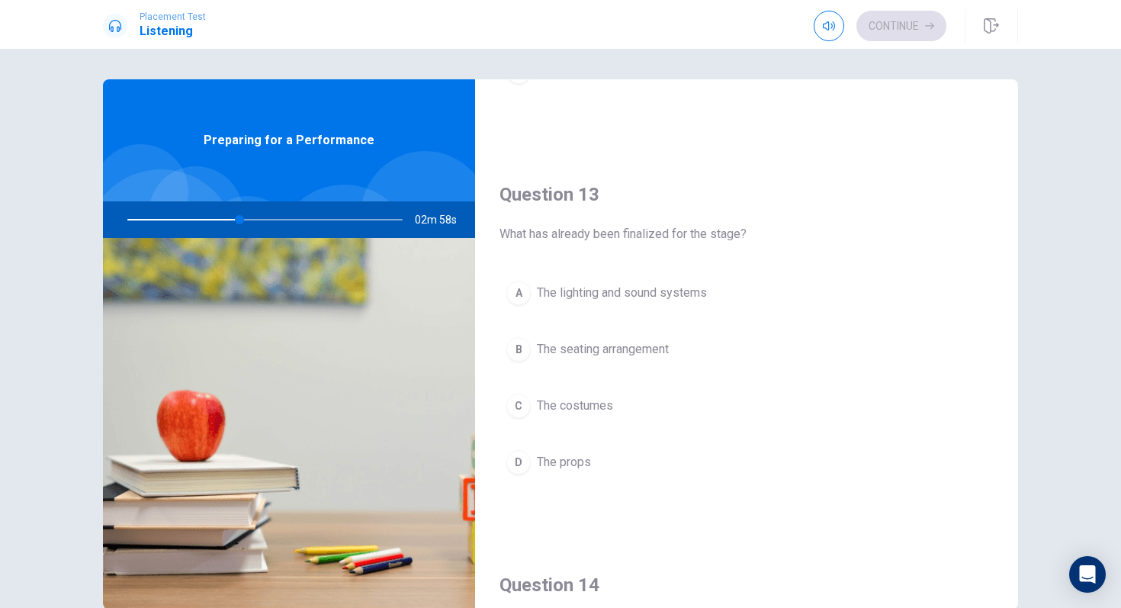
scroll to position [731, 0]
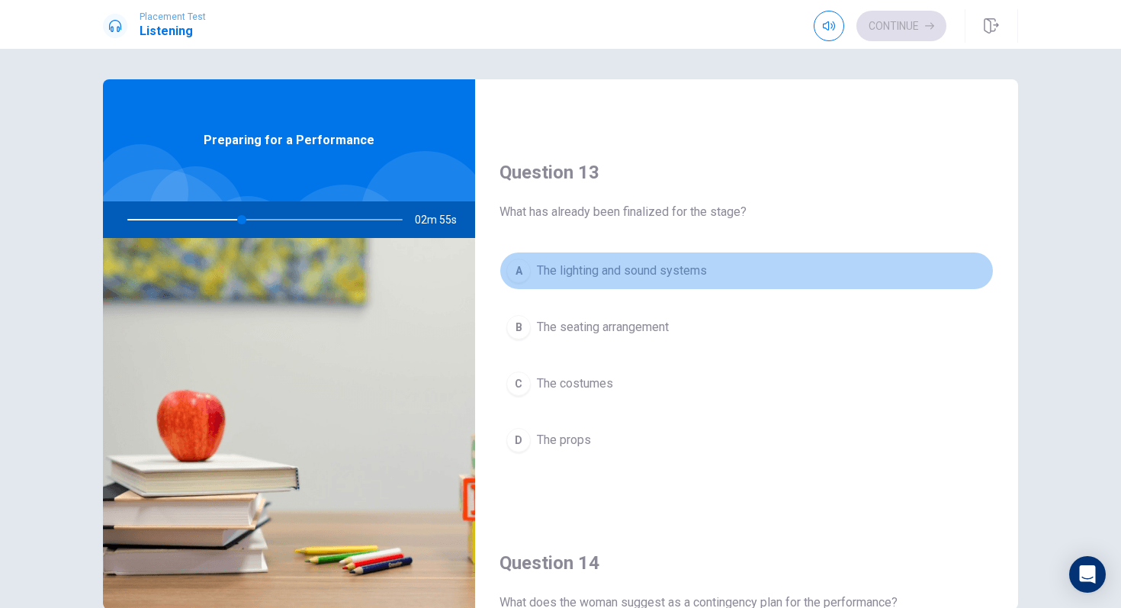
click at [622, 278] on span "The lighting and sound systems" at bounding box center [622, 271] width 170 height 18
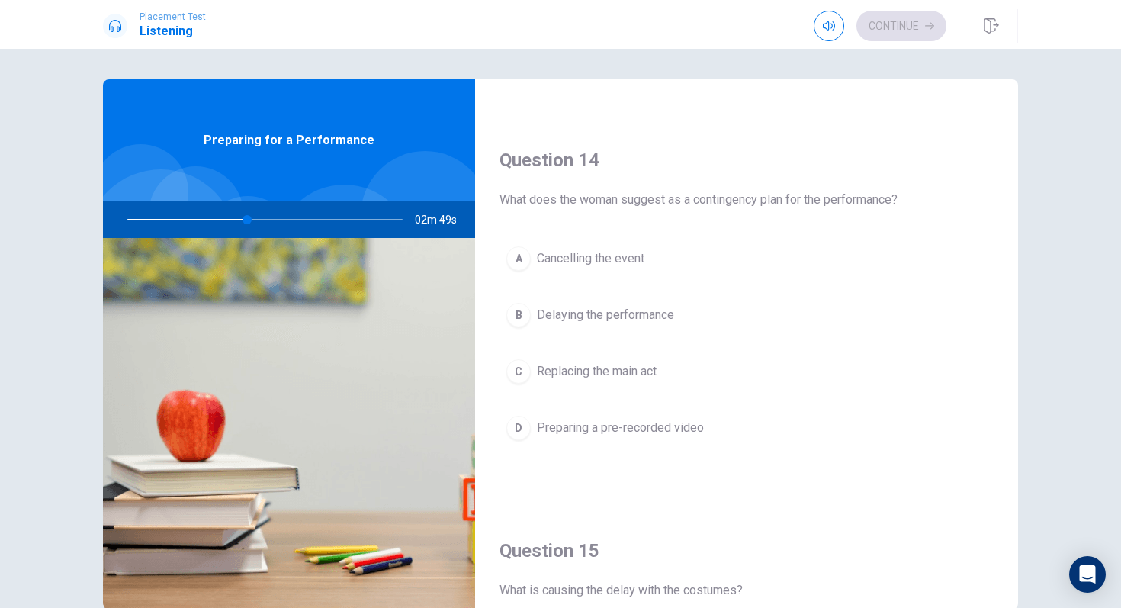
scroll to position [1132, 0]
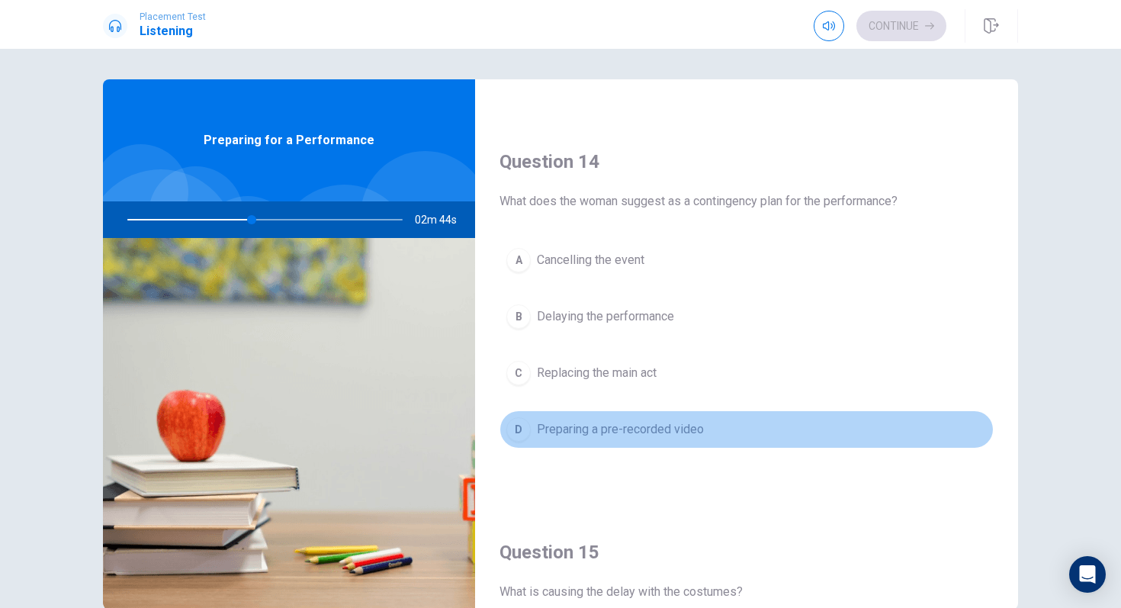
click at [620, 426] on span "Preparing a pre-recorded video" at bounding box center [620, 429] width 167 height 18
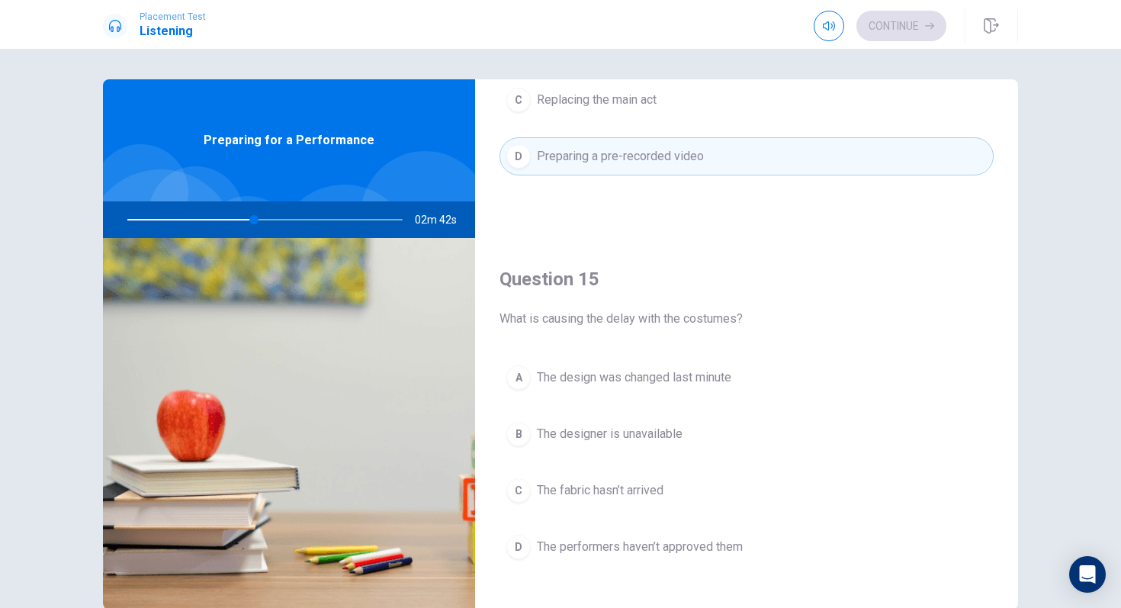
scroll to position [1422, 0]
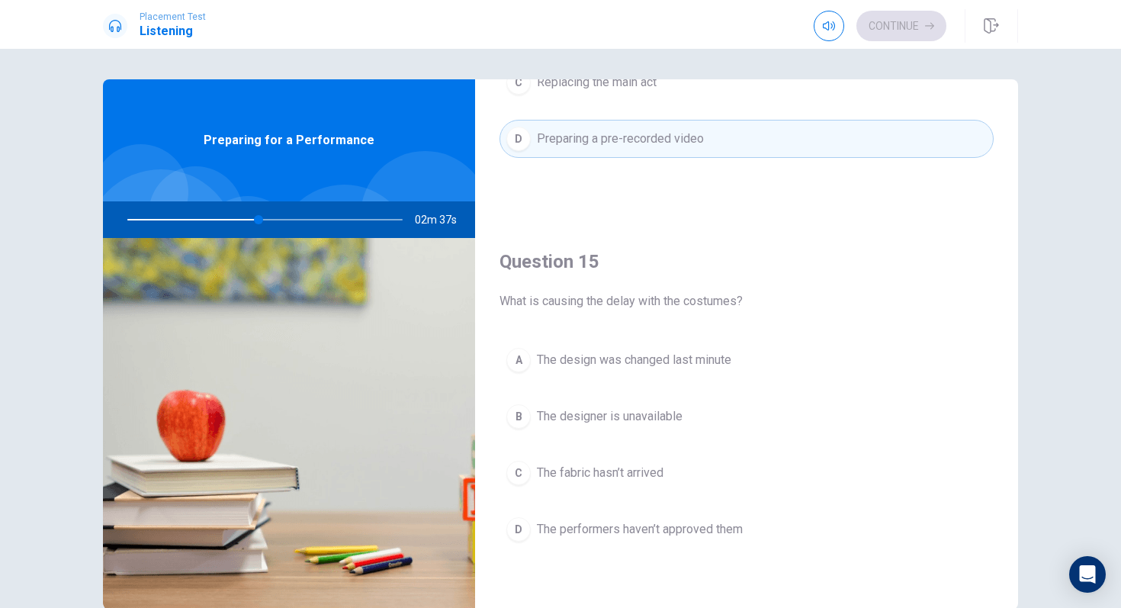
click at [609, 468] on span "The fabric hasn’t arrived" at bounding box center [600, 473] width 127 height 18
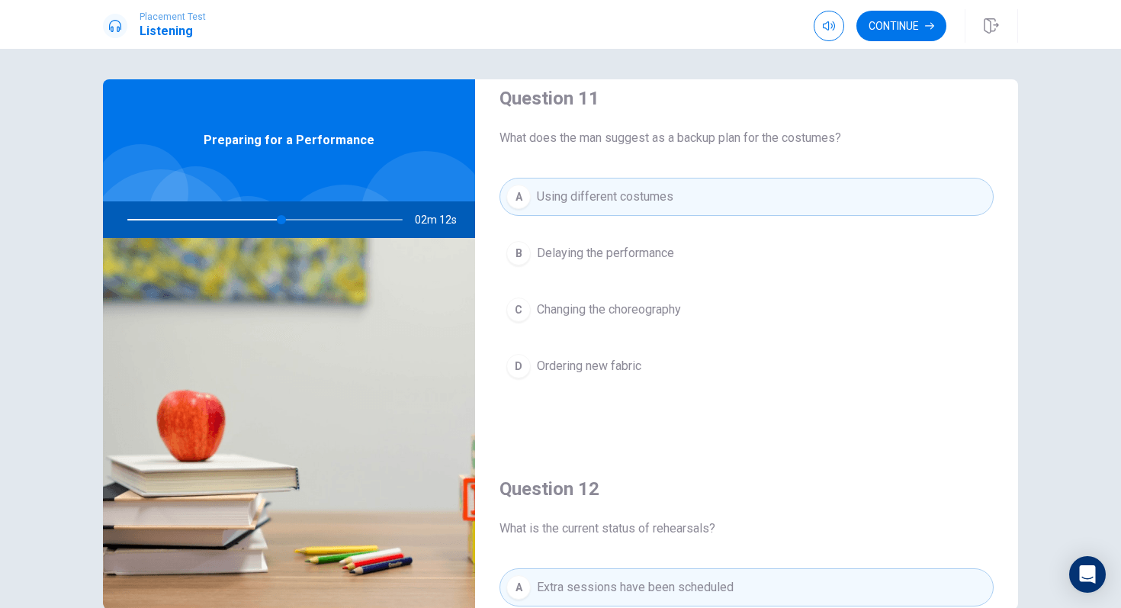
scroll to position [0, 0]
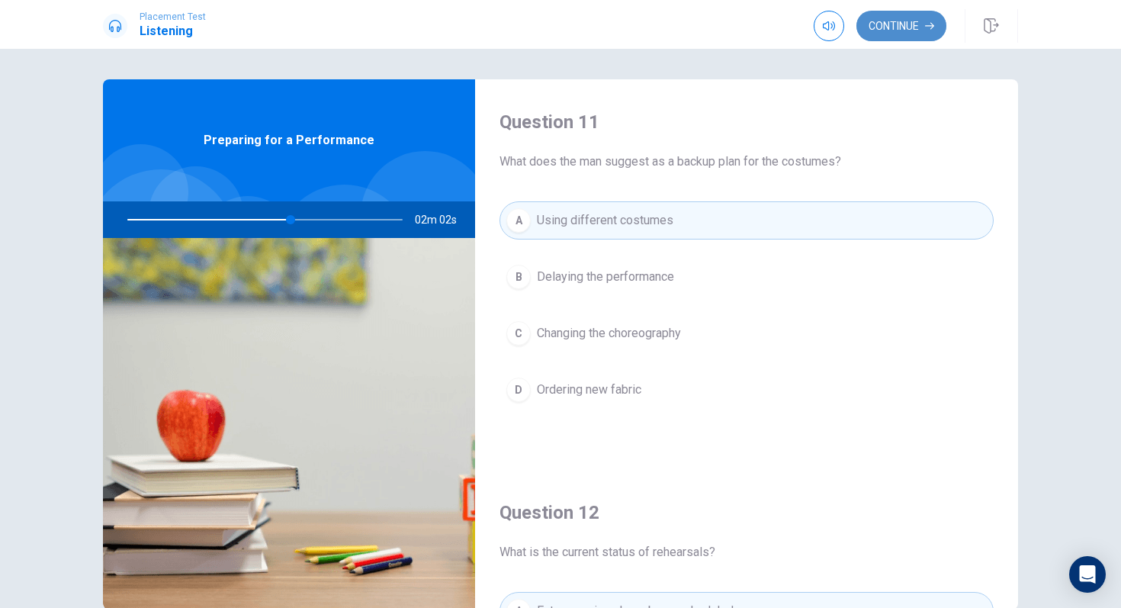
click at [871, 26] on button "Continue" at bounding box center [901, 26] width 90 height 31
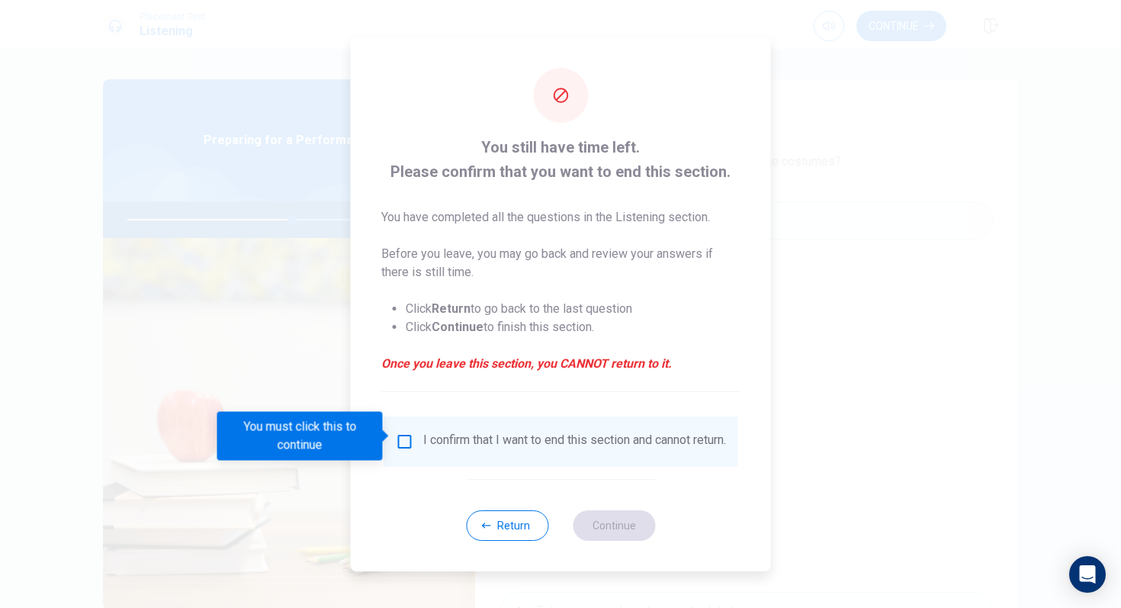
click at [472, 442] on div "I confirm that I want to end this section and cannot return." at bounding box center [574, 441] width 303 height 18
click at [394, 420] on div "I confirm that I want to end this section and cannot return." at bounding box center [561, 441] width 355 height 50
click at [396, 432] on input "You must click this to continue" at bounding box center [405, 441] width 18 height 18
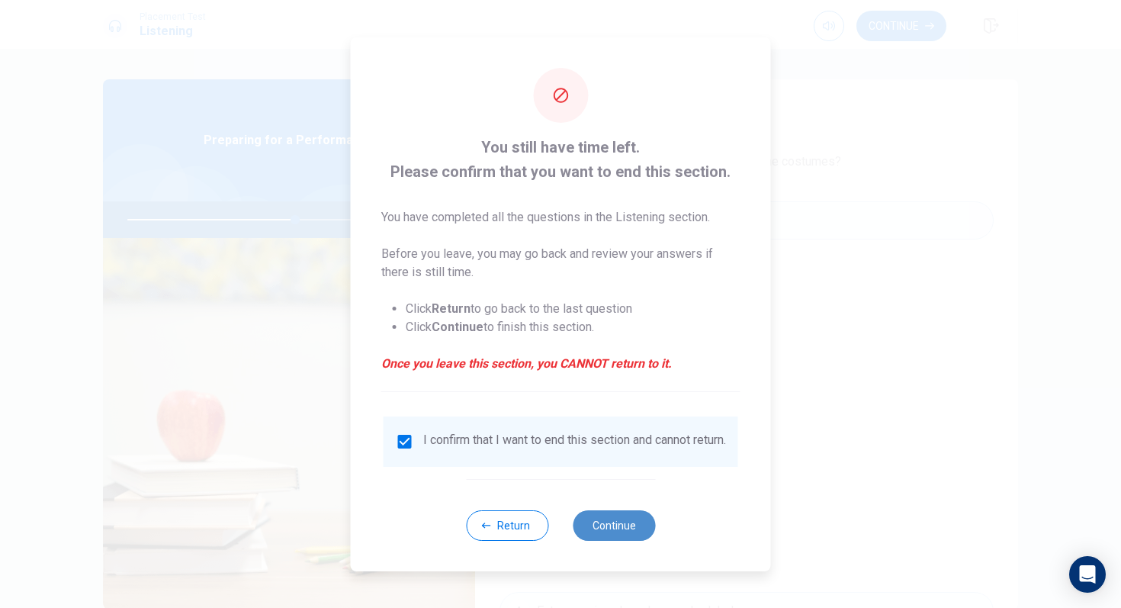
click at [617, 522] on button "Continue" at bounding box center [614, 525] width 82 height 31
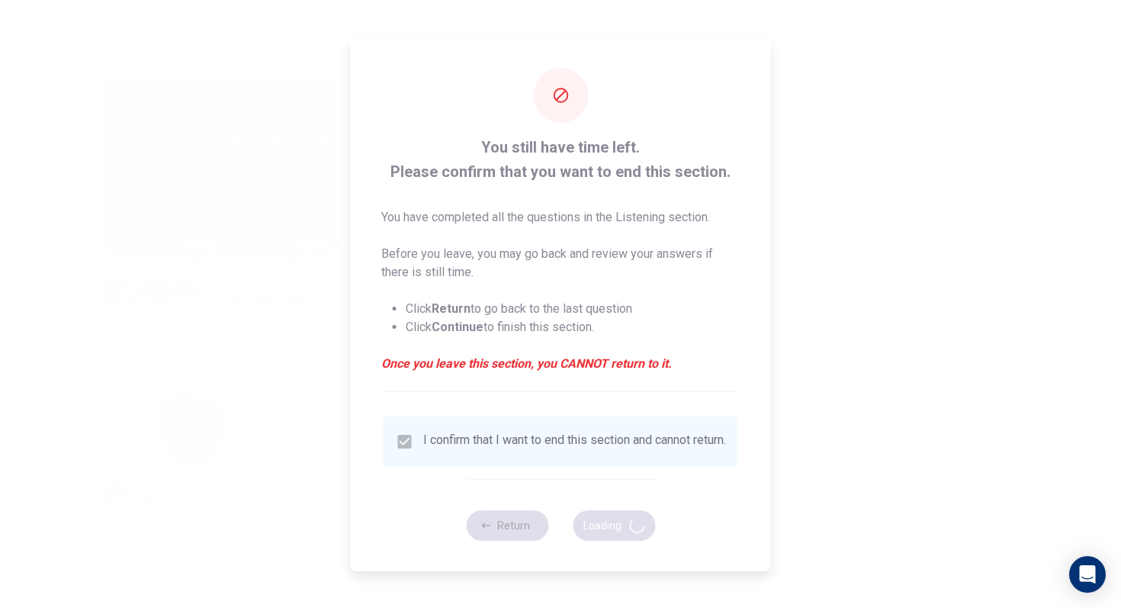
type input "62"
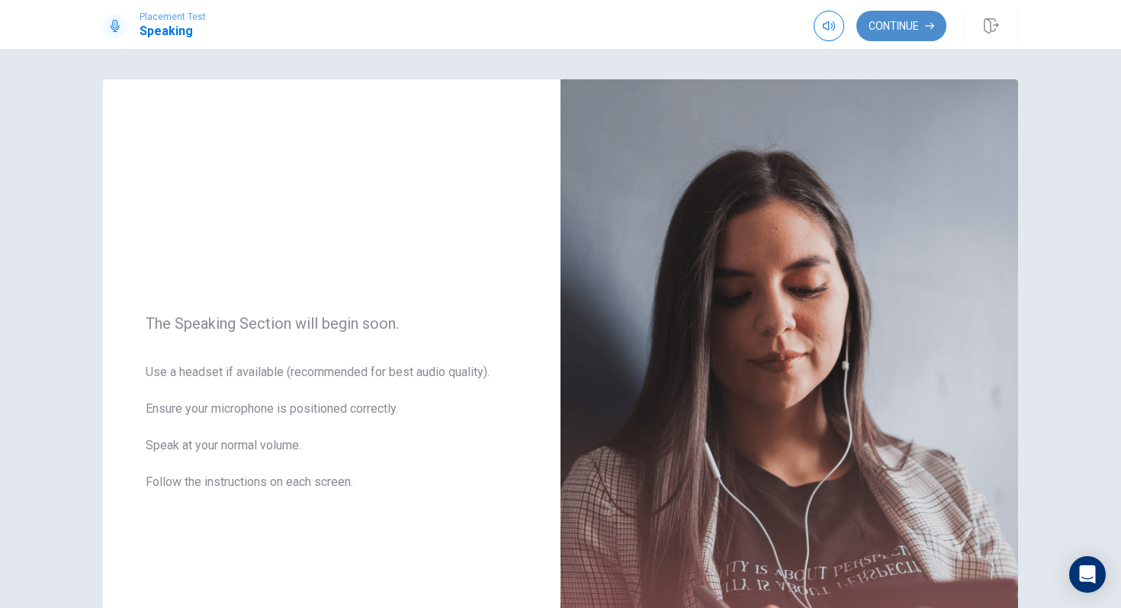
click at [879, 37] on button "Continue" at bounding box center [901, 26] width 90 height 31
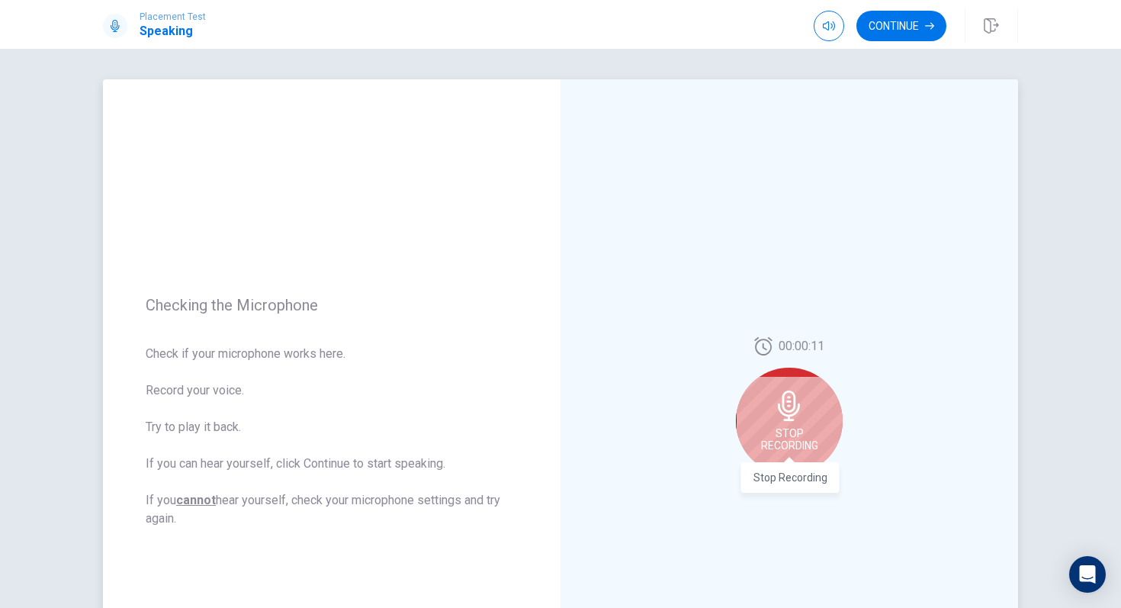
click at [786, 432] on span "Stop Recording" at bounding box center [789, 439] width 57 height 24
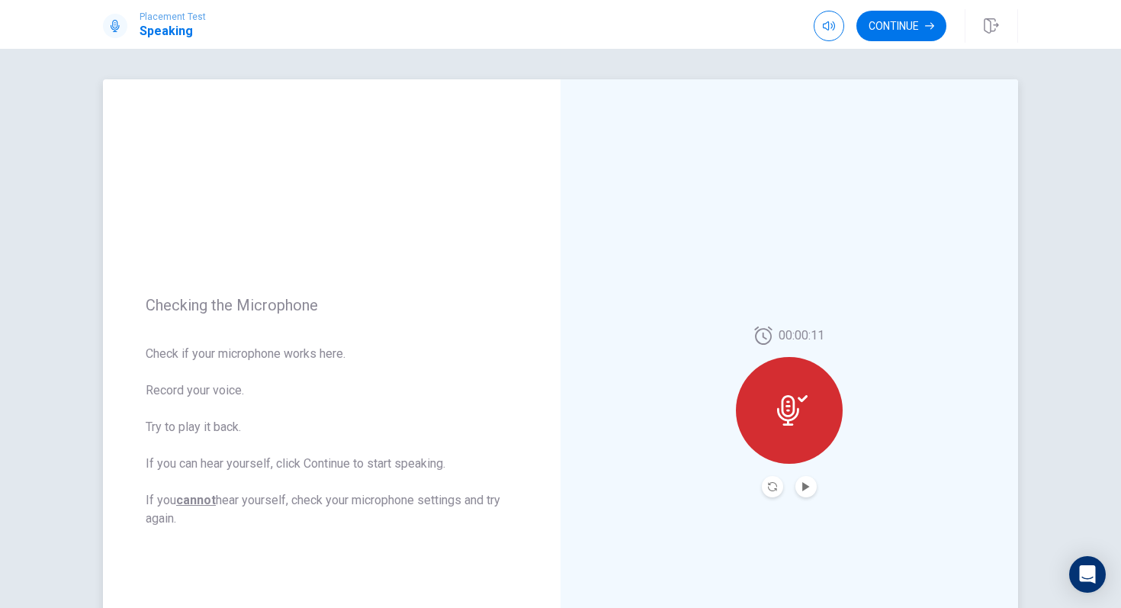
click at [802, 480] on button "Play Audio" at bounding box center [805, 486] width 21 height 21
click at [907, 27] on button "Continue" at bounding box center [901, 26] width 90 height 31
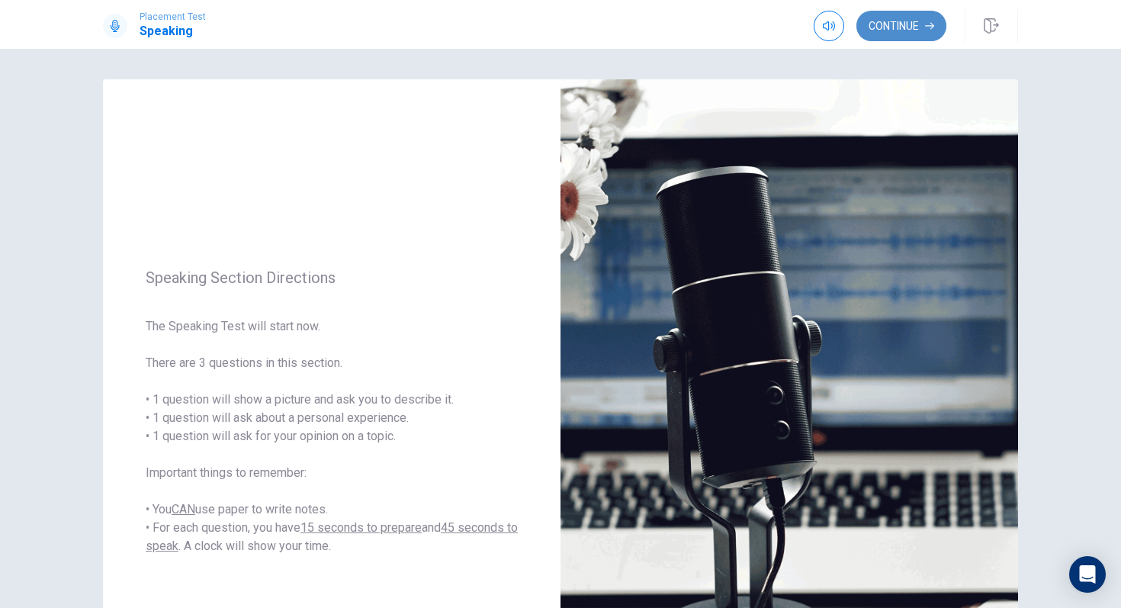
click at [903, 29] on button "Continue" at bounding box center [901, 26] width 90 height 31
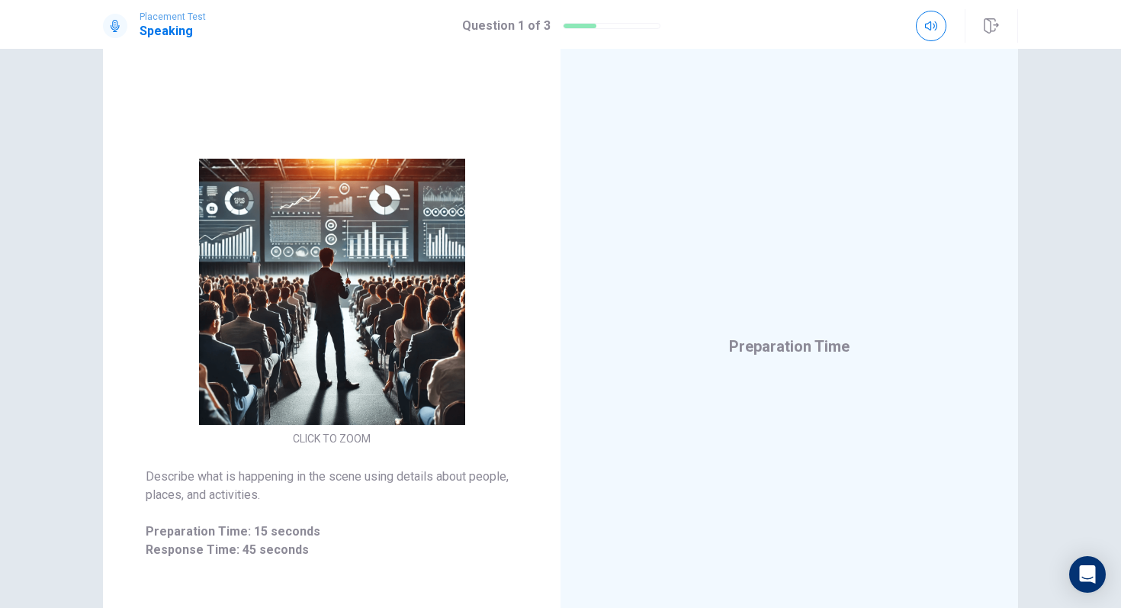
scroll to position [63, 0]
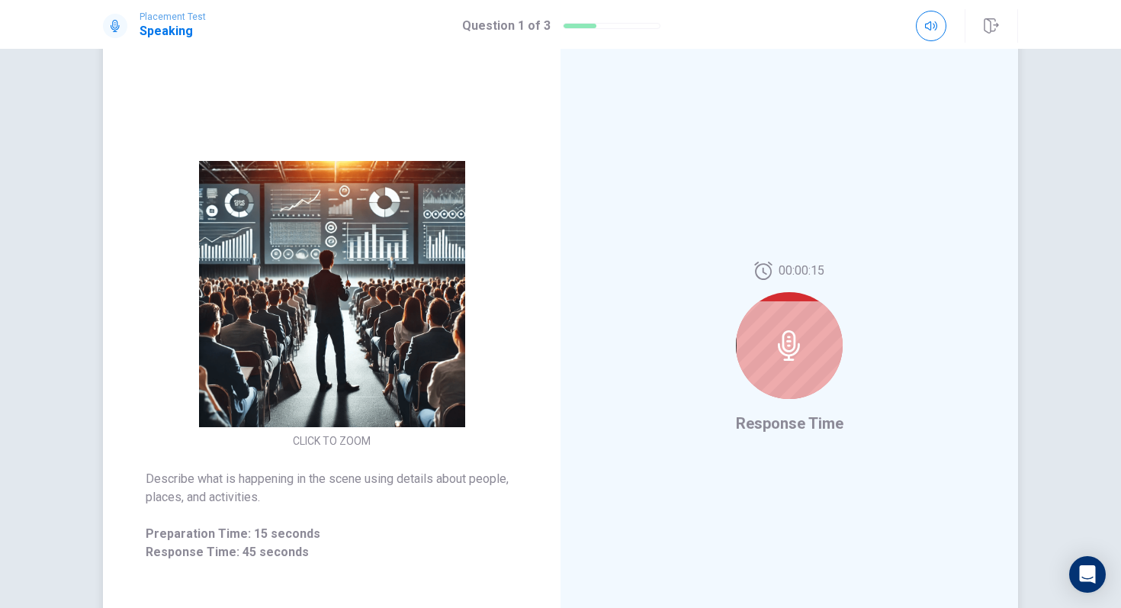
click at [792, 330] on icon at bounding box center [789, 345] width 31 height 31
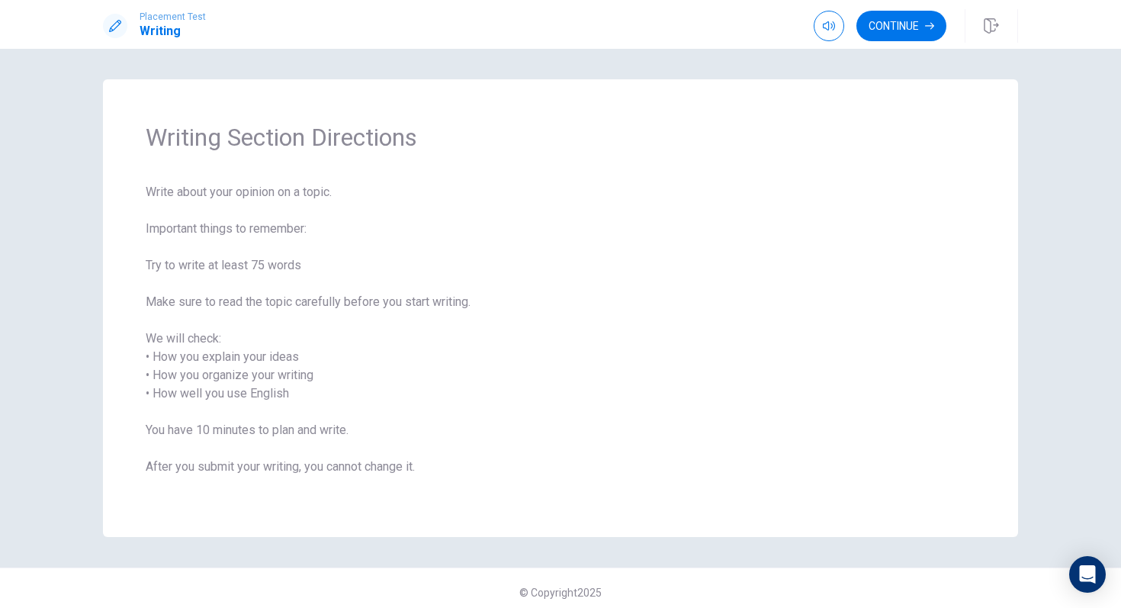
scroll to position [8, 0]
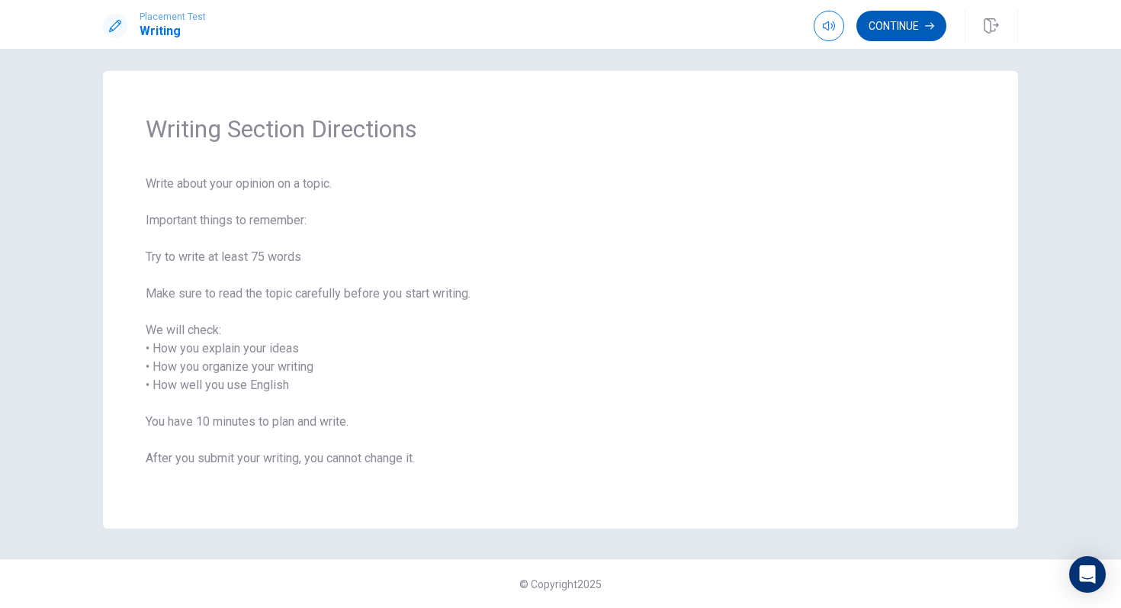
click at [908, 31] on button "Continue" at bounding box center [901, 26] width 90 height 31
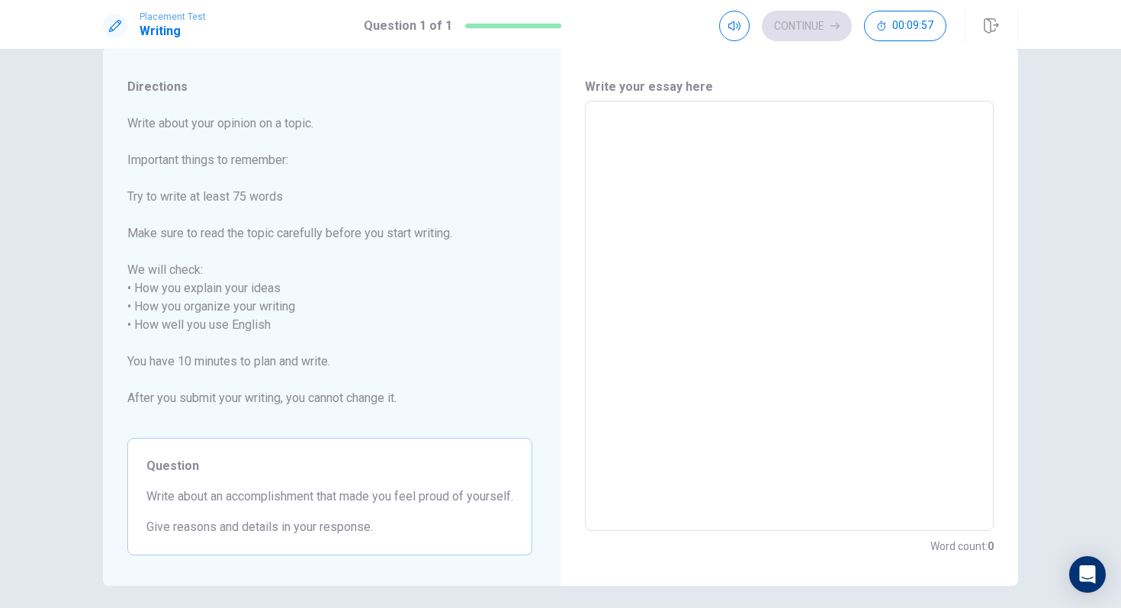
scroll to position [34, 0]
click at [635, 232] on textarea at bounding box center [789, 313] width 387 height 405
type textarea "h"
type textarea "x"
type textarea "he"
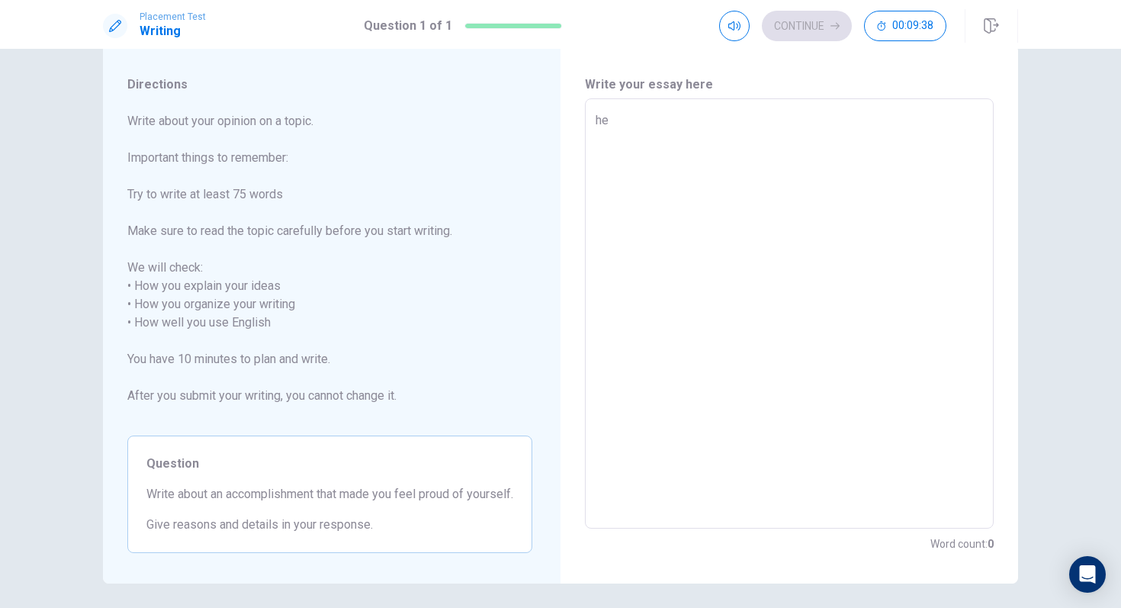
type textarea "x"
type textarea "hel"
type textarea "x"
type textarea "hell"
type textarea "x"
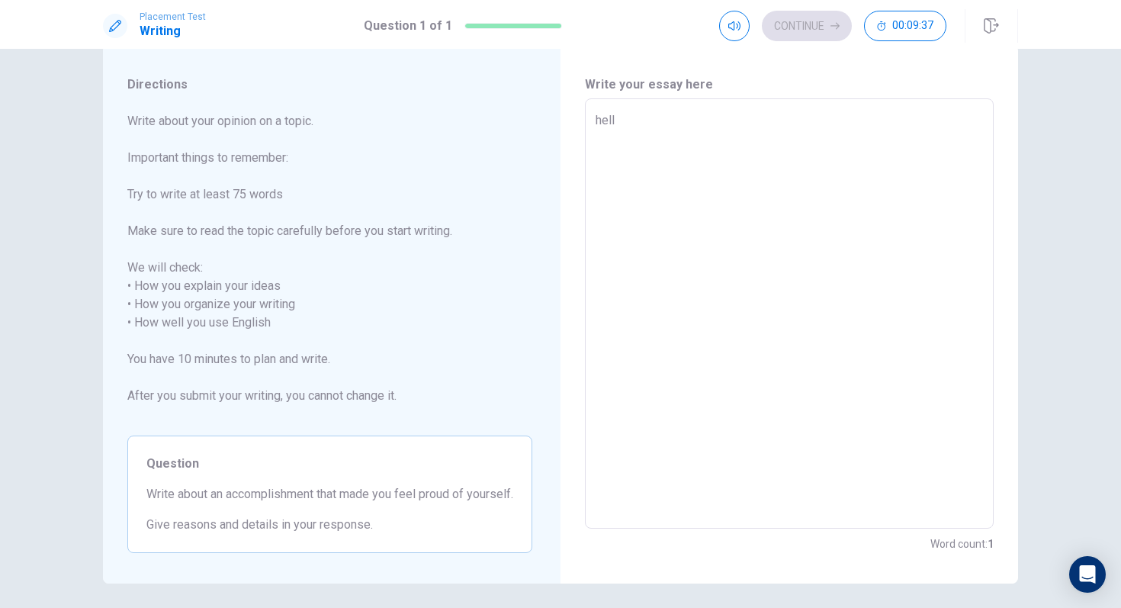
type textarea "hello"
type textarea "x"
type textarea "hello"
type textarea "x"
type textarea "hello"
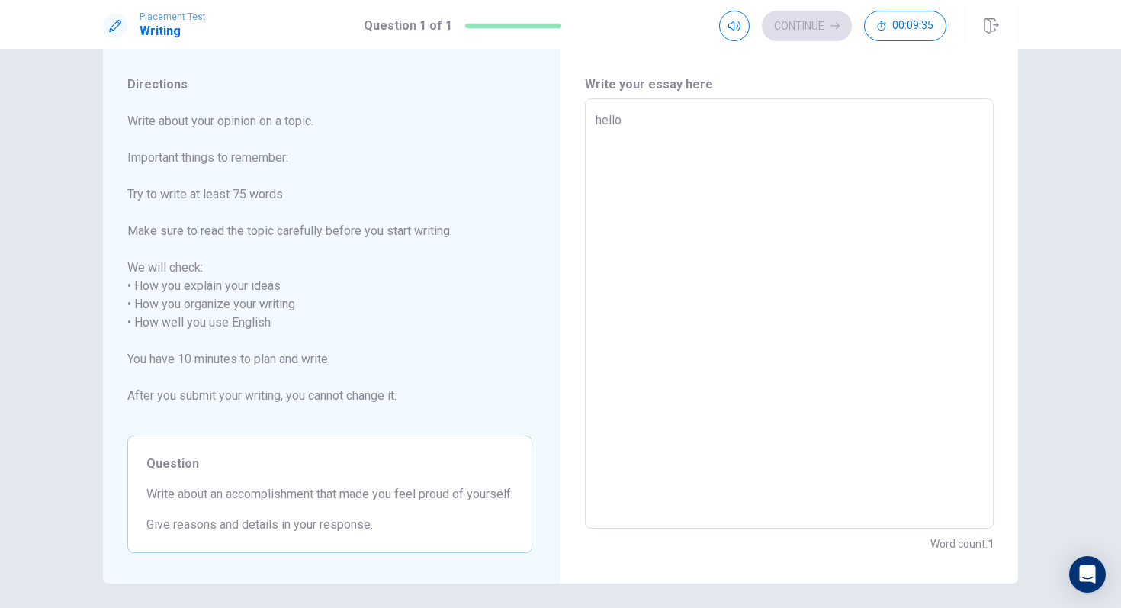
type textarea "x"
type textarea "hello,"
type textarea "x"
type textarea "hello,"
type textarea "x"
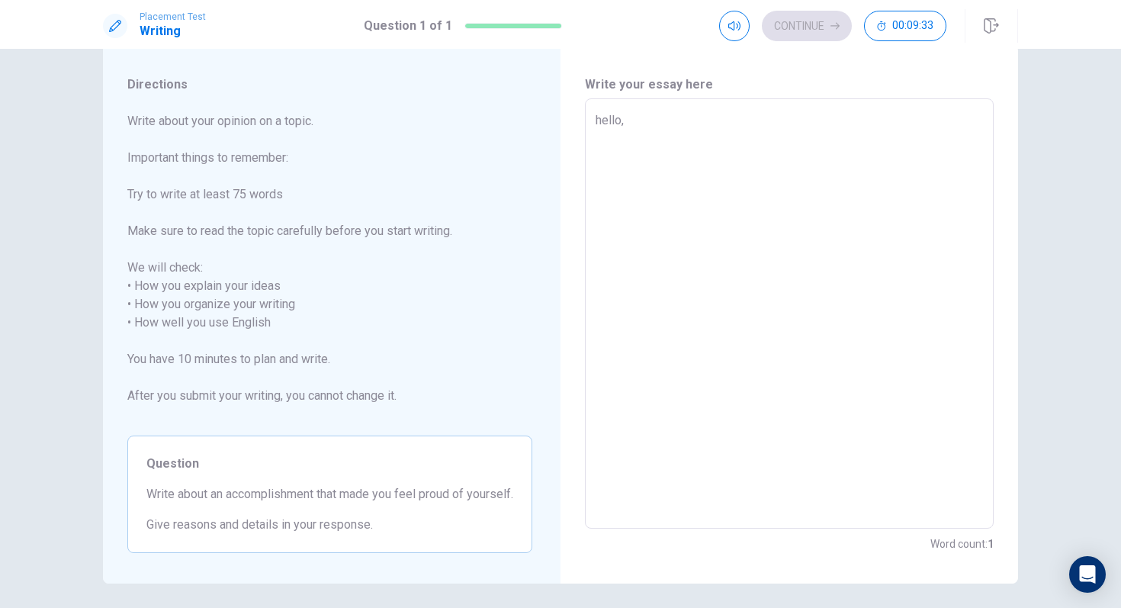
type textarea "hello, t"
type textarea "x"
type textarea "hello, to"
type textarea "x"
type textarea "hello, [PERSON_NAME]"
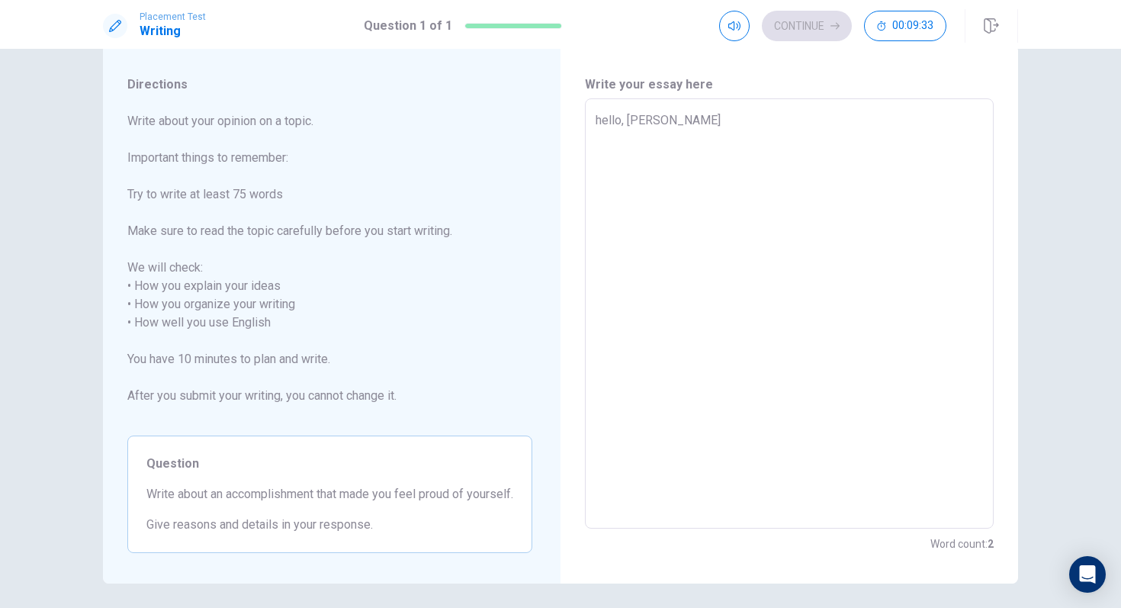
type textarea "x"
type textarea "hello, [PERSON_NAME]"
type textarea "x"
type textarea "hello, [DATE]"
type textarea "x"
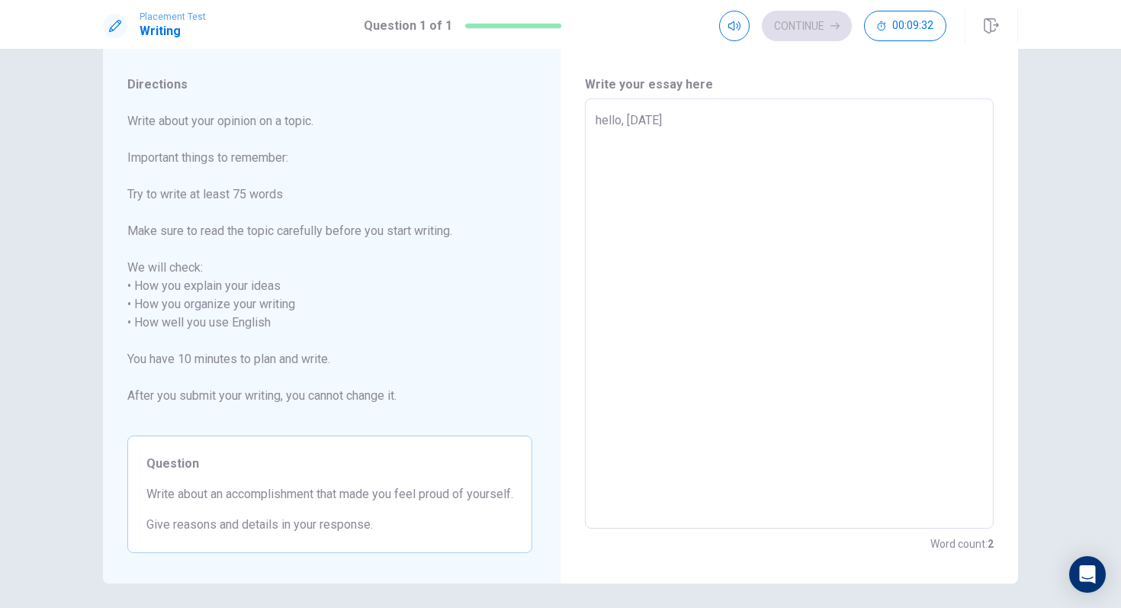
type textarea "hello, [DATE]"
type textarea "x"
type textarea "hello, [DATE] i"
type textarea "x"
type textarea "hello, [DATE] im"
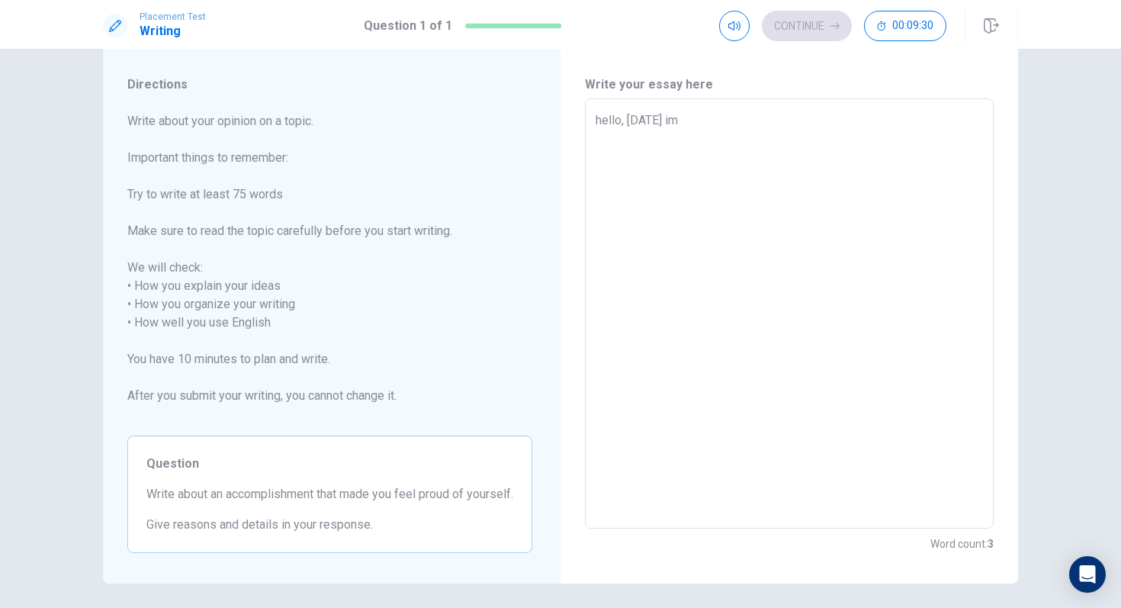
type textarea "x"
type textarea "hello, [DATE] im"
type textarea "x"
type textarea "hello, [DATE] im g"
type textarea "x"
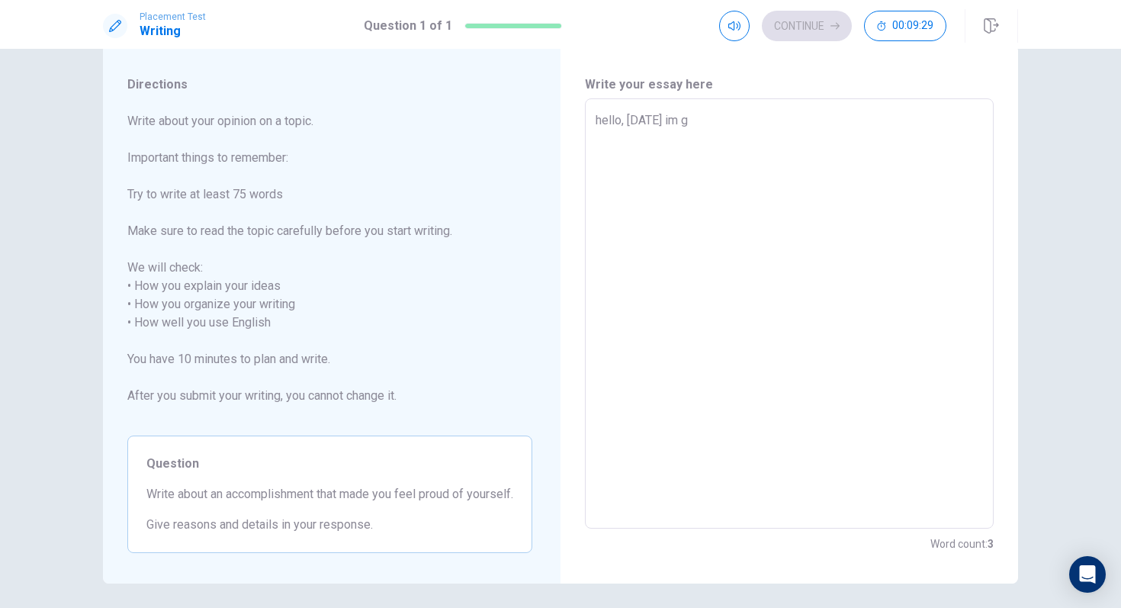
type textarea "hello, [DATE] im go"
type textarea "x"
type textarea "hello, [DATE] im goi"
type textarea "x"
type textarea "hello, [DATE] im goin"
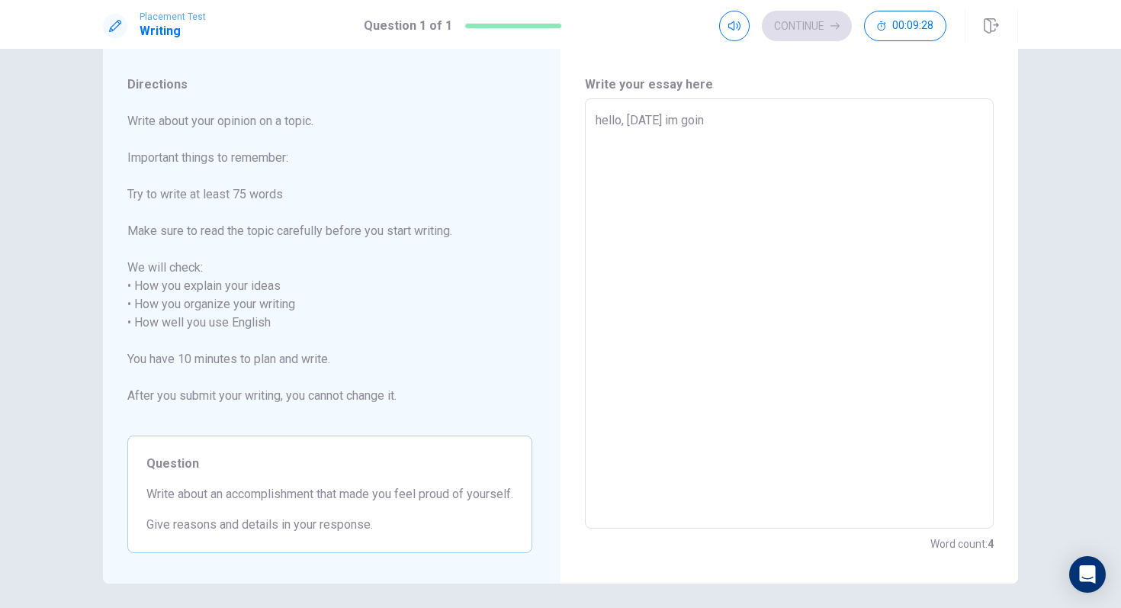
type textarea "x"
type textarea "hello, [DATE] im goin"
type textarea "x"
type textarea "hello, [DATE] im goin t"
type textarea "x"
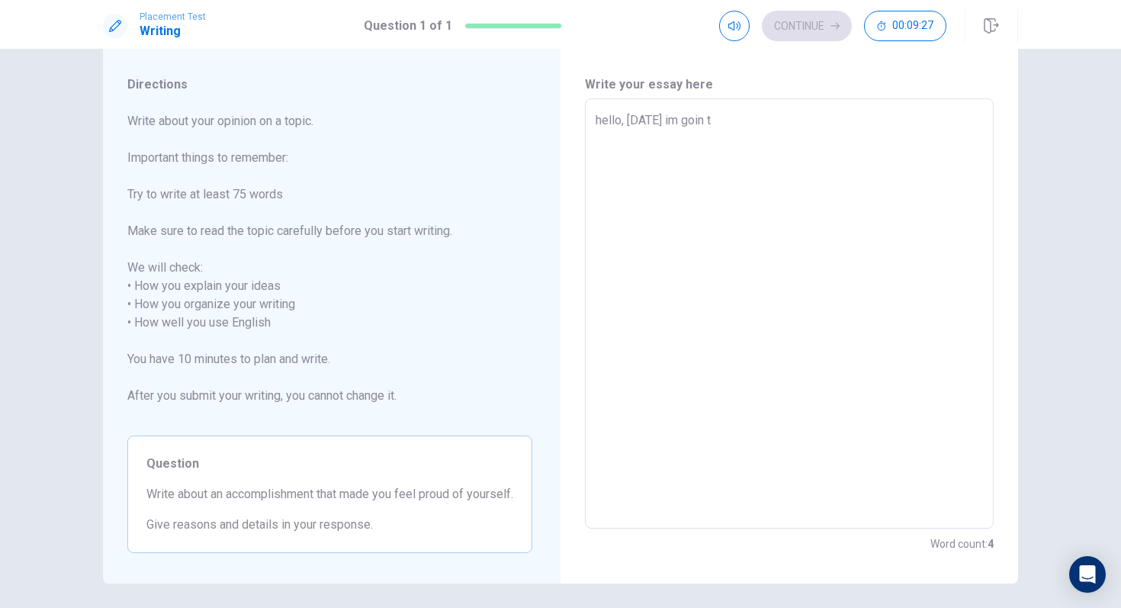
type textarea "hello, [DATE] im goin to"
type textarea "x"
type textarea "hello, [DATE] im goin to"
type textarea "x"
type textarea "hello, [DATE] im goin to t"
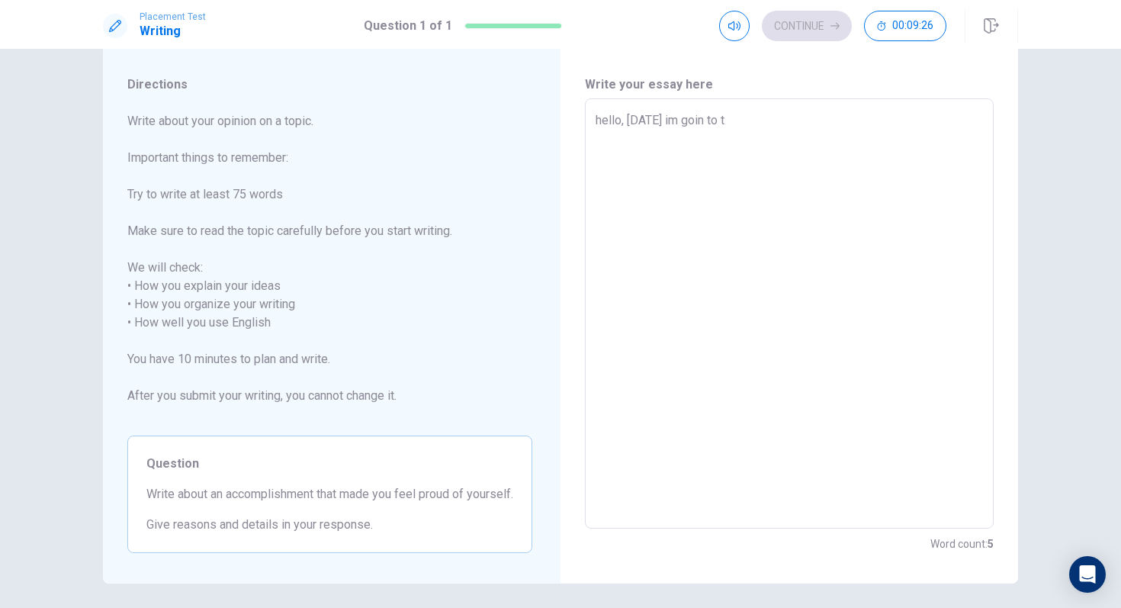
type textarea "x"
type textarea "hello, [DATE] im goin to ta"
type textarea "x"
type textarea "hello, [DATE] im goin to tal"
type textarea "x"
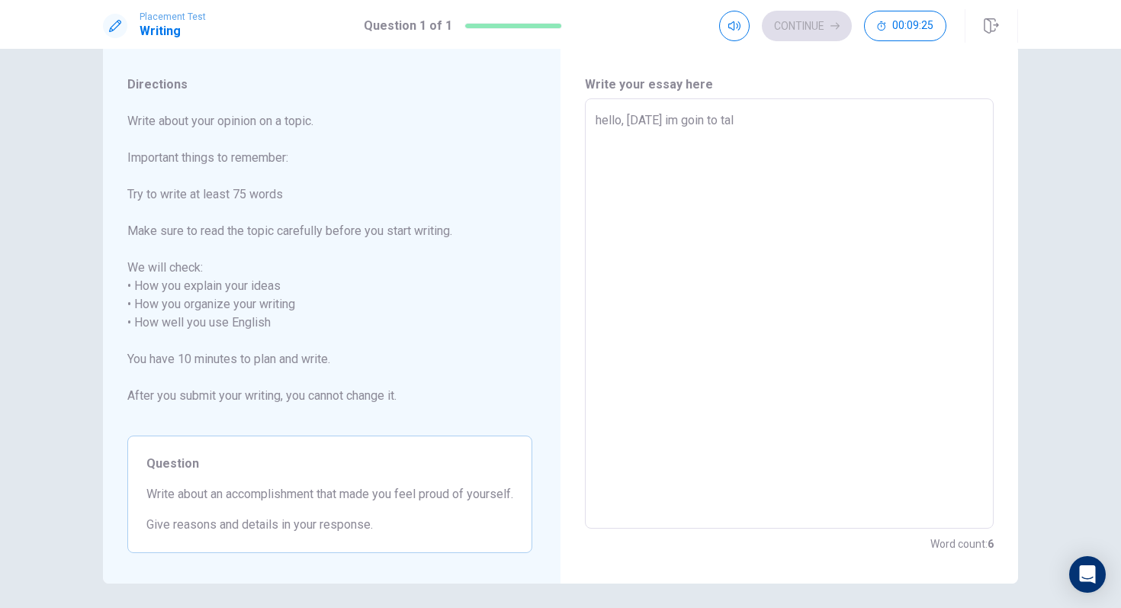
type textarea "hello, [DATE] im goin to talk"
type textarea "x"
type textarea "hello, [DATE] im goin to talk"
type textarea "x"
type textarea "hello, [DATE] im goin to talk a"
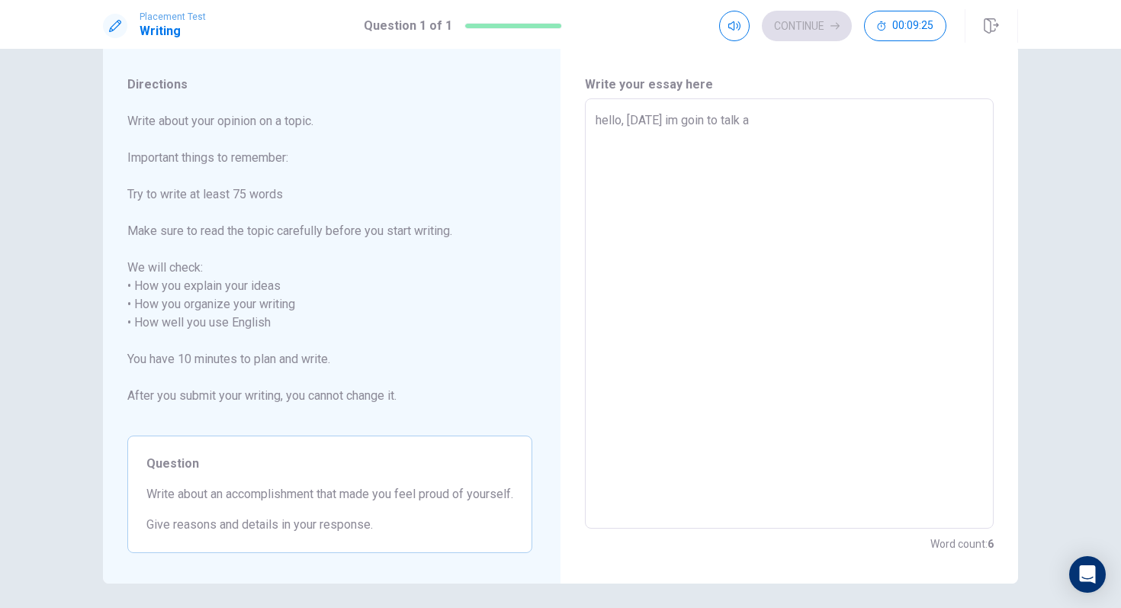
type textarea "x"
type textarea "hello, [DATE] im goin to talk ab"
type textarea "x"
type textarea "hello, [DATE] im goin to talk abo"
type textarea "x"
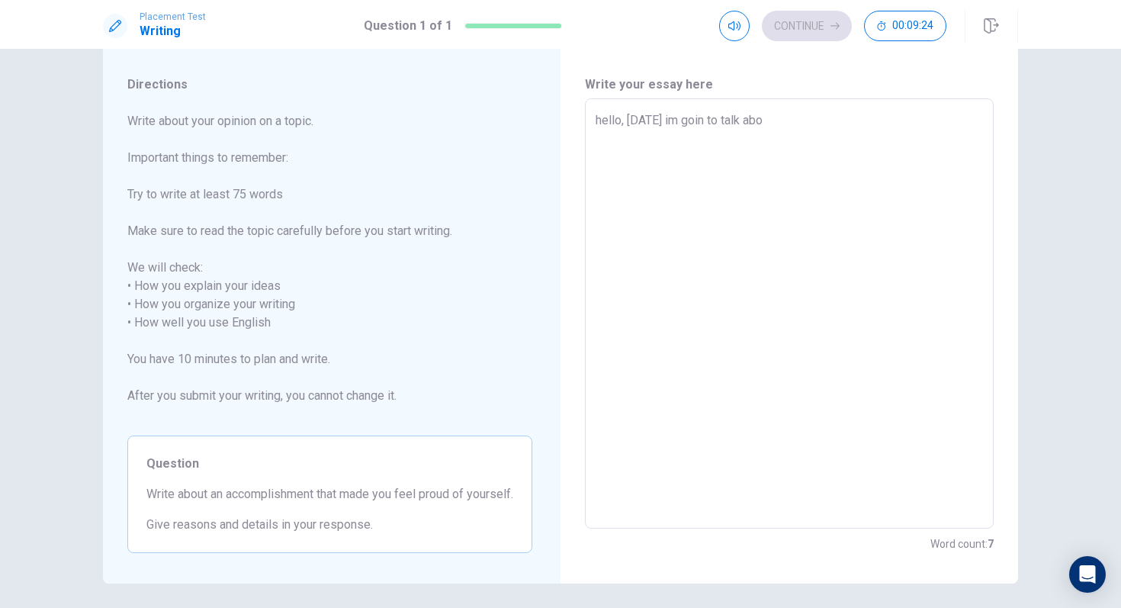
type textarea "hello, [DATE] im goin to talk abou"
type textarea "x"
type textarea "hello, [DATE] im goin to talk about"
type textarea "x"
type textarea "hello, [DATE] im goin to talk about"
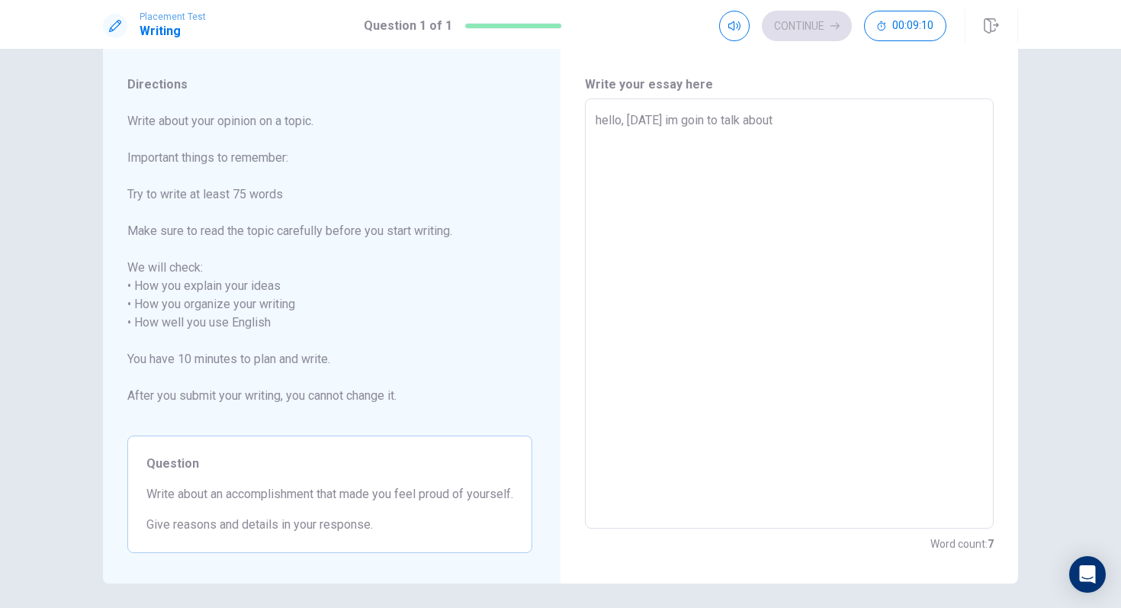
type textarea "x"
type textarea "hello, [DATE] im goin to talk about a"
type textarea "x"
type textarea "hello, [DATE] im goin to talk about a"
type textarea "x"
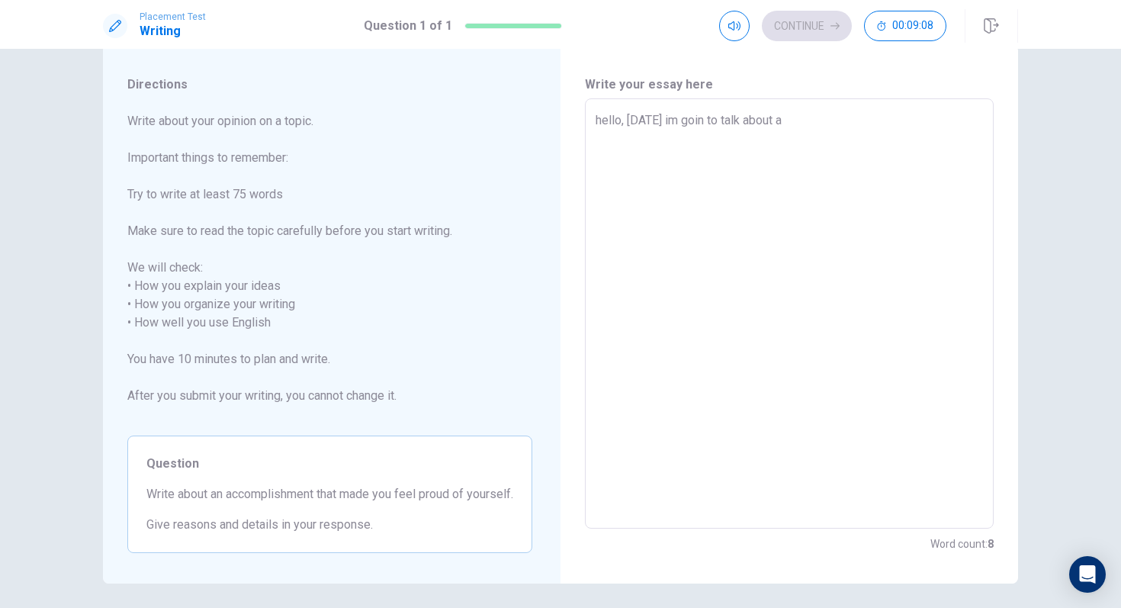
type textarea "hello, [DATE] im goin to talk about a a"
type textarea "x"
type textarea "hello, [DATE] im goin to talk about a ac"
type textarea "x"
type textarea "hello, [DATE] im goin to talk about a acc"
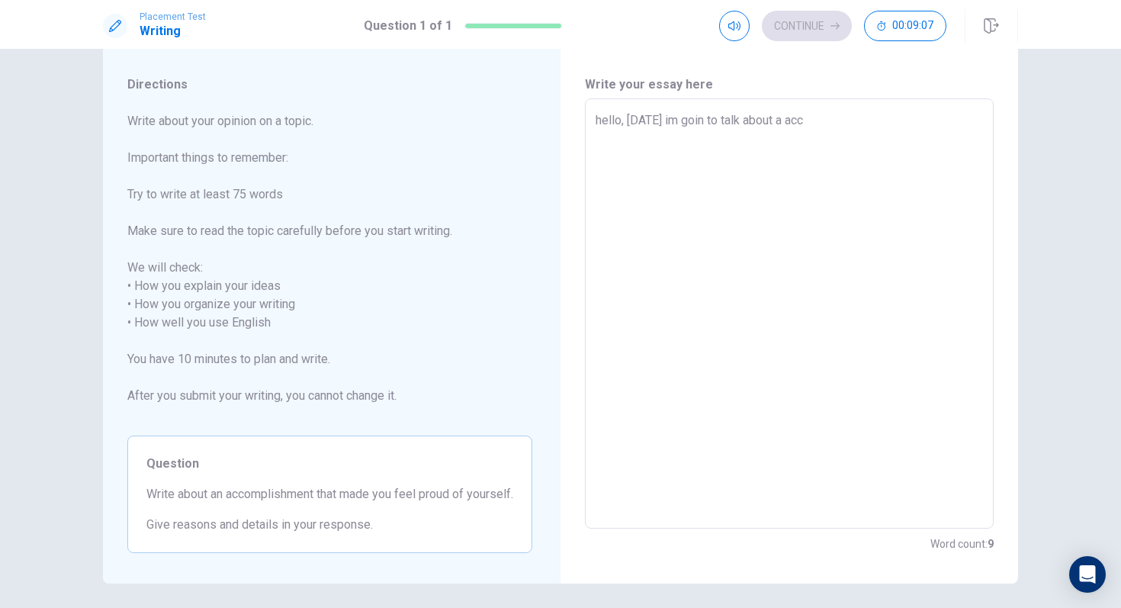
type textarea "x"
type textarea "hello, [DATE] im goin to talk about a acco"
type textarea "x"
type textarea "hello, [DATE] im goin to talk about a accom"
type textarea "x"
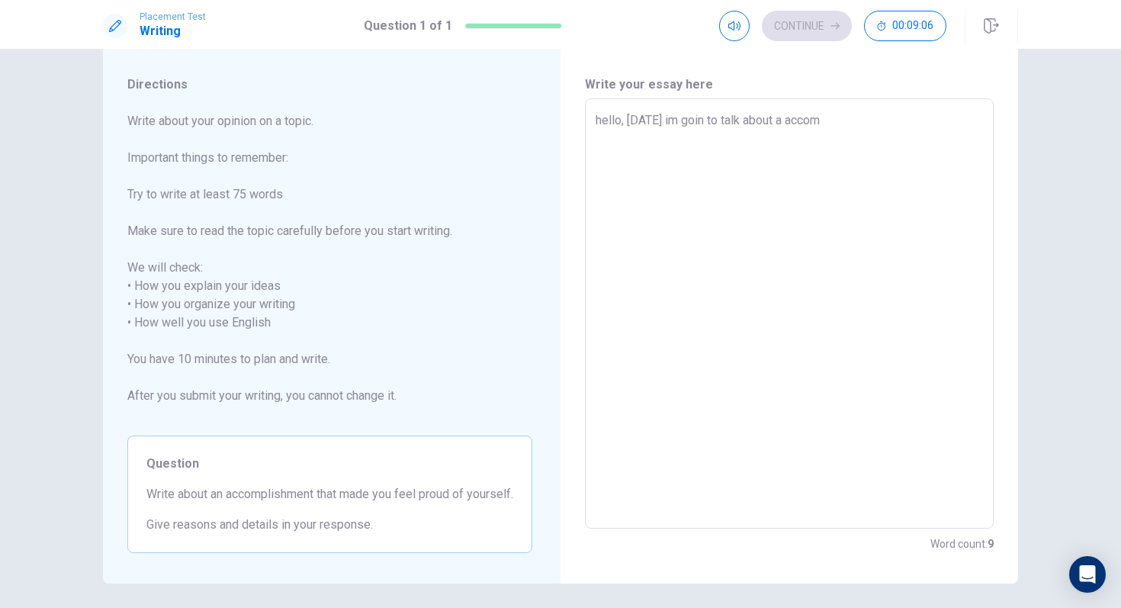
type textarea "hello, [DATE] im goin to talk about a accomp"
type textarea "x"
type textarea "hello, [DATE] im goin to talk about a accompl"
type textarea "x"
type textarea "hello, [DATE] im goin to talk about a accompli"
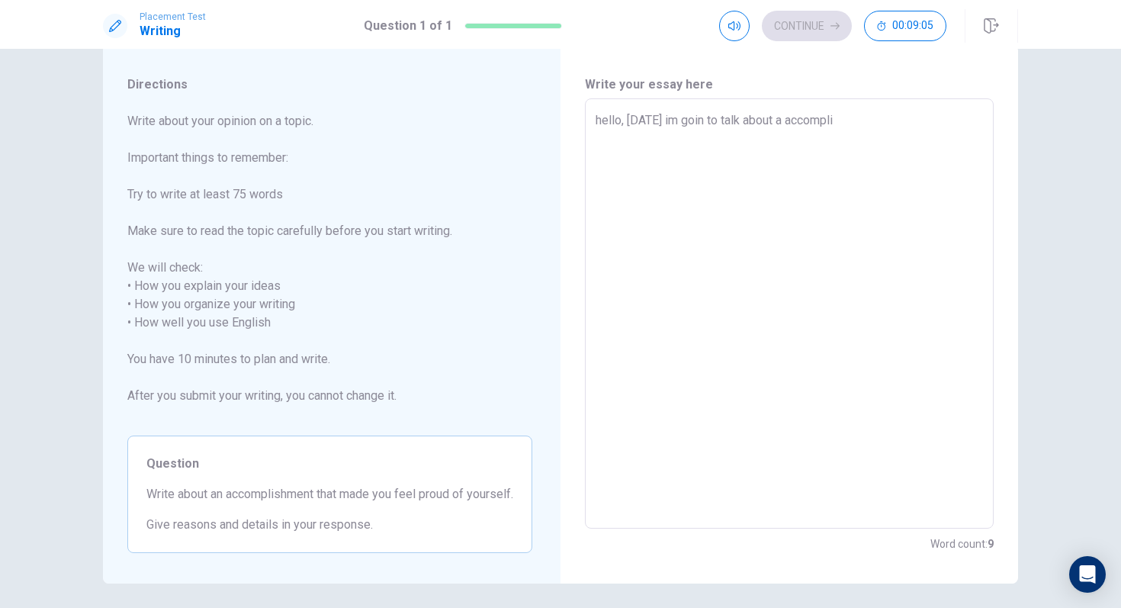
type textarea "x"
type textarea "hello, [DATE] im goin to talk about a accomplis"
type textarea "x"
type textarea "hello, [DATE] im goin to talk about a accomplish"
type textarea "x"
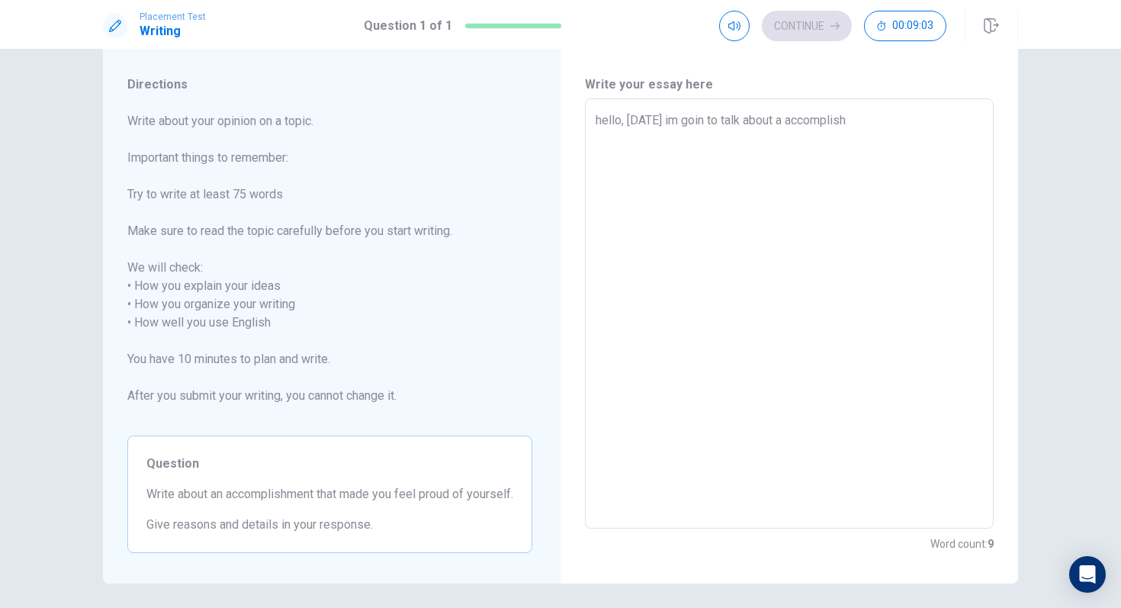
type textarea "hello, [DATE] im goin to talk about a accomplishm"
type textarea "x"
type textarea "hello, [DATE] im goin to talk about a accomplishme"
type textarea "x"
type textarea "hello, [DATE] im goin to talk about a accomplishmen"
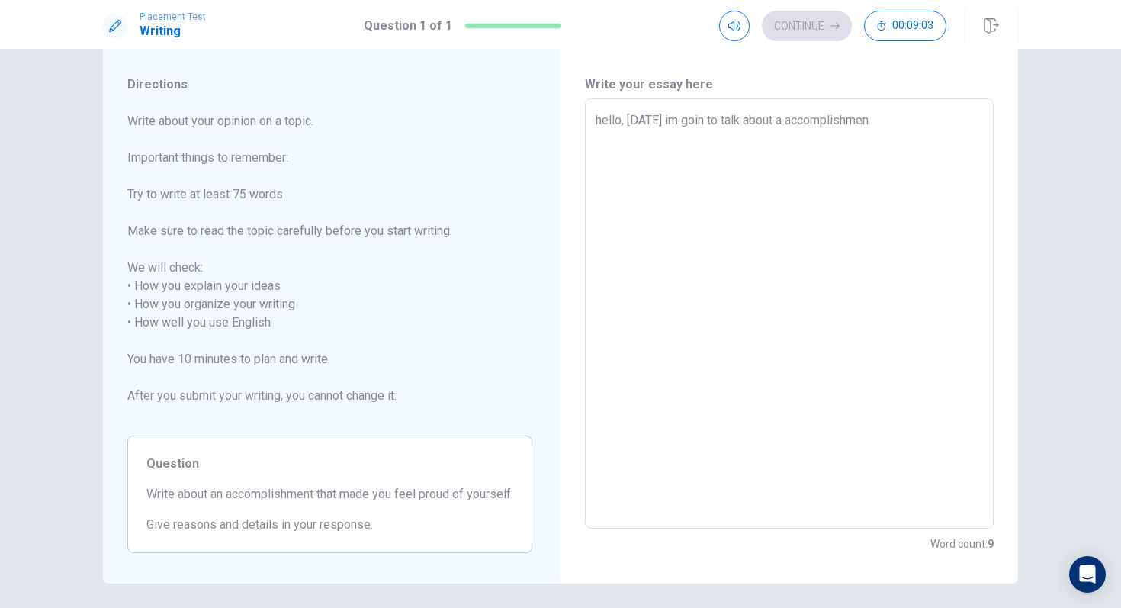
type textarea "x"
type textarea "hello, [DATE] im goin to talk about a accomplishment"
type textarea "x"
type textarea "hello, [DATE] im goin to talk about a accomplishment"
type textarea "x"
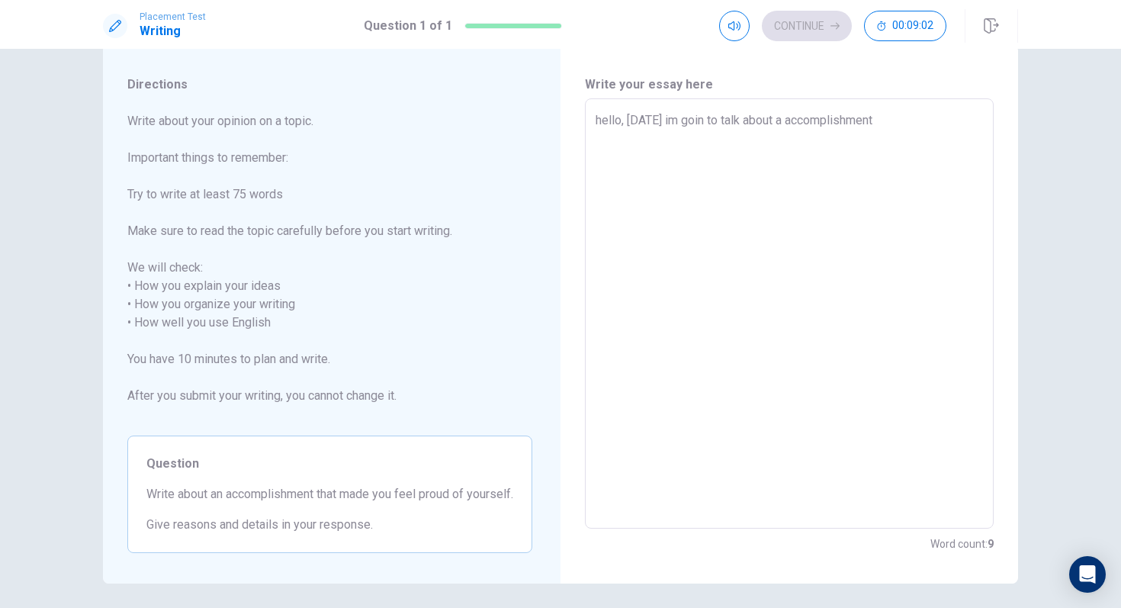
type textarea "hello, [DATE] im goin to talk about a accomplishment i"
type textarea "x"
type textarea "hello, [DATE] im goin to talk about a accomplishment iv"
type textarea "x"
type textarea "hello, [DATE] im goin to talk about a accomplishment ive"
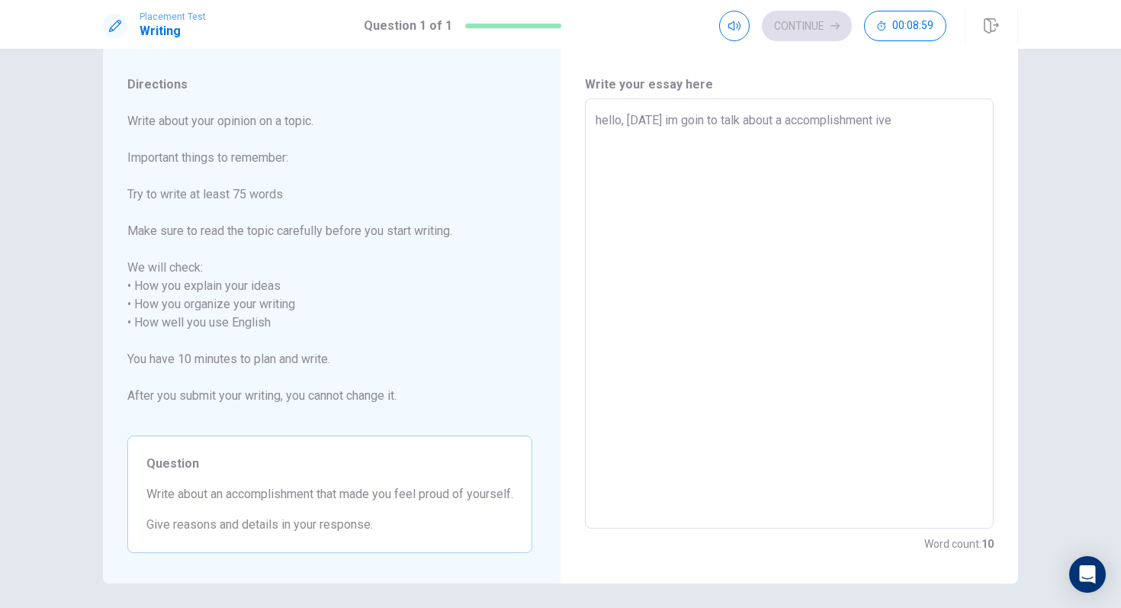
type textarea "x"
type textarea "hello, [DATE] im goin to talk about a accomplishment iv"
type textarea "x"
type textarea "hello, [DATE] im goin to talk about a accomplishment i"
type textarea "x"
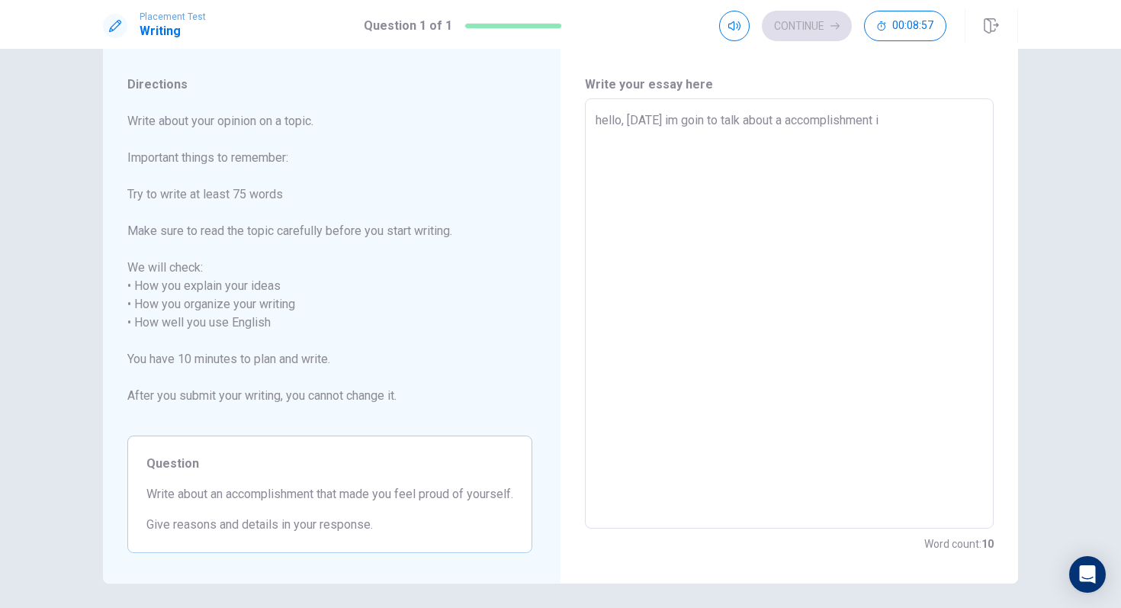
type textarea "hello, [DATE] im goin to talk about a accomplishment i"
type textarea "x"
type textarea "hello, [DATE] im goin to talk about a accomplishment i m"
type textarea "x"
type textarea "hello, [DATE] im goin to talk about a accomplishment i ma"
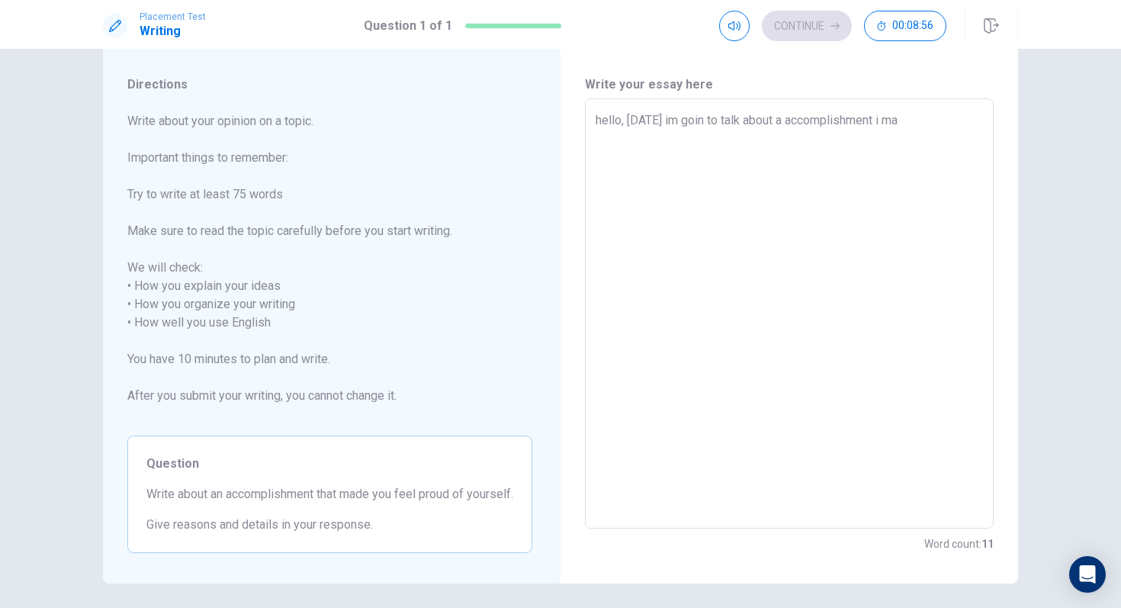
type textarea "x"
type textarea "hello, [DATE] im goin to talk about a accomplishment i mad"
type textarea "x"
type textarea "hello, [DATE] im goin to talk about a accomplishment i made"
type textarea "x"
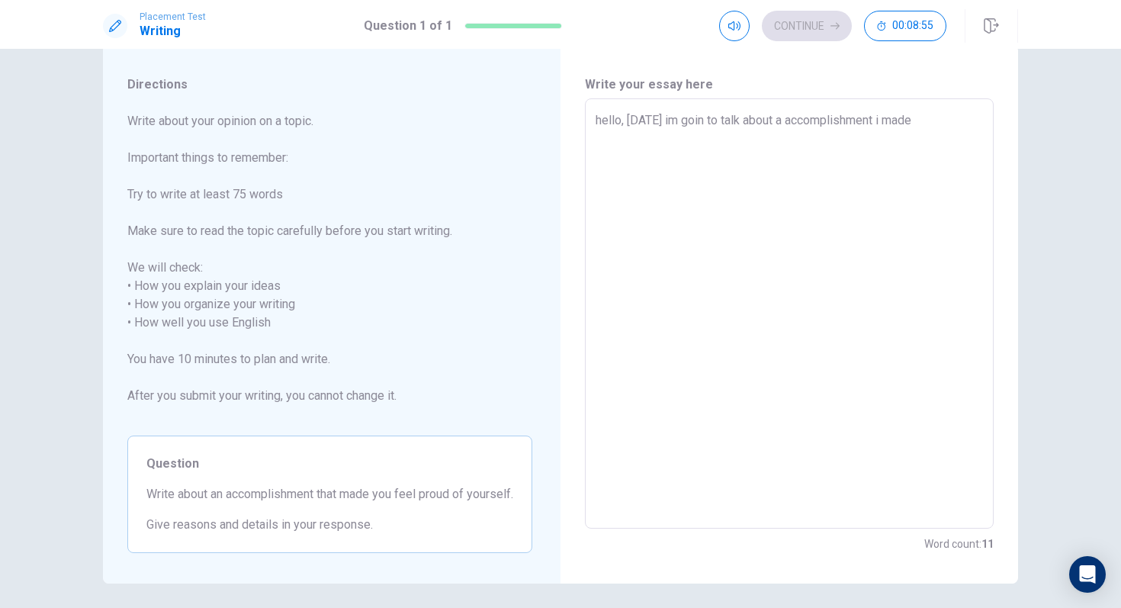
type textarea "hello, [DATE] im goin to talk about a accomplishment i made"
type textarea "x"
type textarea "hello, [DATE] im goin to talk about a accomplishment i made ."
type textarea "x"
type textarea "hello, [DATE] im goin to talk about a accomplishment i made .\"
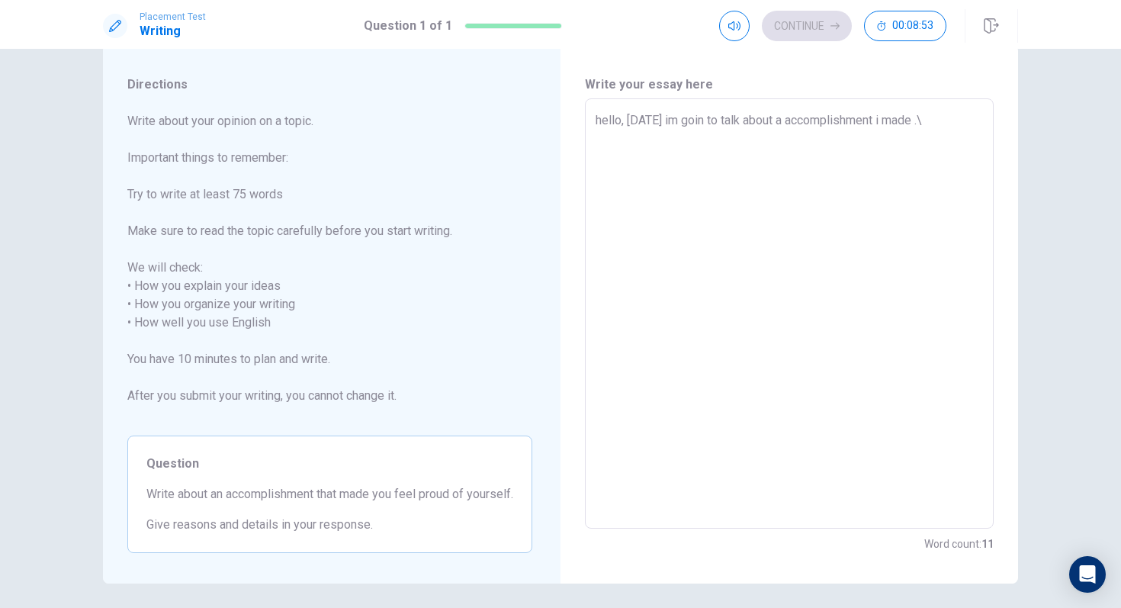
type textarea "x"
type textarea "hello, [DATE] im goin to talk about a accomplishment i made ."
type textarea "x"
type textarea "hello, [DATE] im goin to talk about a accomplishment i made"
type textarea "x"
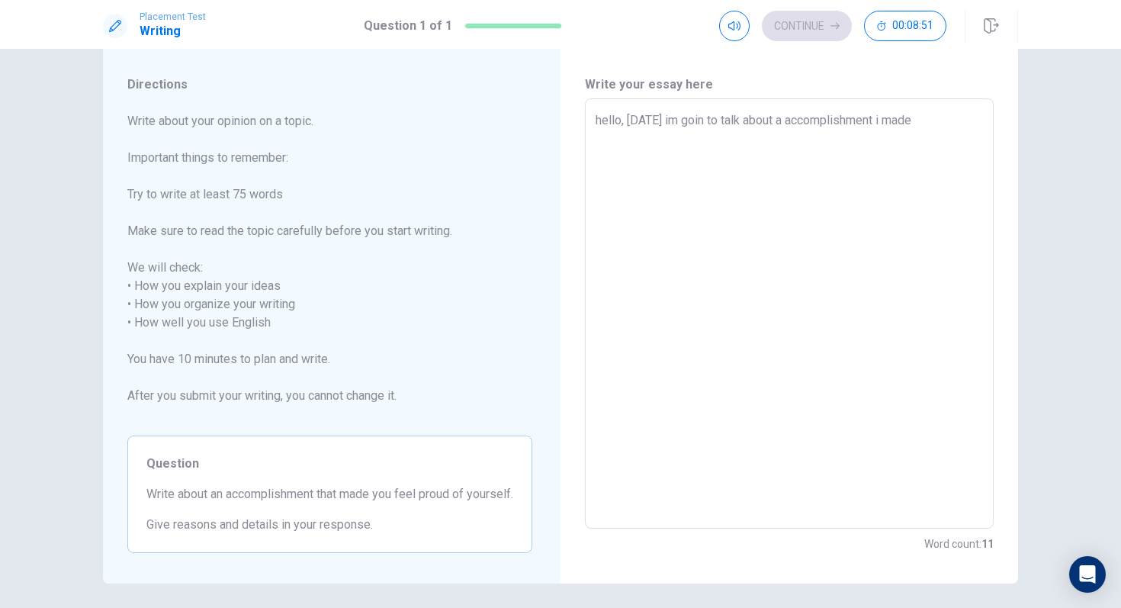
type textarea "hello, [DATE] im goin to talk about a accomplishment i made"
type textarea "x"
type textarea "hello, [DATE] im goin to talk about a accomplishment i mad"
type textarea "x"
type textarea "hello, [DATE] im goin to talk about a accomplishment i ma"
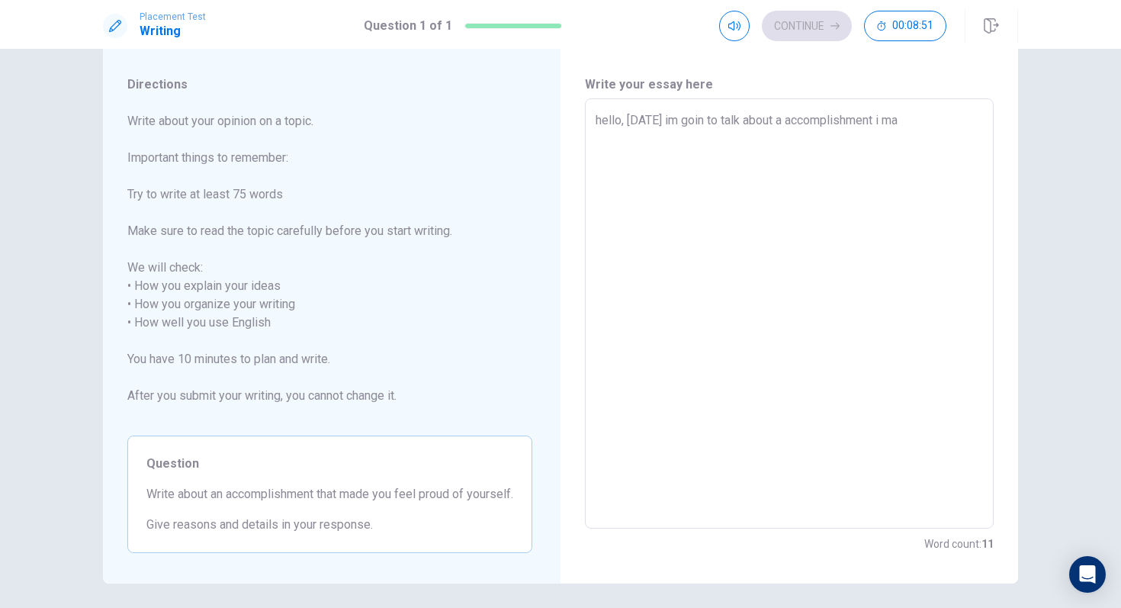
type textarea "x"
type textarea "hello, [DATE] im goin to talk about a accomplishment i m"
type textarea "x"
type textarea "hello, [DATE] im goin to talk about a accomplishment i"
type textarea "x"
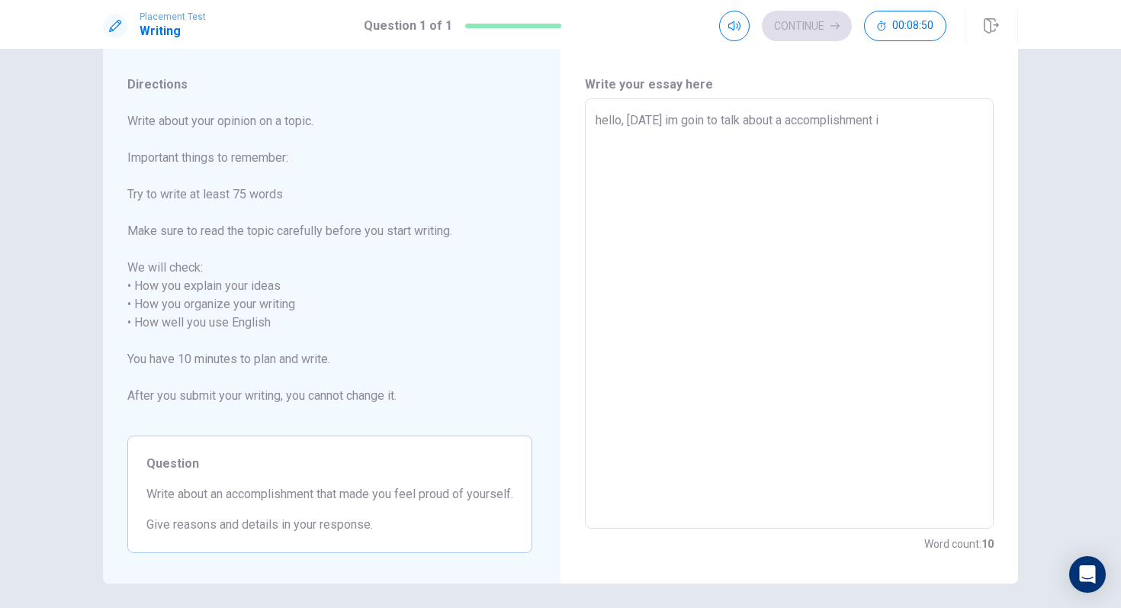
type textarea "hello, [DATE] im goin to talk about a accomplishment i"
type textarea "x"
type textarea "hello, [DATE] im goin to talk about a accomplishment"
type textarea "x"
type textarea "hello, [DATE] im goin to talk about a accomplishment t"
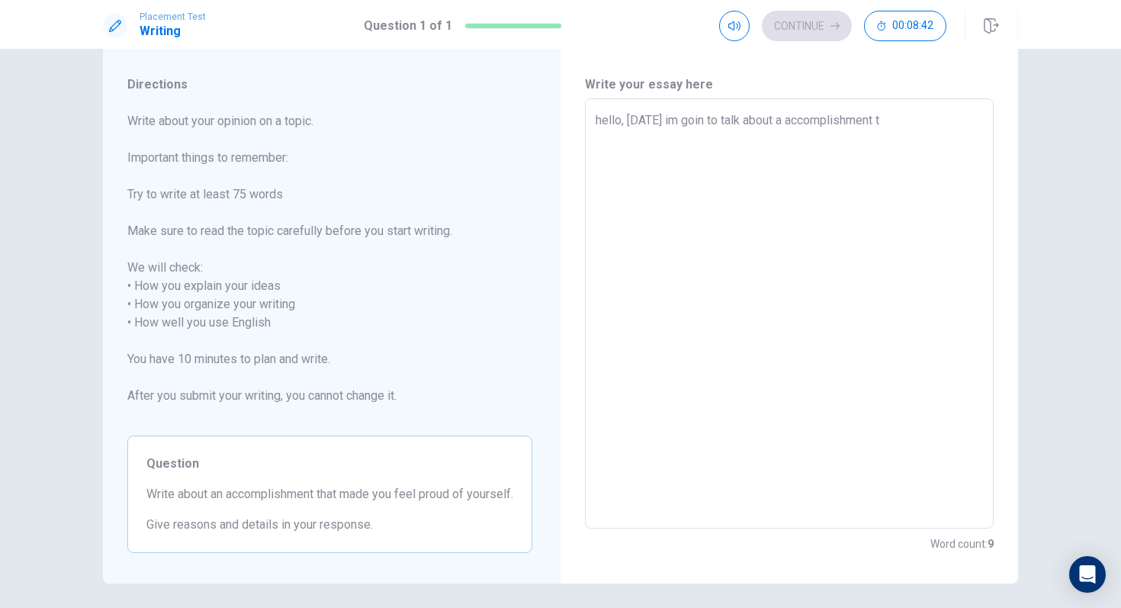
type textarea "x"
type textarea "hello, [DATE] im goin to talk about a accomplishment th"
type textarea "x"
type textarea "hello, [DATE] im goin to talk about a accomplishment tha"
type textarea "x"
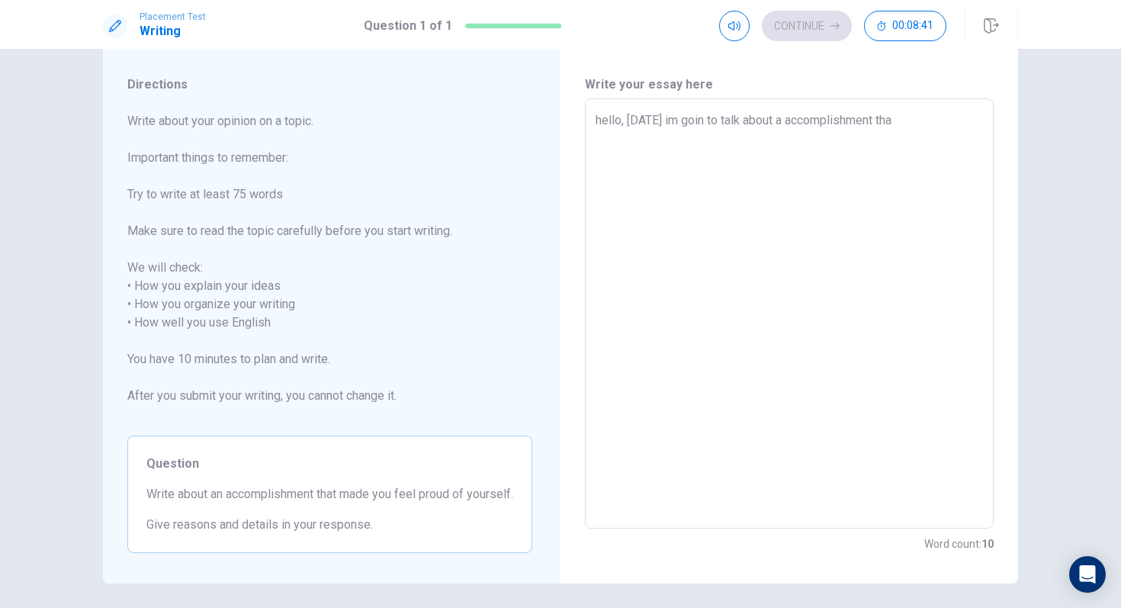
type textarea "hello, [DATE] im goin to talk about a accomplishment that"
type textarea "x"
type textarea "hello, [DATE] im goin to talk about a accomplishment that"
type textarea "x"
type textarea "hello, [DATE] im goin to talk about a accomplishment that m"
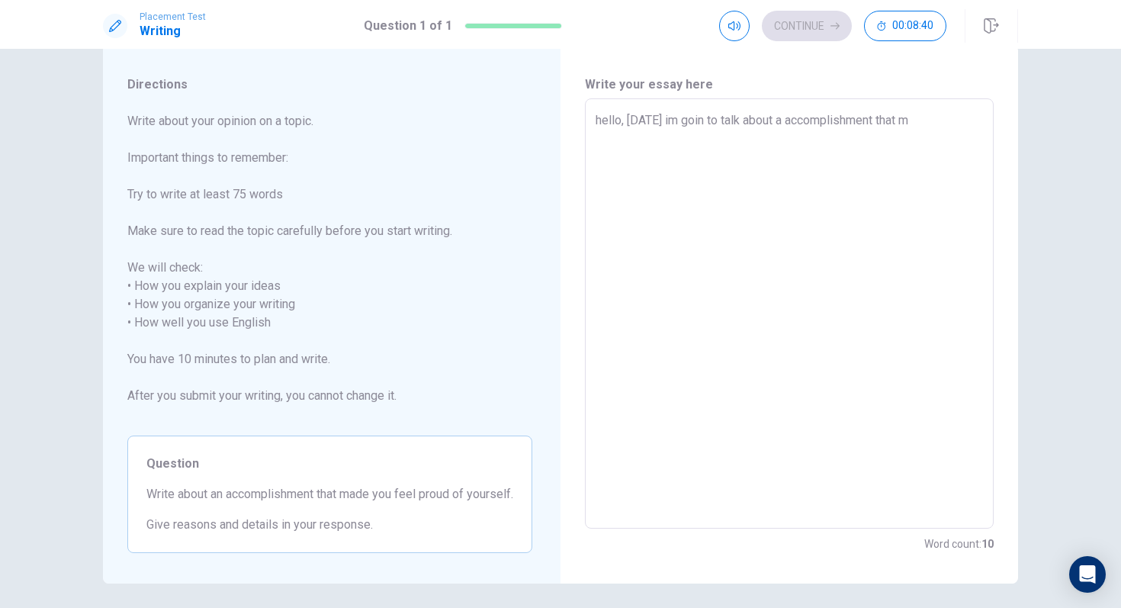
type textarea "x"
type textarea "hello, [DATE] im goin to talk about a accomplishment that ma"
type textarea "x"
type textarea "hello, [DATE] im goin to talk about a accomplishment that mad"
type textarea "x"
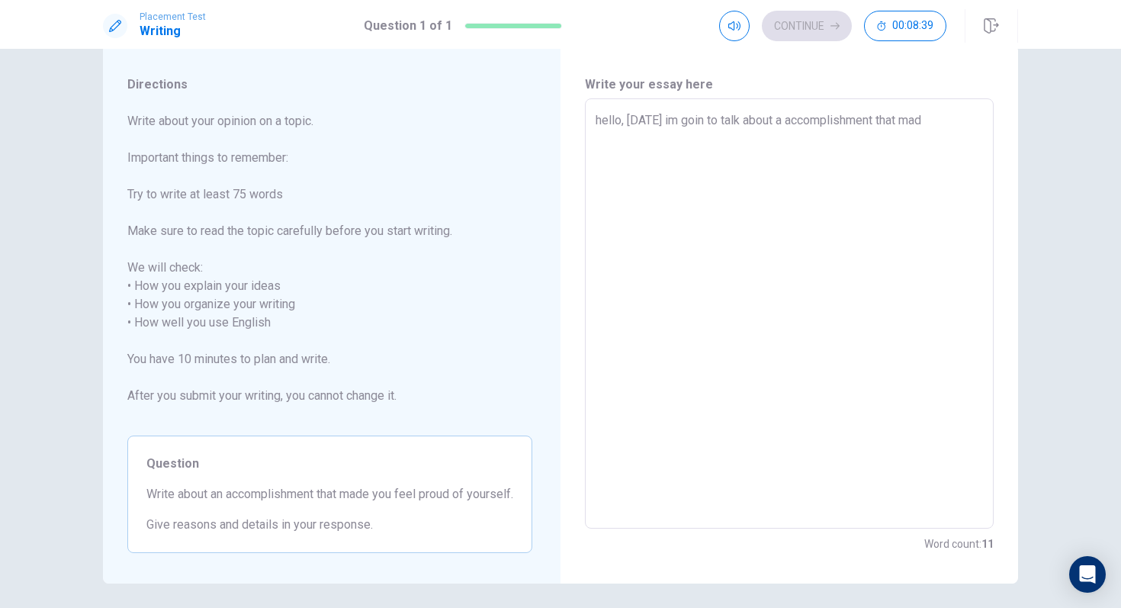
type textarea "hello, [DATE] im goin to talk about a accomplishment that made"
type textarea "x"
type textarea "hello, [DATE] im goin to talk about a accomplishment that made"
type textarea "x"
type textarea "hello, [DATE] im goin to talk about a accomplishment that made m"
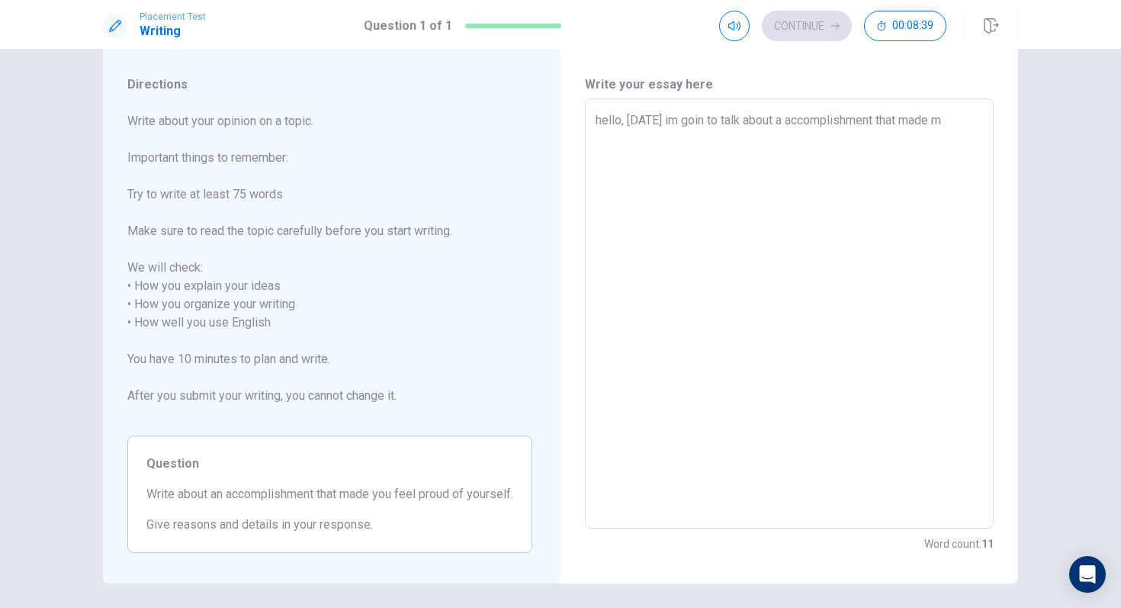
type textarea "x"
type textarea "hello, [DATE] im goin to talk about a accomplishment that made my"
type textarea "x"
type textarea "hello, [DATE] im goin to talk about a accomplishment that made my"
type textarea "x"
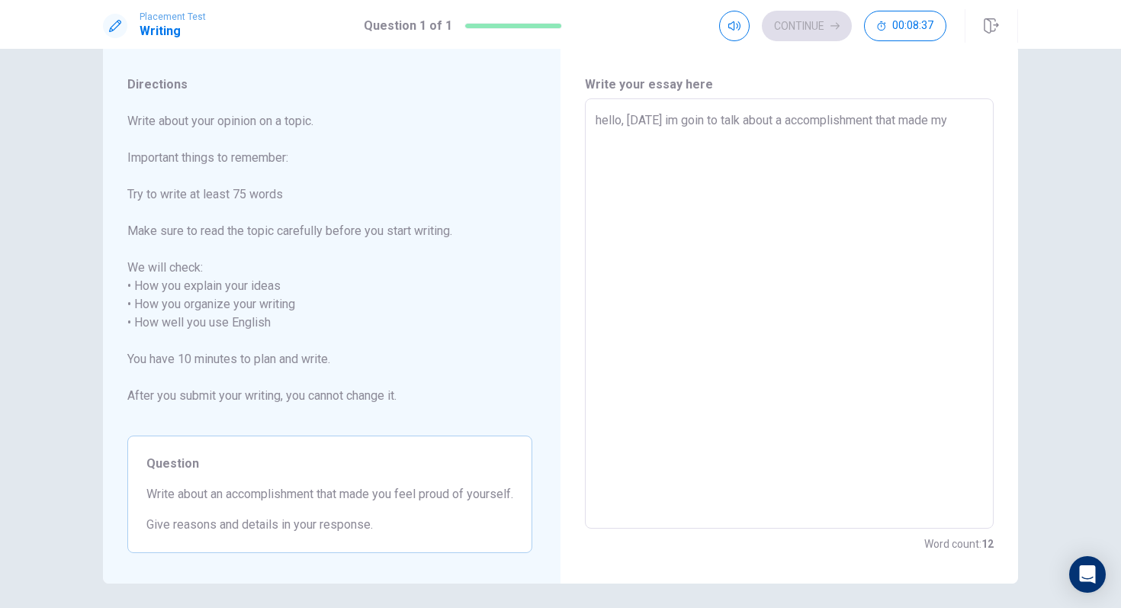
type textarea "hello, [DATE] im goin to talk about a accomplishment that made my f"
type textarea "x"
type textarea "hello, [DATE] im goin to talk about a accomplishment that made my fe"
type textarea "x"
type textarea "hello, [DATE] im goin to talk about a accomplishment that made my fel"
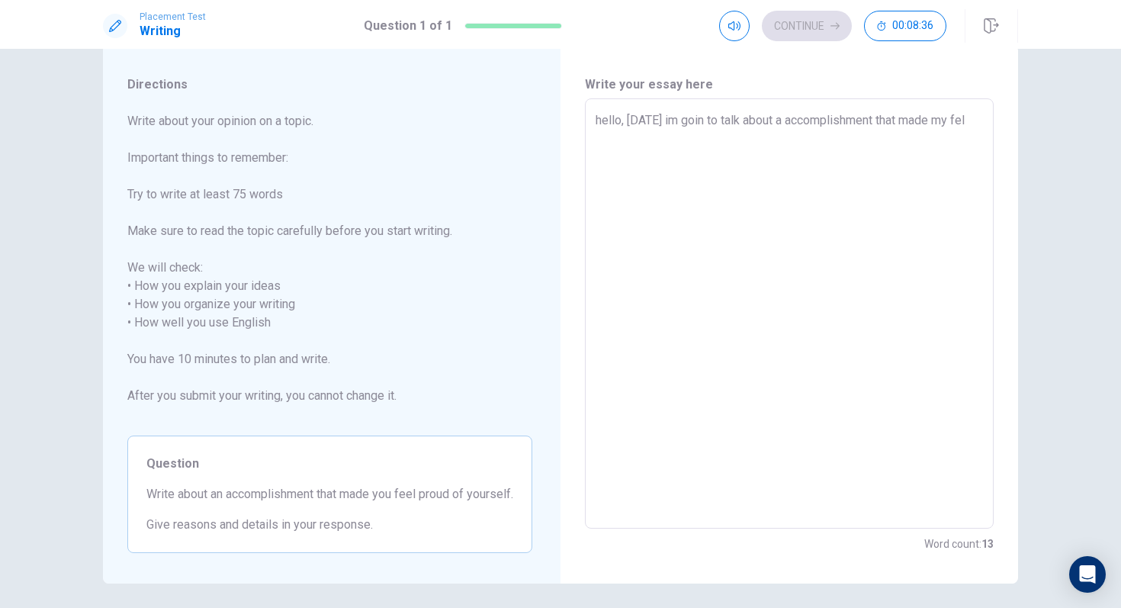
type textarea "x"
type textarea "hello, [DATE] im goin to talk about a accomplishment that made my fel"
type textarea "x"
type textarea "hello, [DATE] im goin to talk about a accomplishment that made my fel p"
type textarea "x"
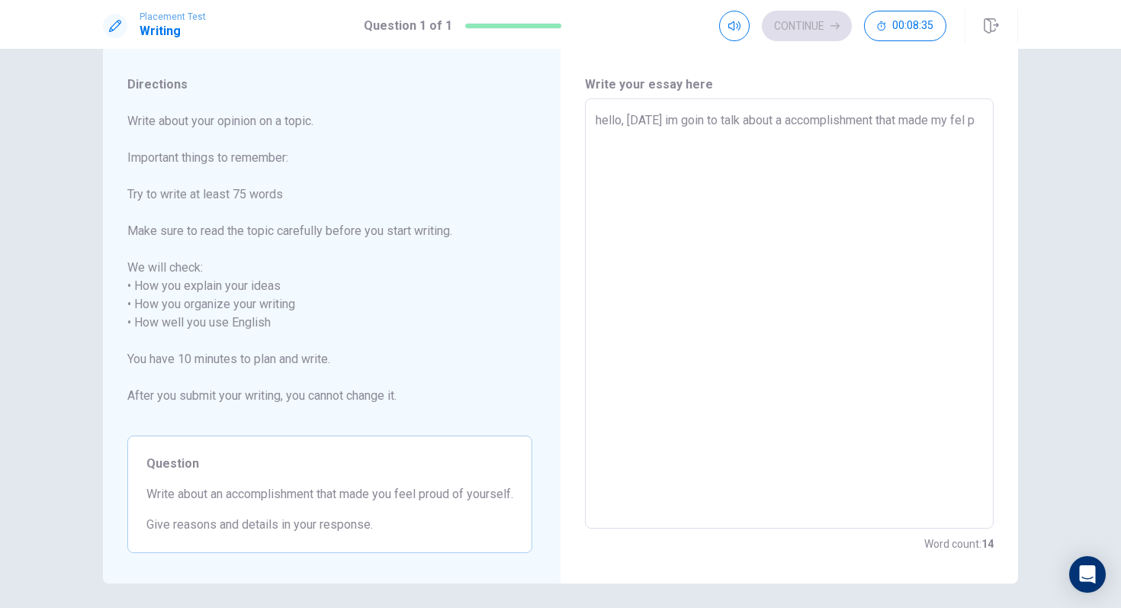
type textarea "hello, [DATE] im goin to talk about a accomplishment that made my fel pr"
type textarea "x"
type textarea "hello, [DATE] im goin to talk about a accomplishment that made my fel pro"
type textarea "x"
type textarea "hello, [DATE] im goin to talk about a accomplishment that made my fel prou"
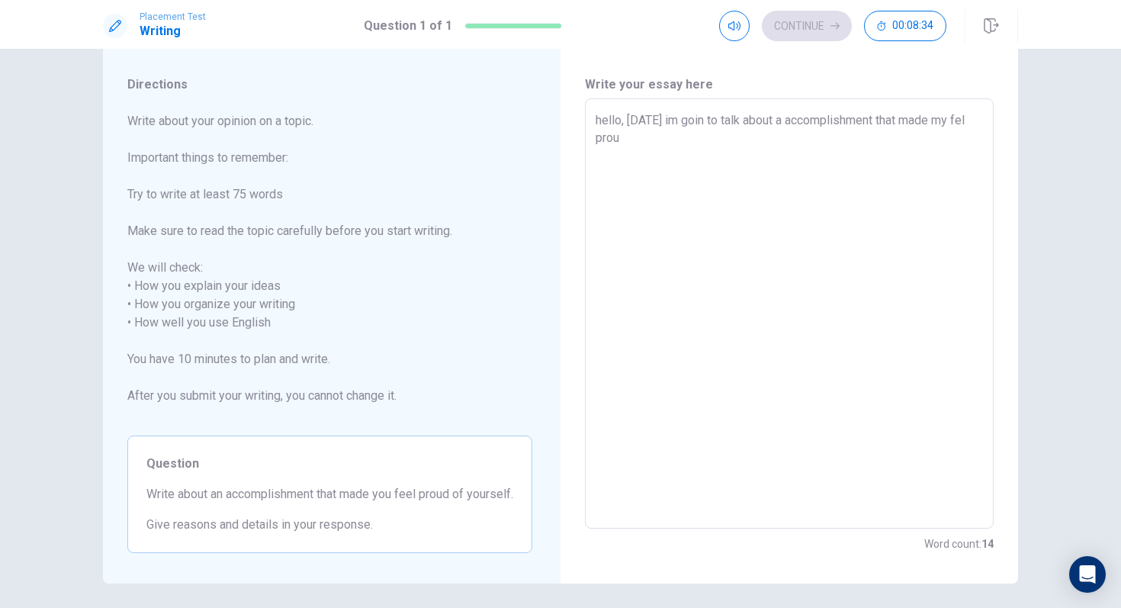
type textarea "x"
type textarea "hello, [DATE] im goin to talk about a accomplishment that made my fel proud"
type textarea "x"
type textarea "hello, [DATE] im goin to talk about a accomplishment that made my fel proud"
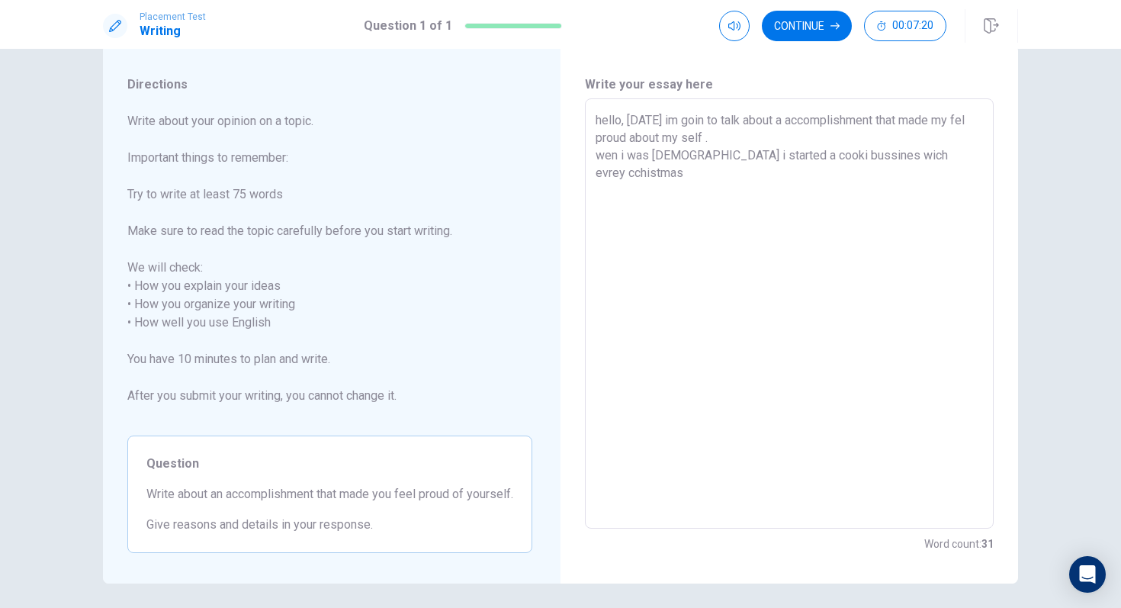
click at [921, 159] on textarea "hello, [DATE] im goin to talk about a accomplishment that made my fel proud abo…" at bounding box center [789, 313] width 387 height 405
click at [969, 156] on textarea "hello, [DATE] im goin to talk about a accomplishment that made my fel proud abo…" at bounding box center [789, 313] width 387 height 405
click at [805, 157] on textarea "hello, [DATE] im goin to talk about a accomplishment that made my fel proud abo…" at bounding box center [789, 313] width 387 height 405
click at [661, 183] on textarea "hello, [DATE] im goin to talk about a accomplishment that made my fel proud abo…" at bounding box center [789, 313] width 387 height 405
click at [904, 161] on textarea "hello, [DATE] im goin to talk about a accomplishment that made my fel proud abo…" at bounding box center [789, 313] width 387 height 405
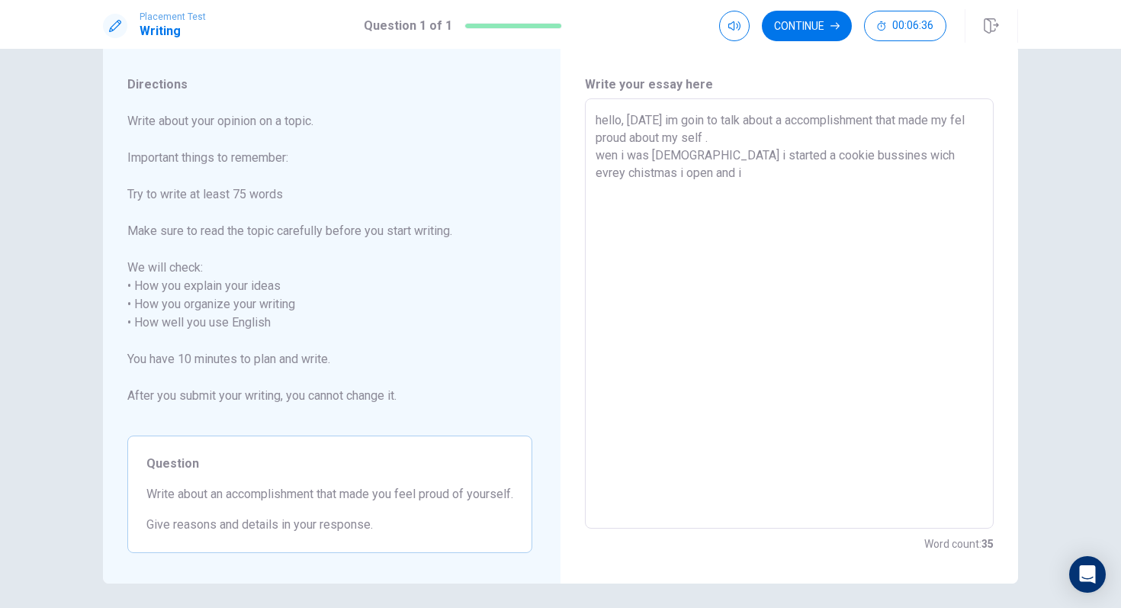
click at [907, 160] on textarea "hello, [DATE] im goin to talk about a accomplishment that made my fel proud abo…" at bounding box center [789, 313] width 387 height 405
click at [659, 178] on textarea "hello, [DATE] im goin to talk about a accomplishment that made my fel proud abo…" at bounding box center [789, 313] width 387 height 405
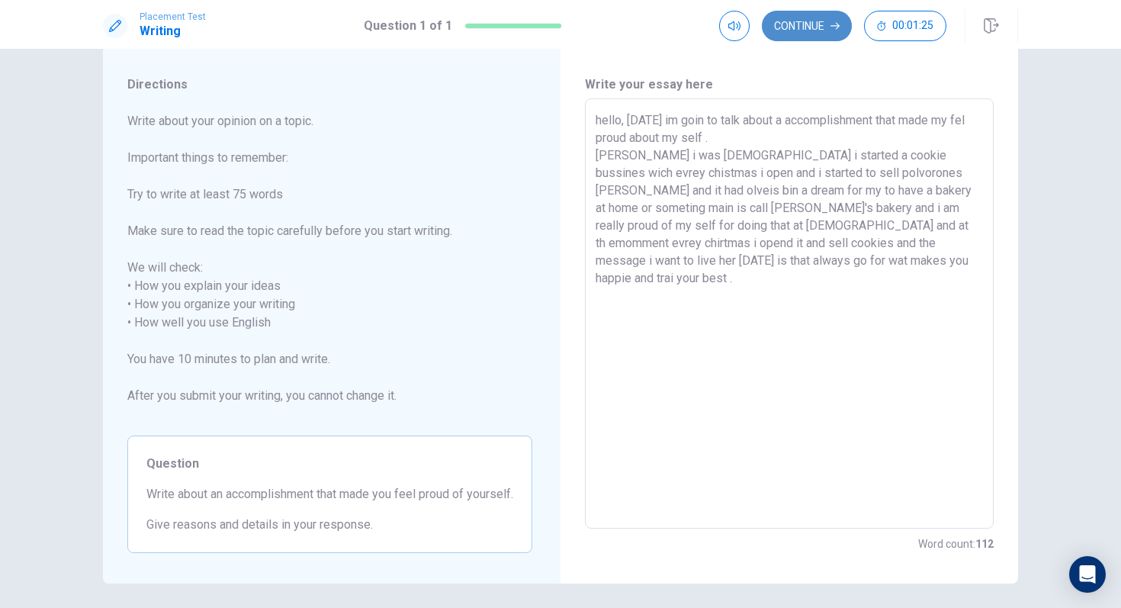
click at [790, 34] on button "Continue" at bounding box center [807, 26] width 90 height 31
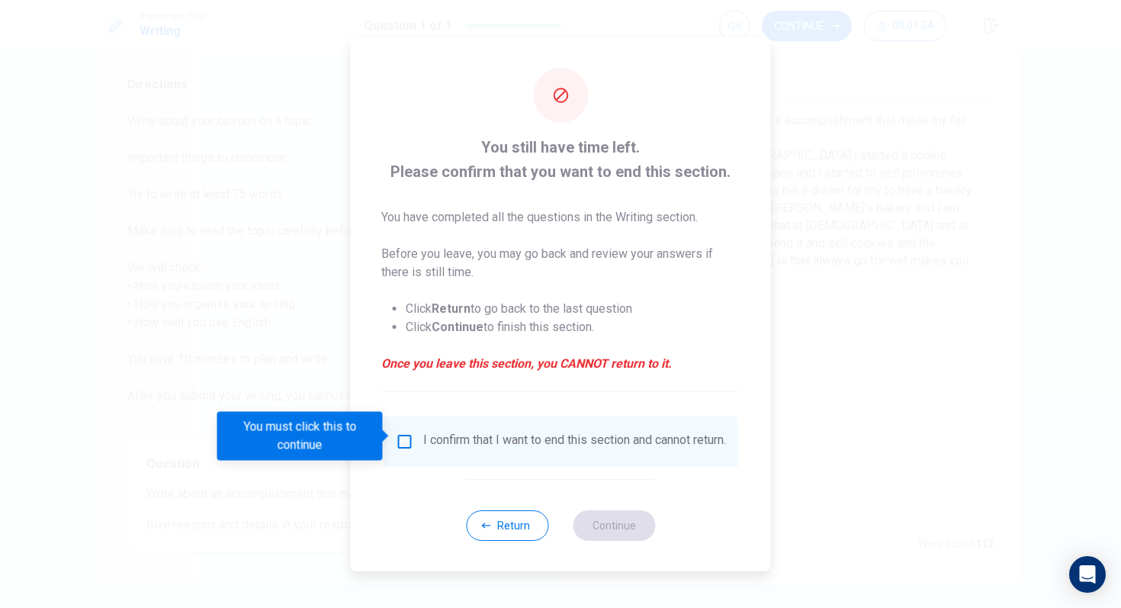
click at [397, 441] on input "You must click this to continue" at bounding box center [405, 441] width 18 height 18
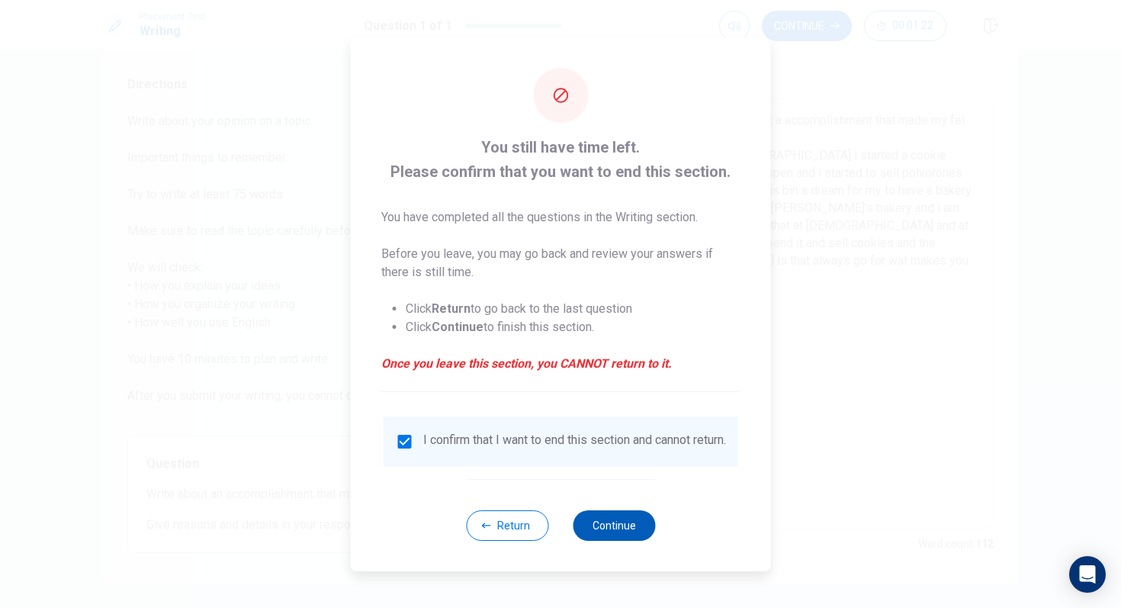
click at [626, 522] on button "Continue" at bounding box center [614, 525] width 82 height 31
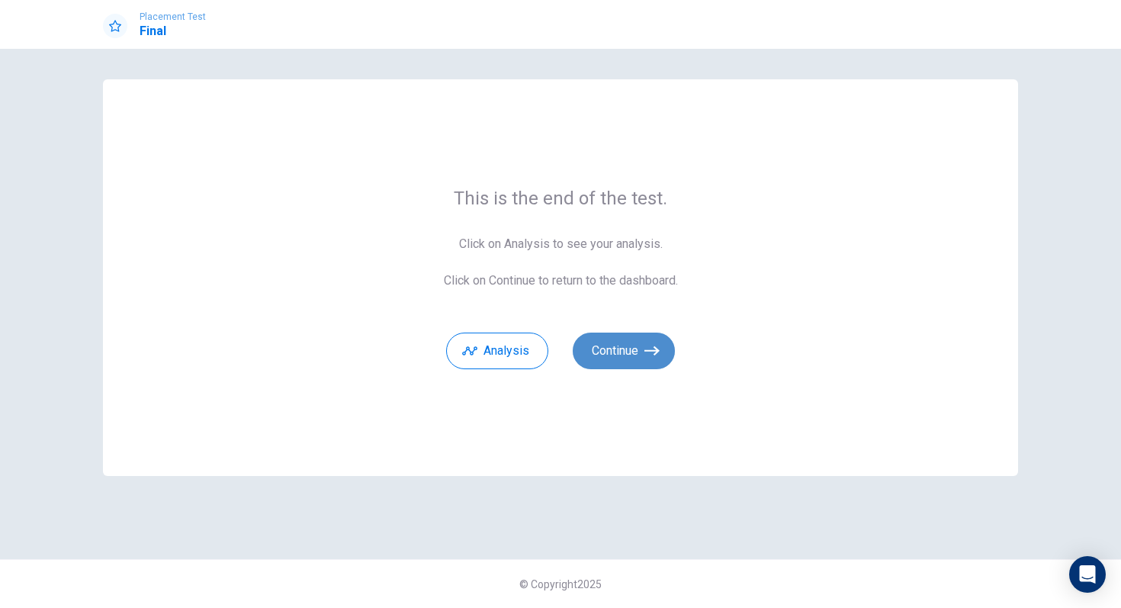
click at [589, 345] on button "Continue" at bounding box center [624, 351] width 102 height 37
